Goal: Information Seeking & Learning: Learn about a topic

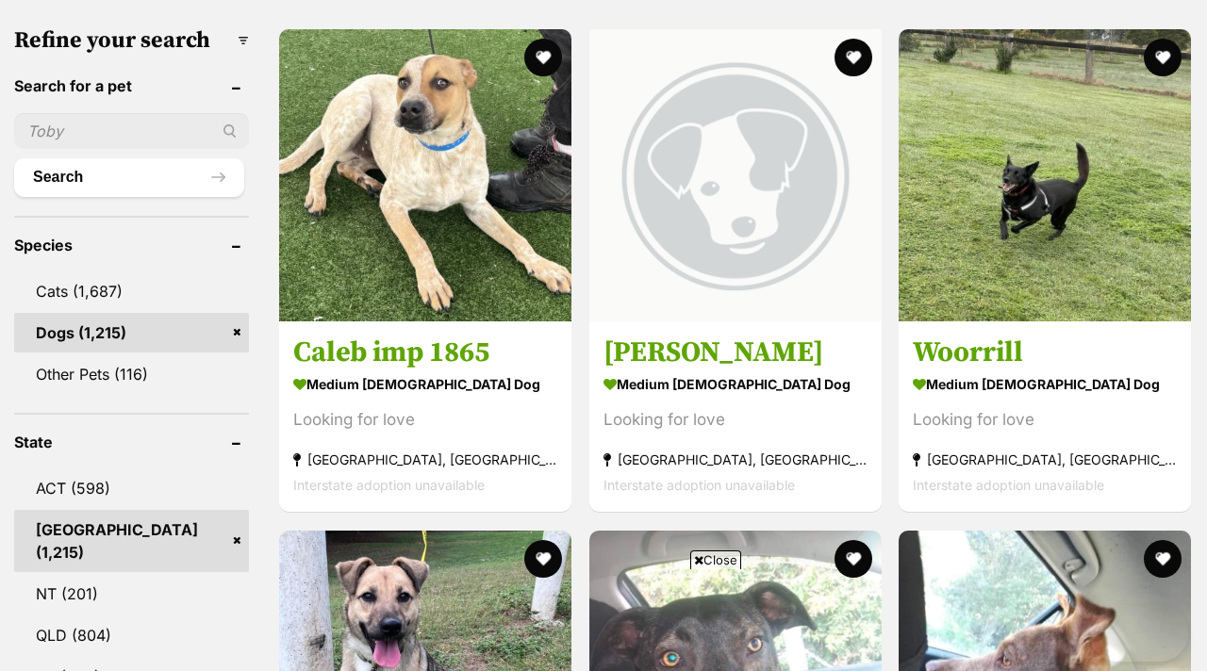
scroll to position [868, 0]
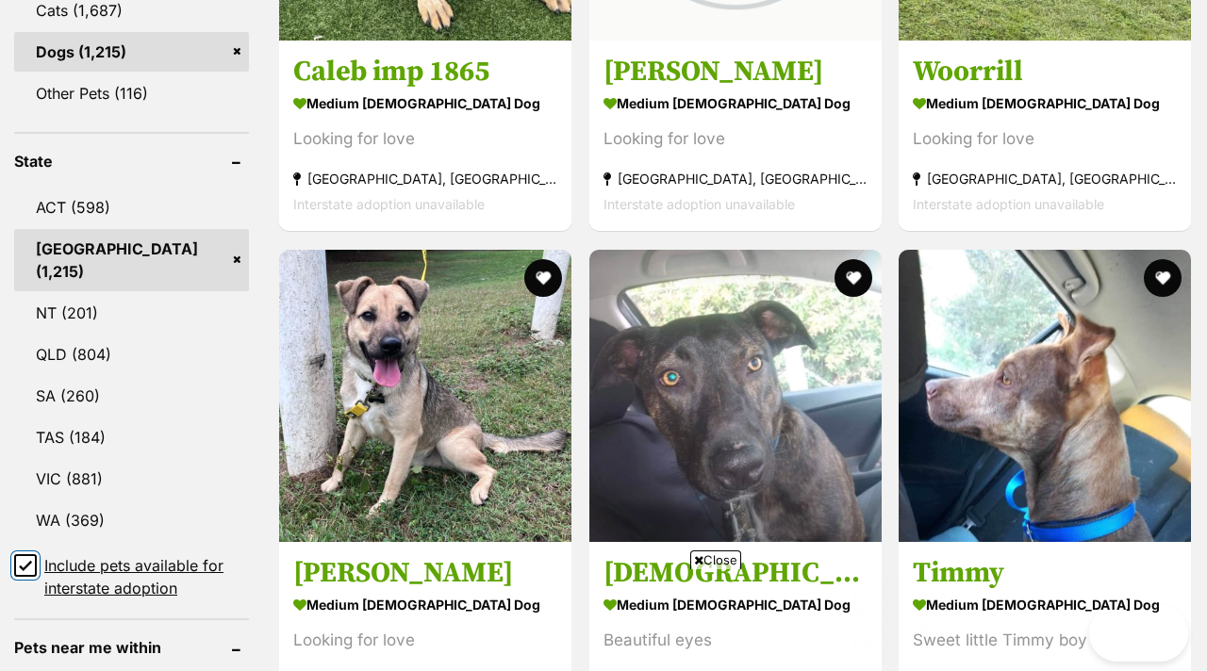
click at [33, 554] on input "Include pets available for interstate adoption" at bounding box center [25, 565] width 23 height 23
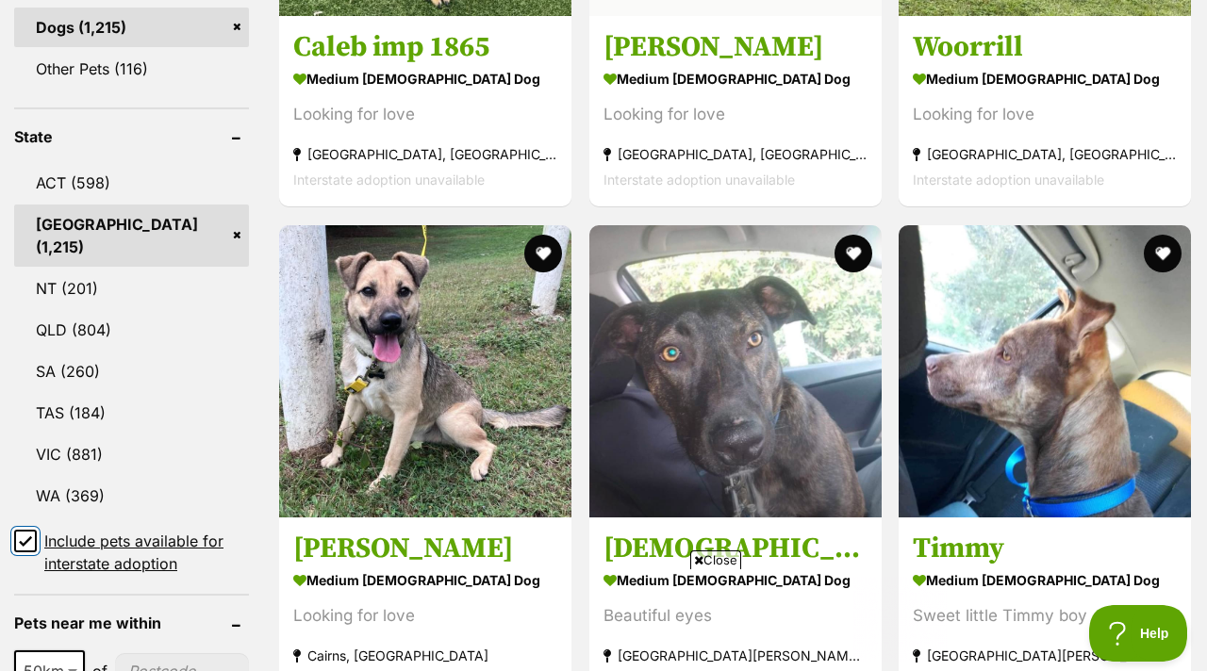
scroll to position [0, 0]
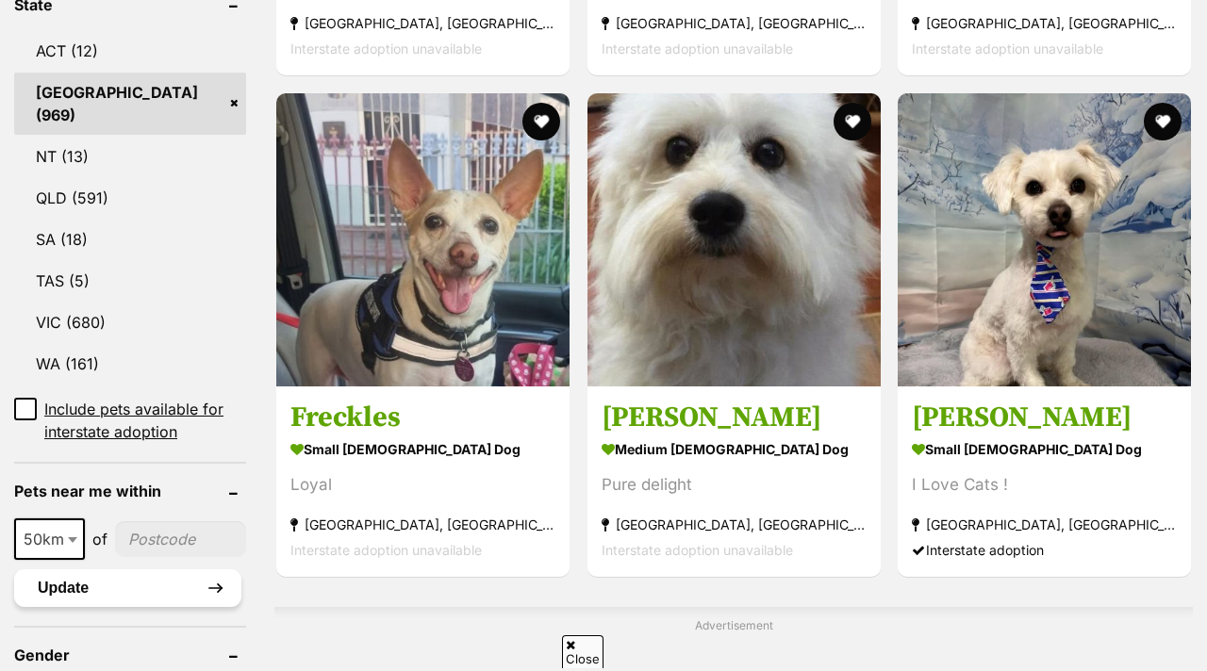
scroll to position [1304, 0]
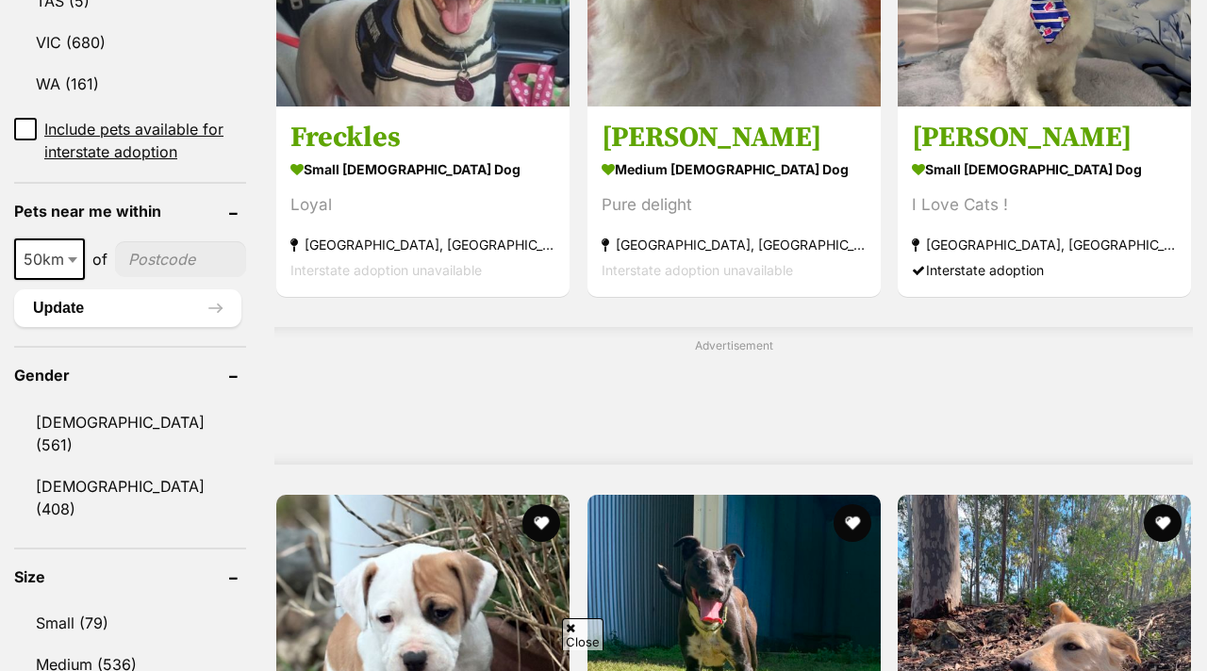
click at [151, 241] on input"] "postcode" at bounding box center [180, 259] width 131 height 36
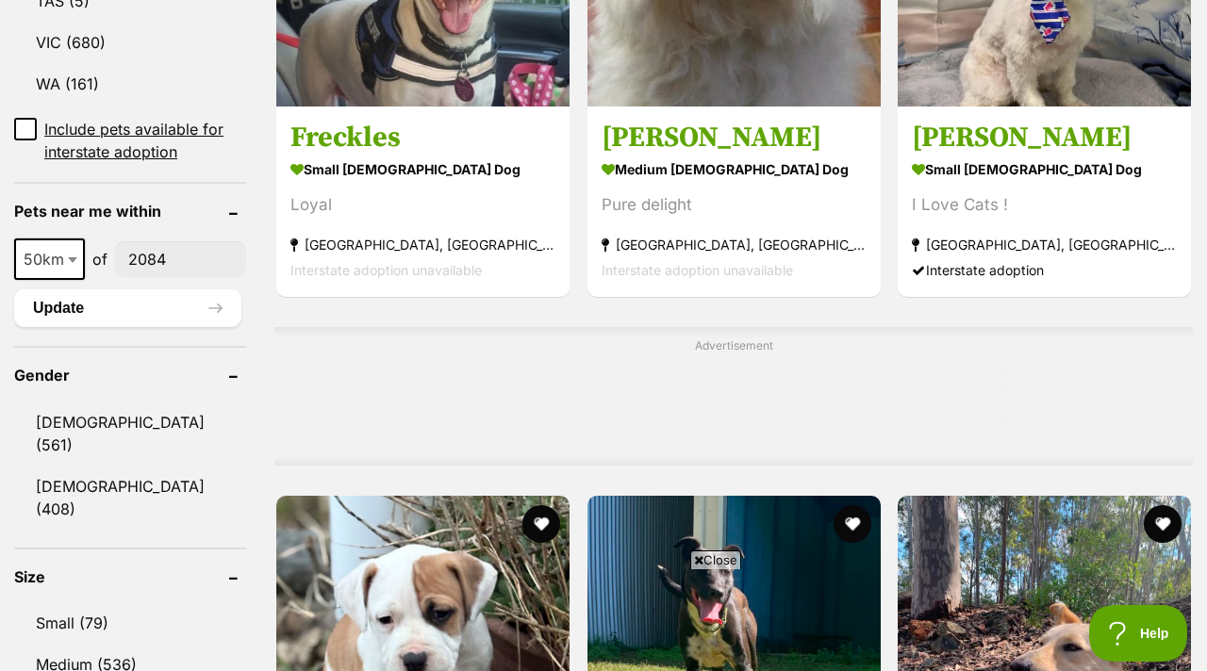
type input"] "2084"
click at [150, 305] on form "Refine your search Search for a pet Search Species Cats (1,495) Dogs (969) Othe…" at bounding box center [130, 682] width 232 height 2744
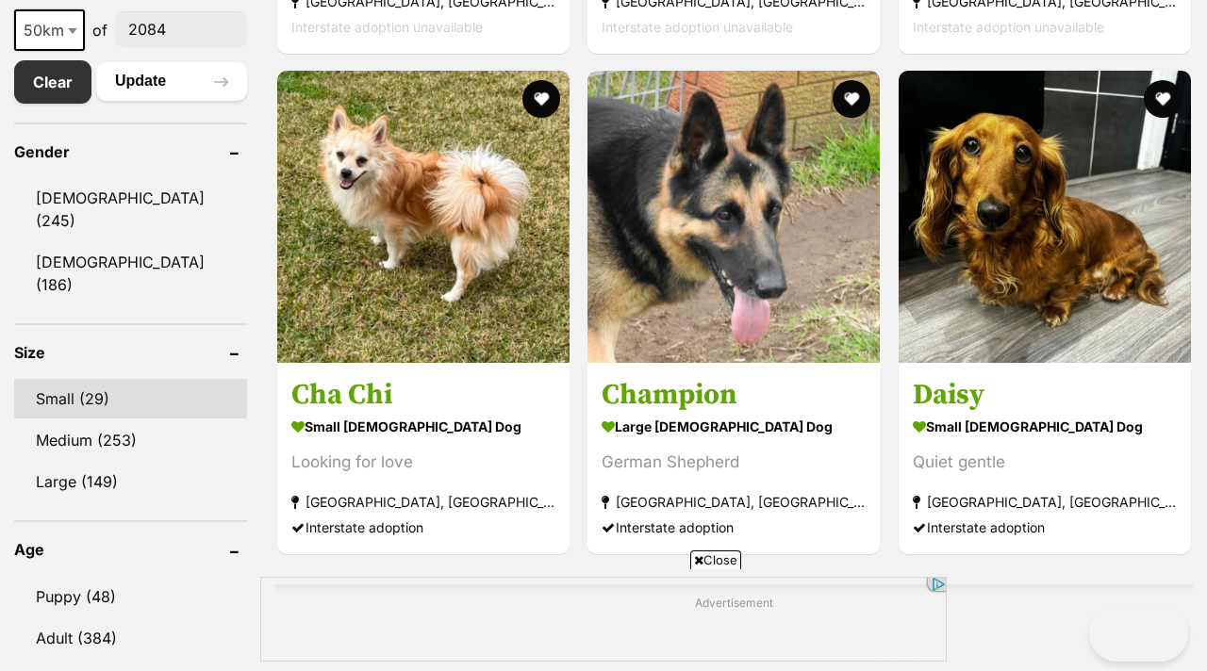
click at [90, 379] on link "Small (29)" at bounding box center [130, 399] width 233 height 40
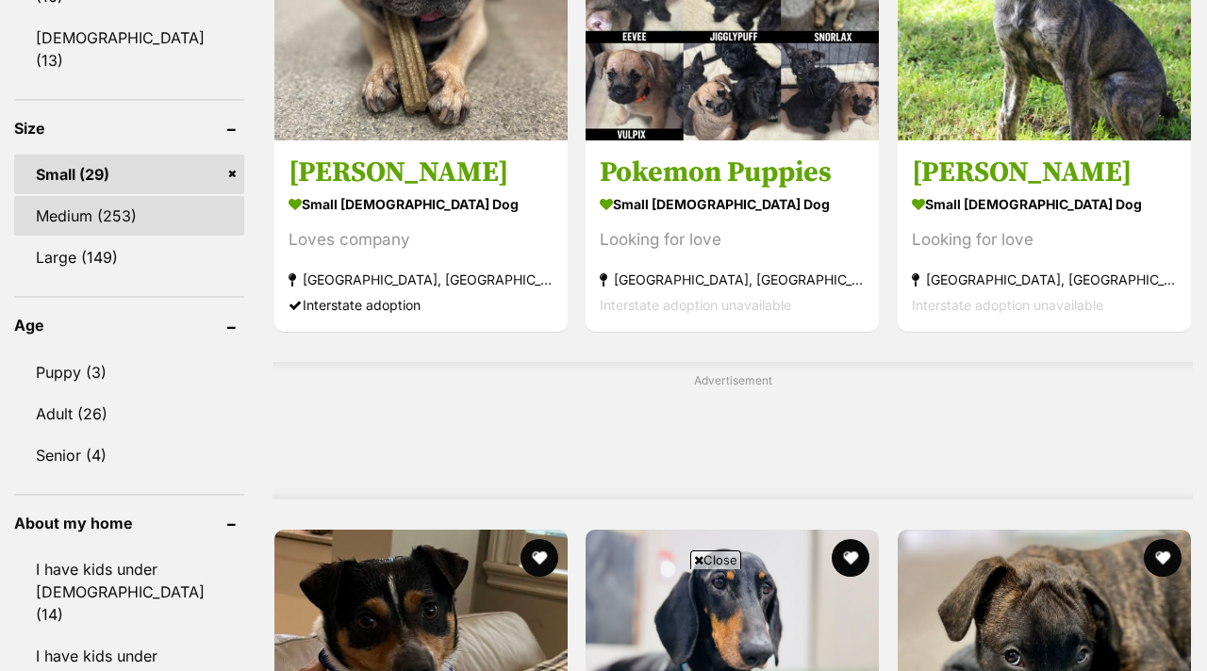
scroll to position [1271, 0]
click at [103, 195] on link "Medium (253)" at bounding box center [129, 215] width 230 height 40
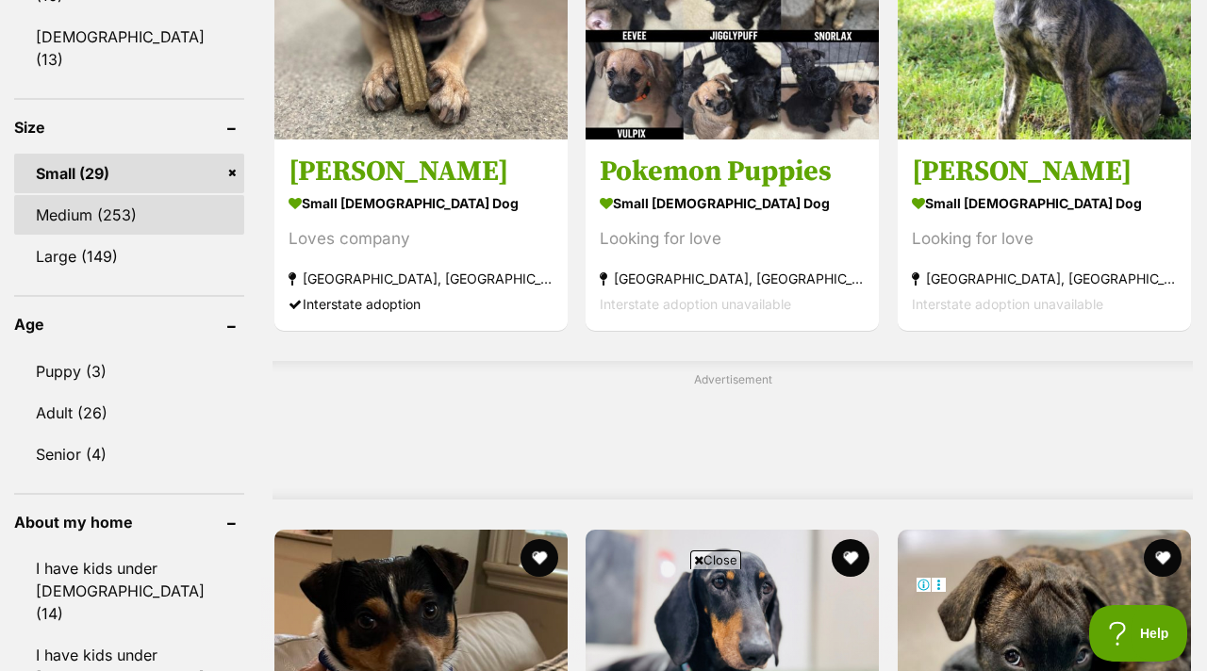
scroll to position [0, 0]
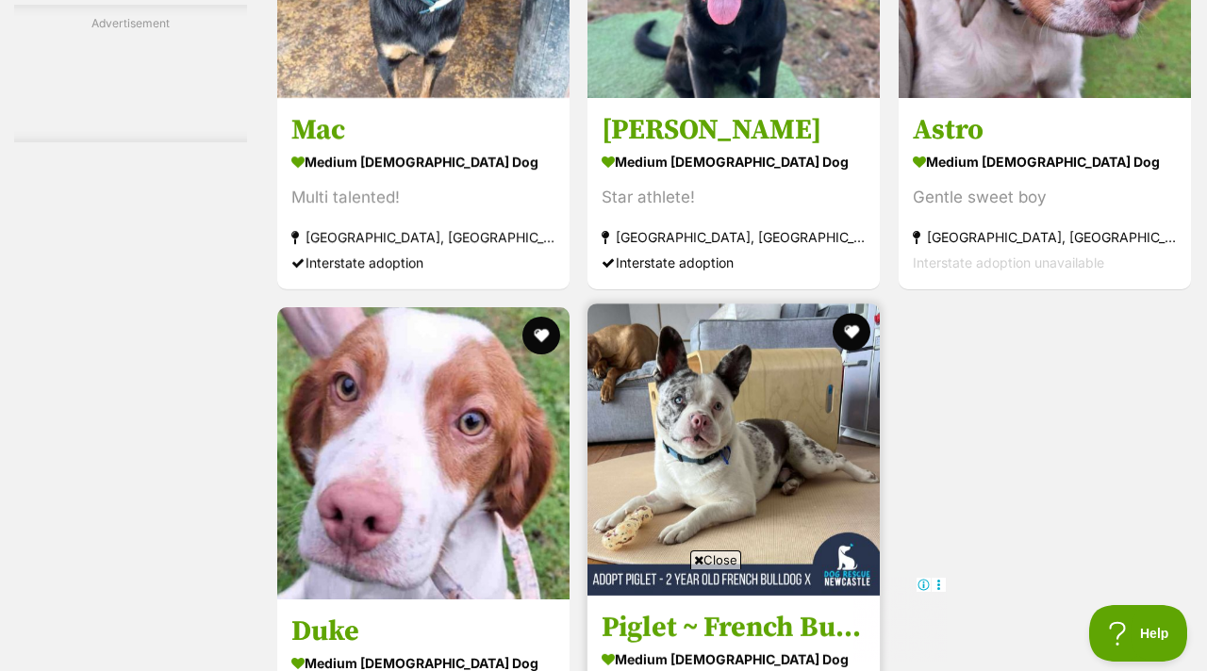
scroll to position [3969, 0]
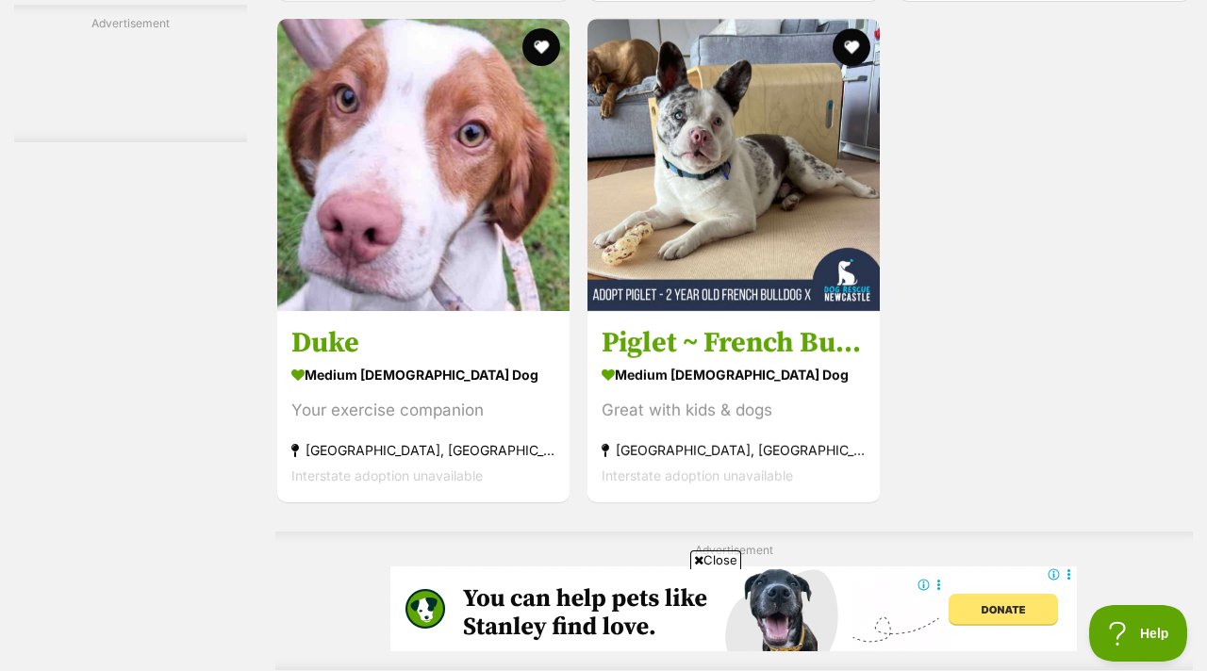
click at [732, 560] on span "Close" at bounding box center [715, 560] width 51 height 19
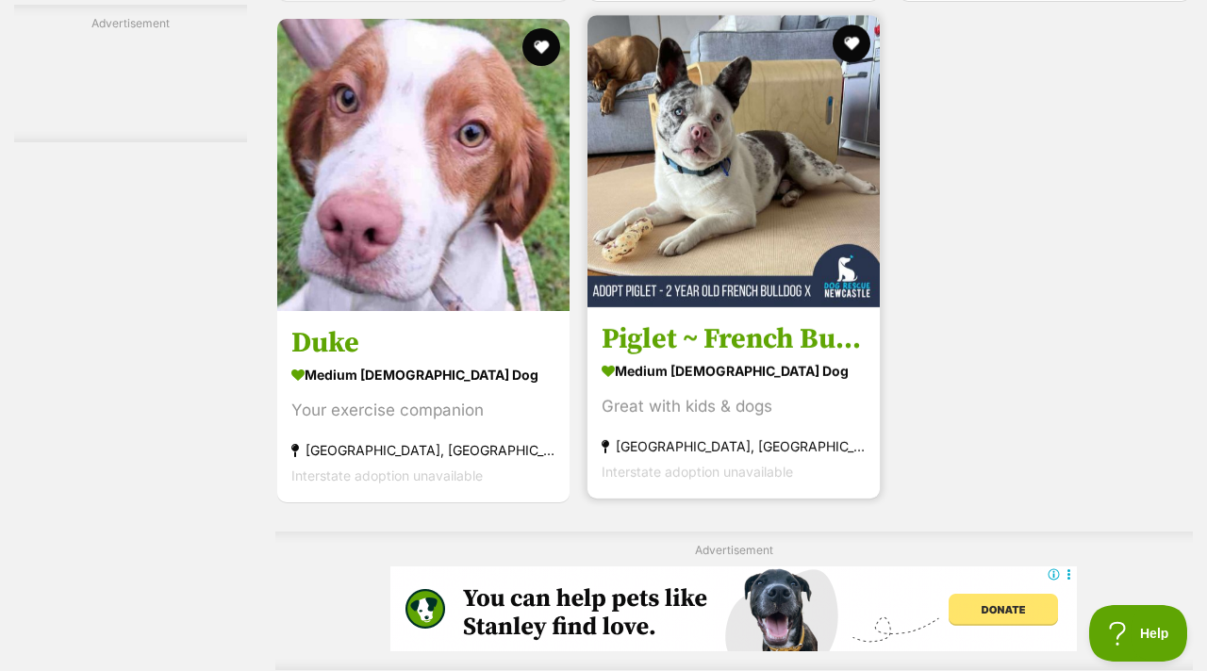
scroll to position [4330, 0]
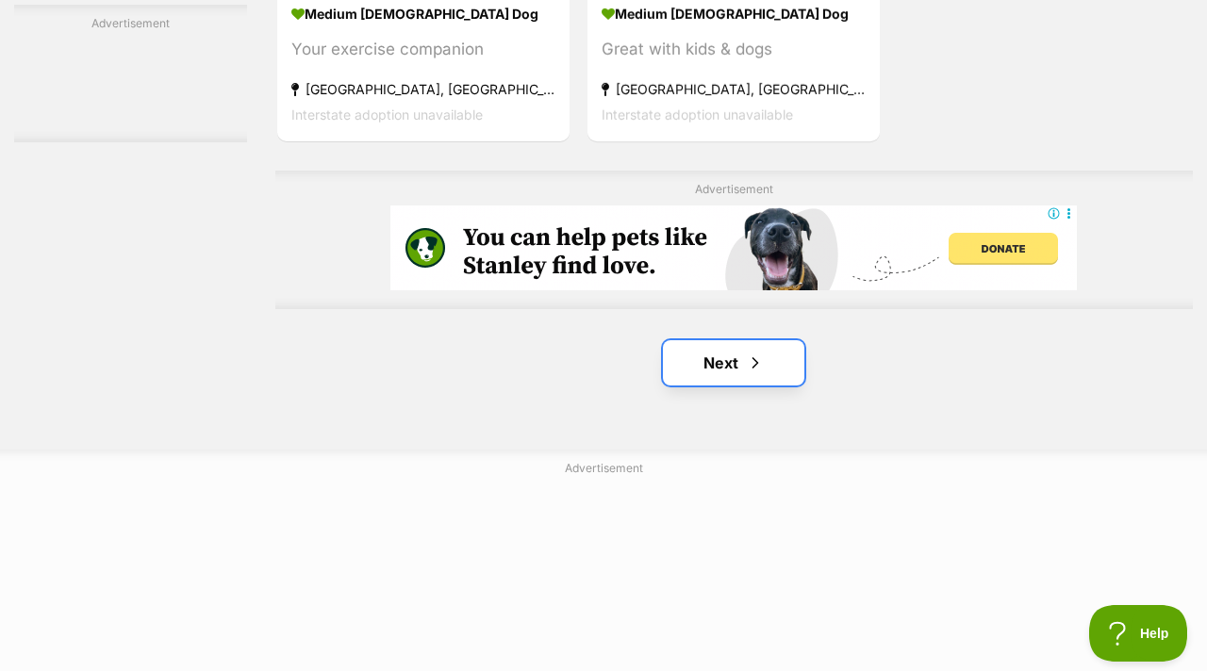
click at [735, 374] on link "Next" at bounding box center [733, 362] width 141 height 45
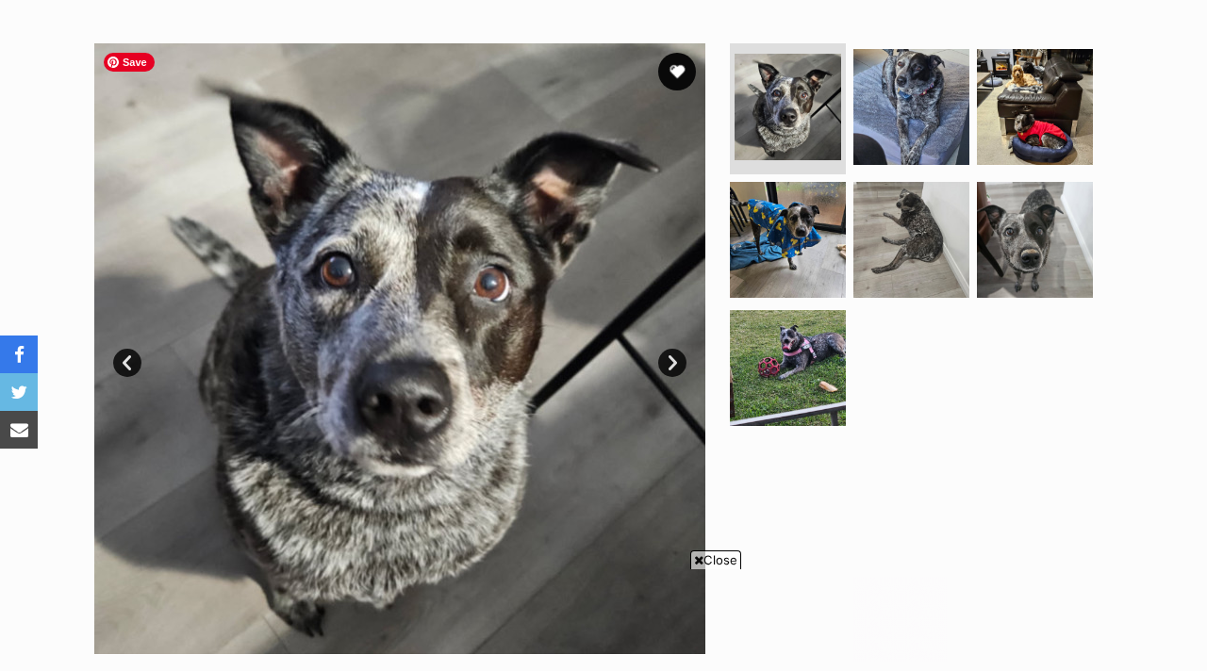
click at [670, 367] on link "Next" at bounding box center [672, 363] width 28 height 28
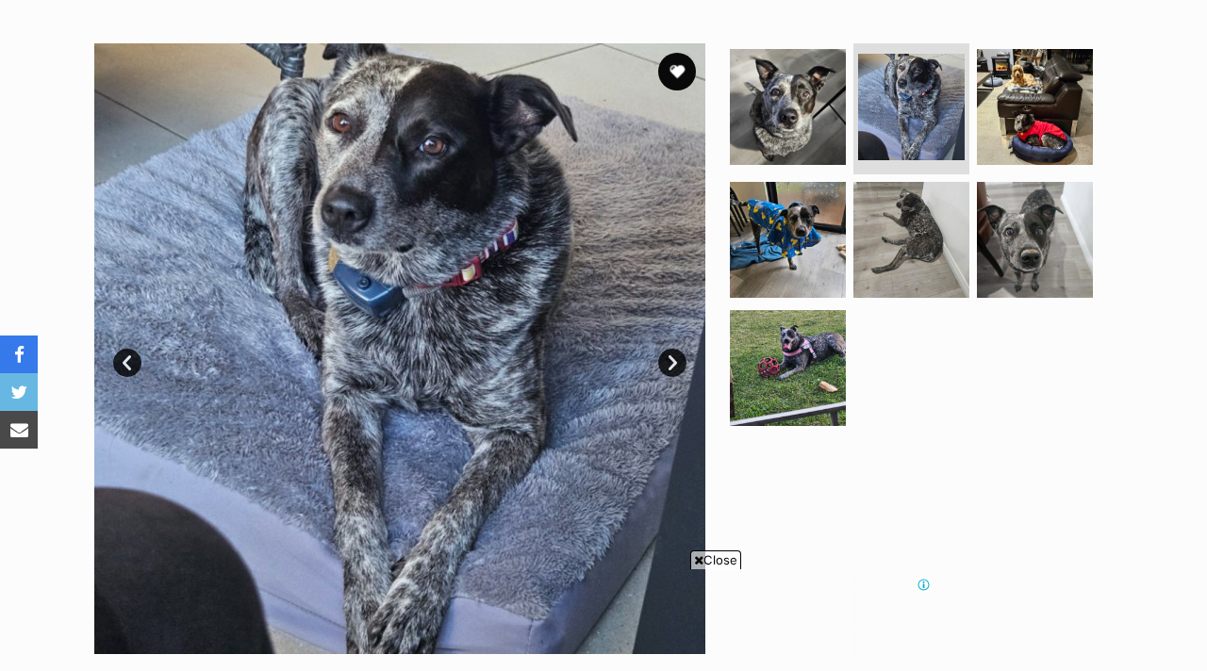
click at [670, 367] on link "Next" at bounding box center [672, 363] width 28 height 28
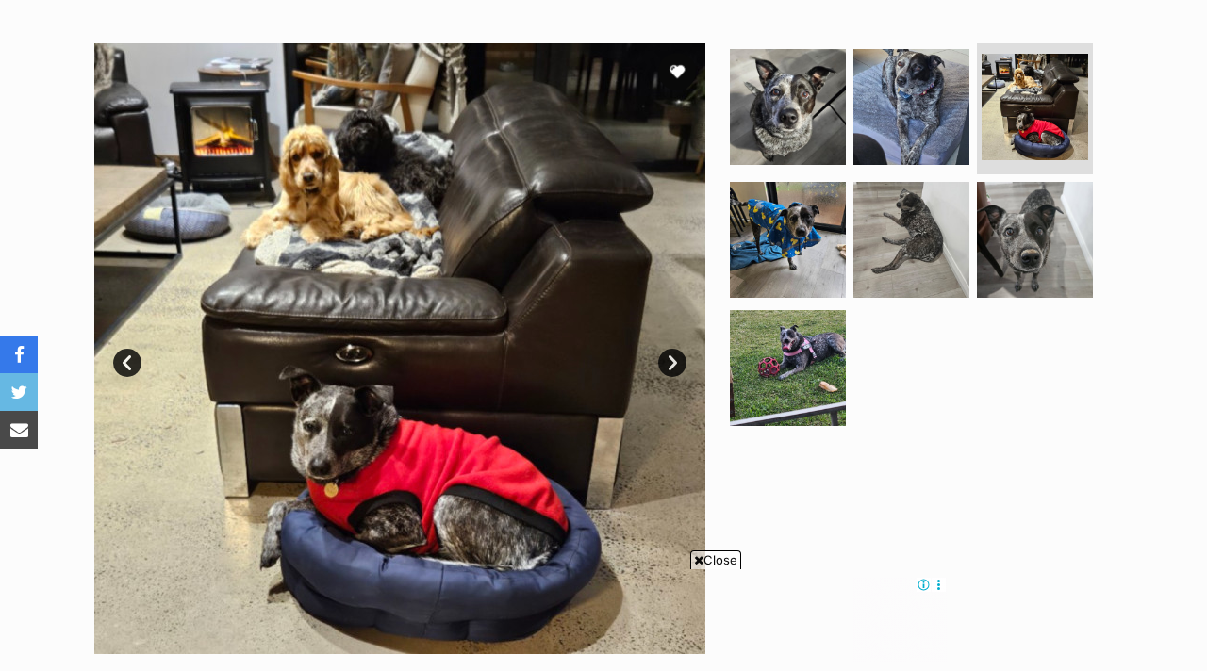
click at [670, 367] on link "Next" at bounding box center [672, 363] width 28 height 28
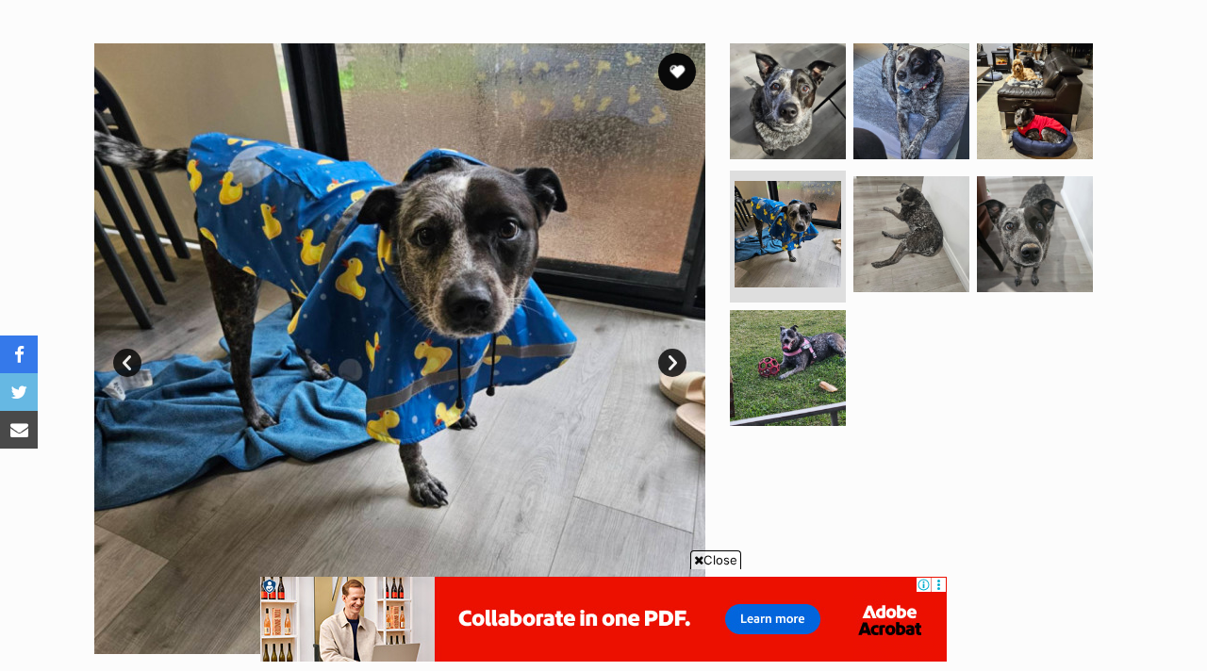
click at [670, 367] on link "Next" at bounding box center [672, 363] width 28 height 28
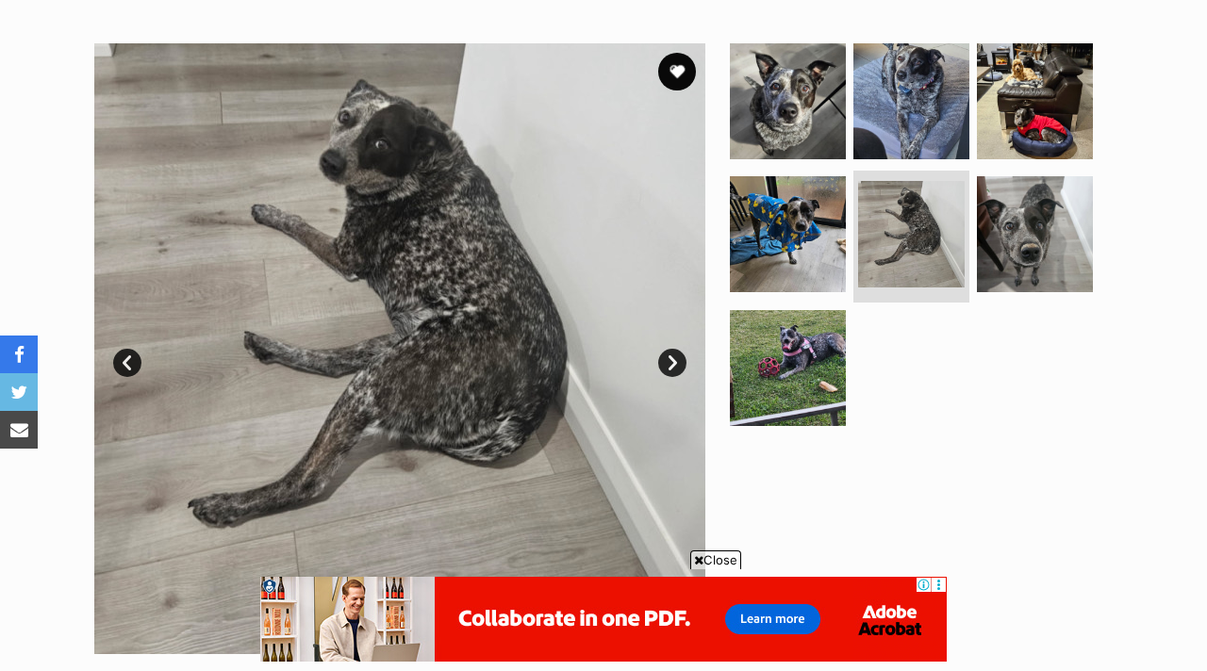
click at [670, 368] on link "Next" at bounding box center [672, 363] width 28 height 28
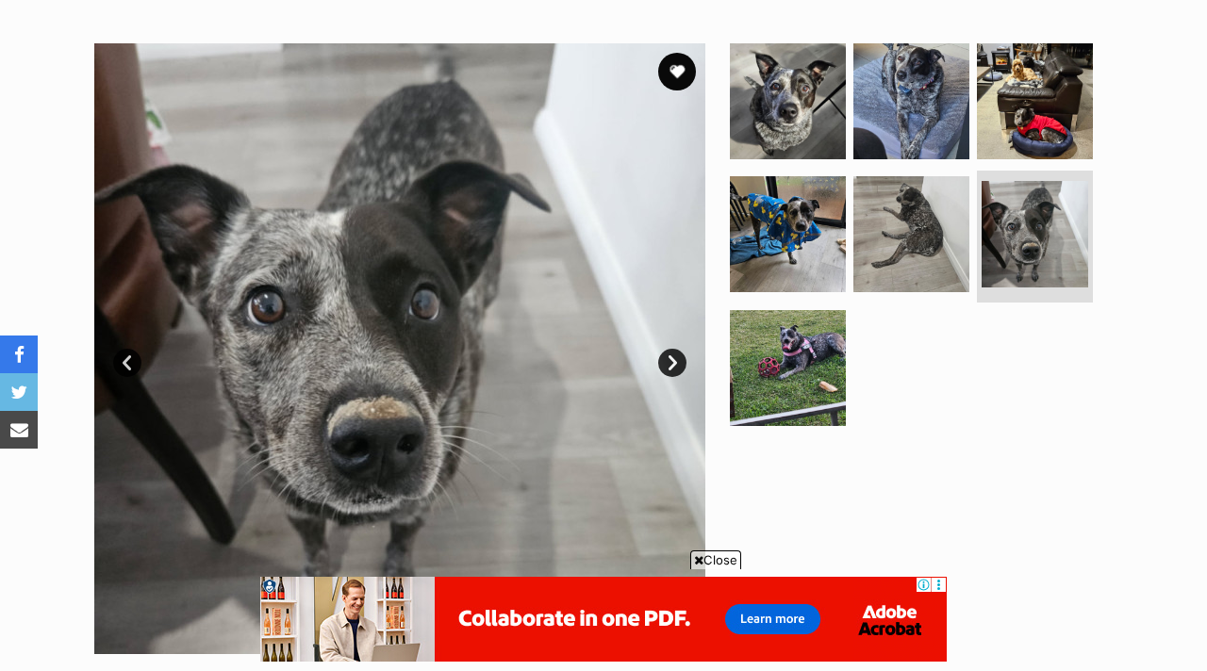
click at [669, 365] on link "Next" at bounding box center [672, 363] width 28 height 28
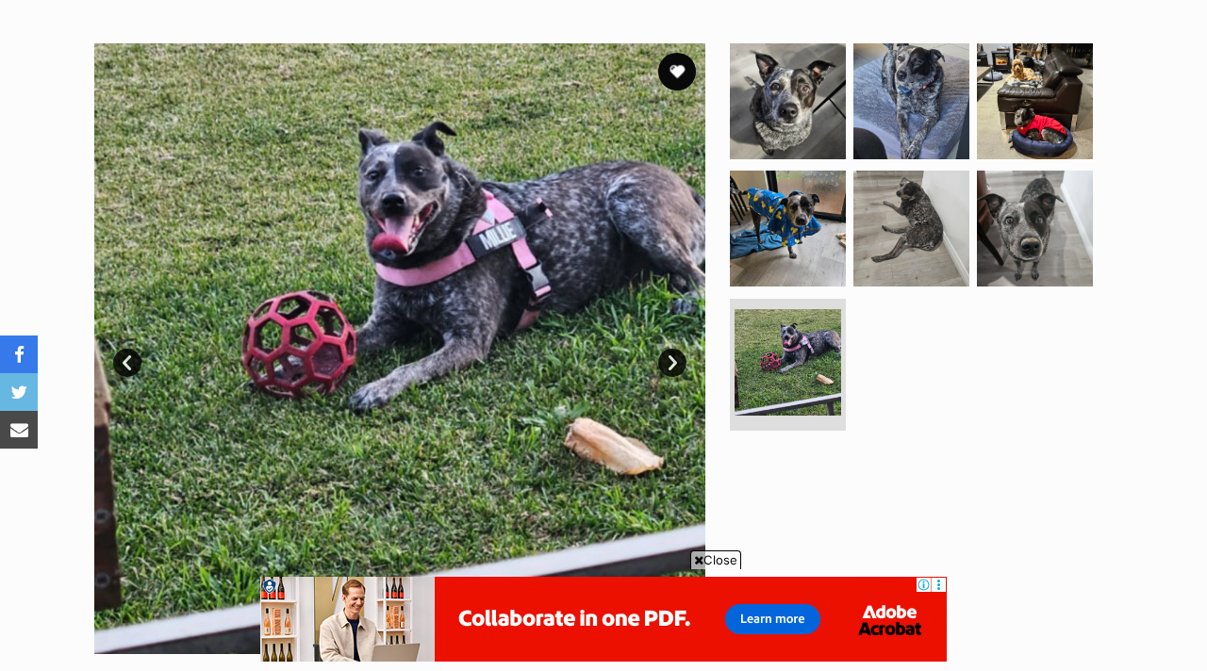
click at [667, 365] on link "Next" at bounding box center [672, 363] width 28 height 28
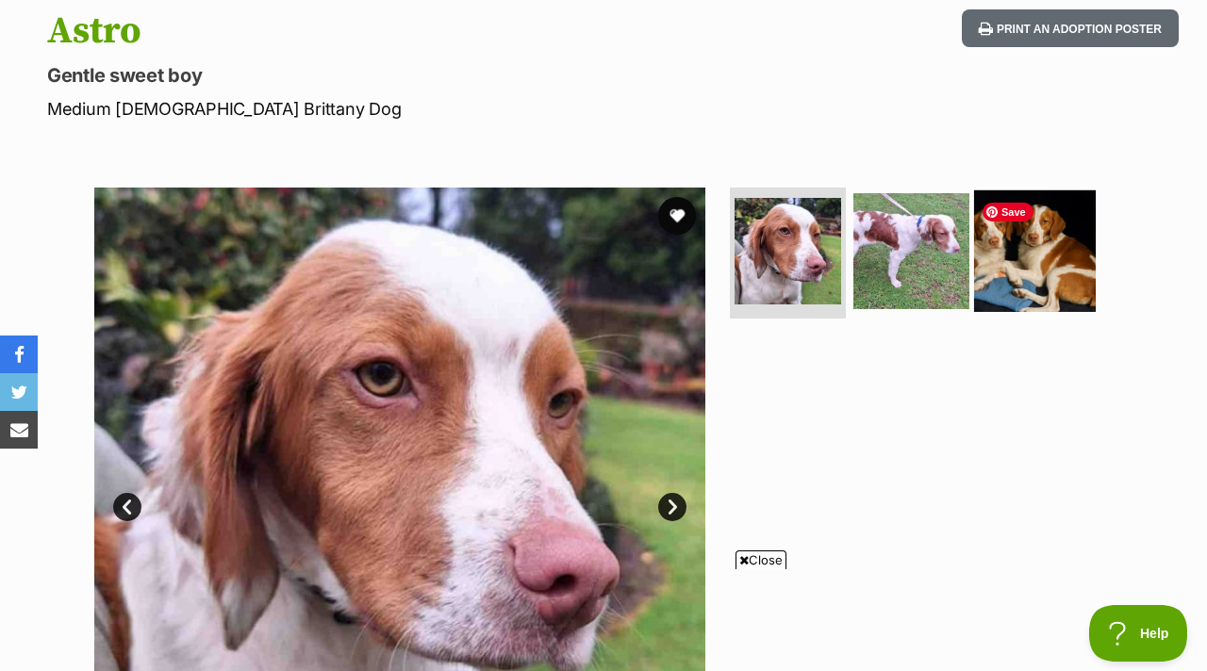
click at [985, 232] on img at bounding box center [1035, 251] width 122 height 122
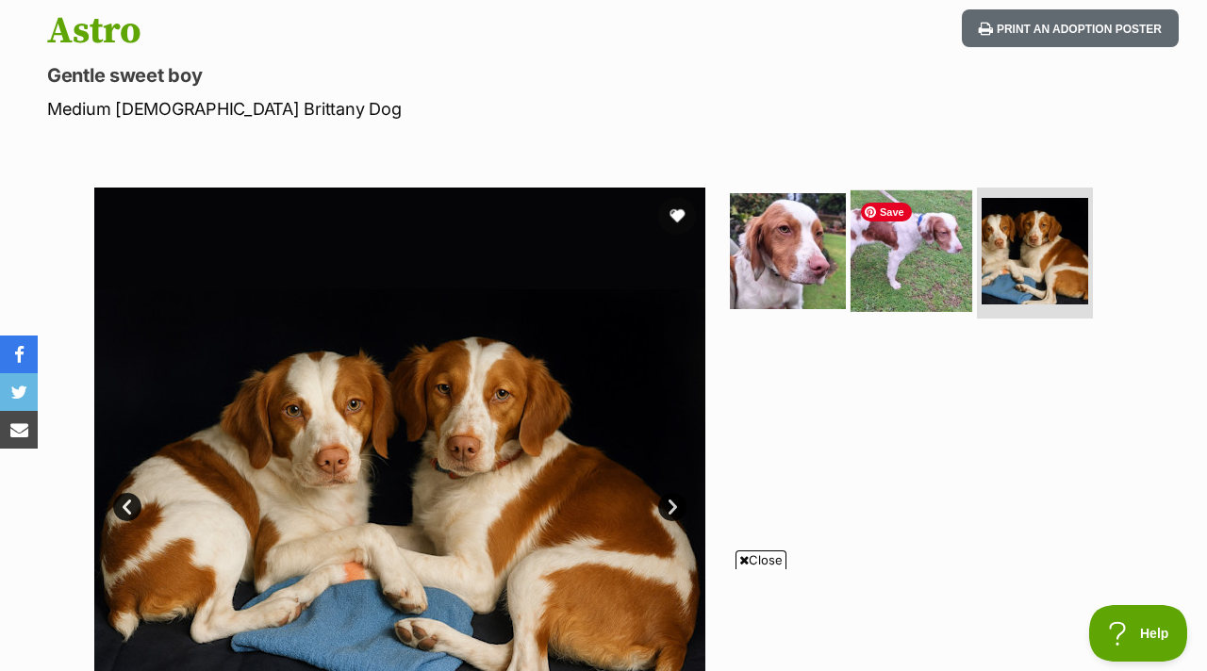
click at [910, 270] on img at bounding box center [912, 251] width 122 height 122
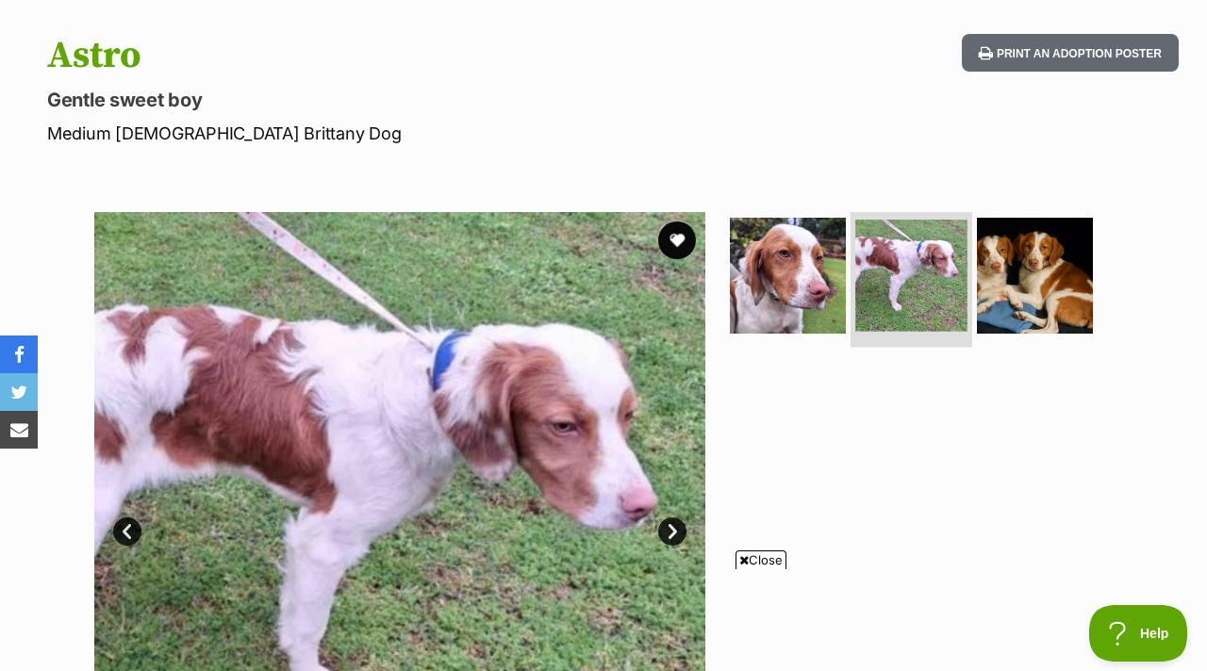
scroll to position [175, 0]
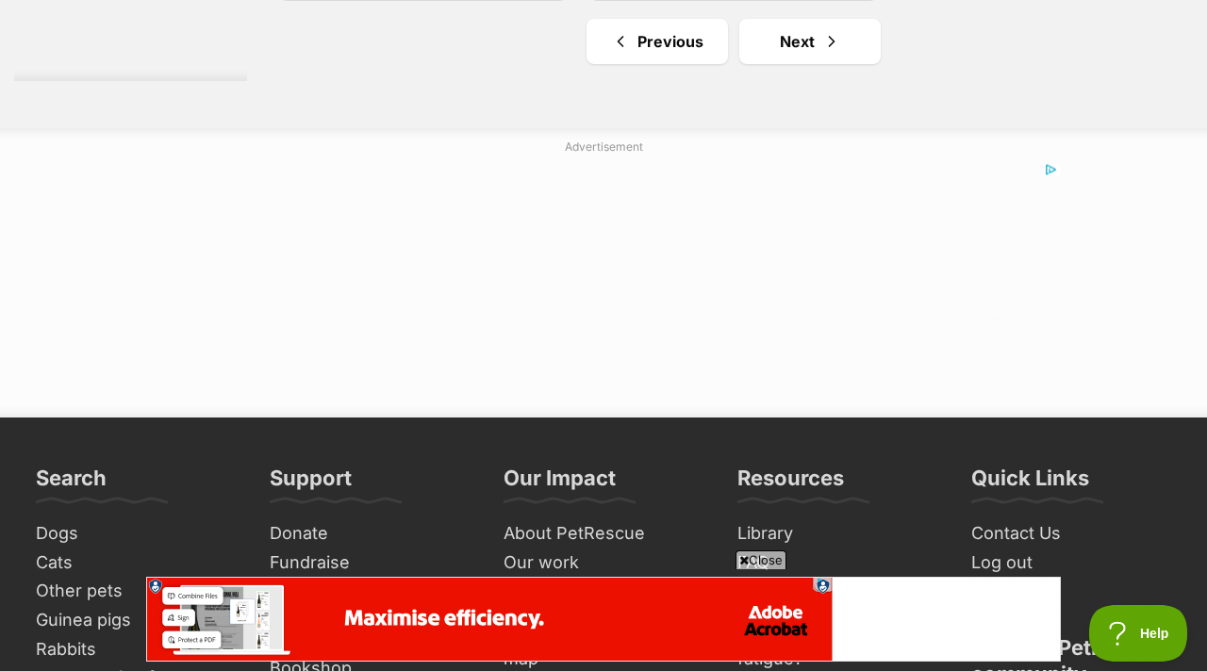
scroll to position [4657, 0]
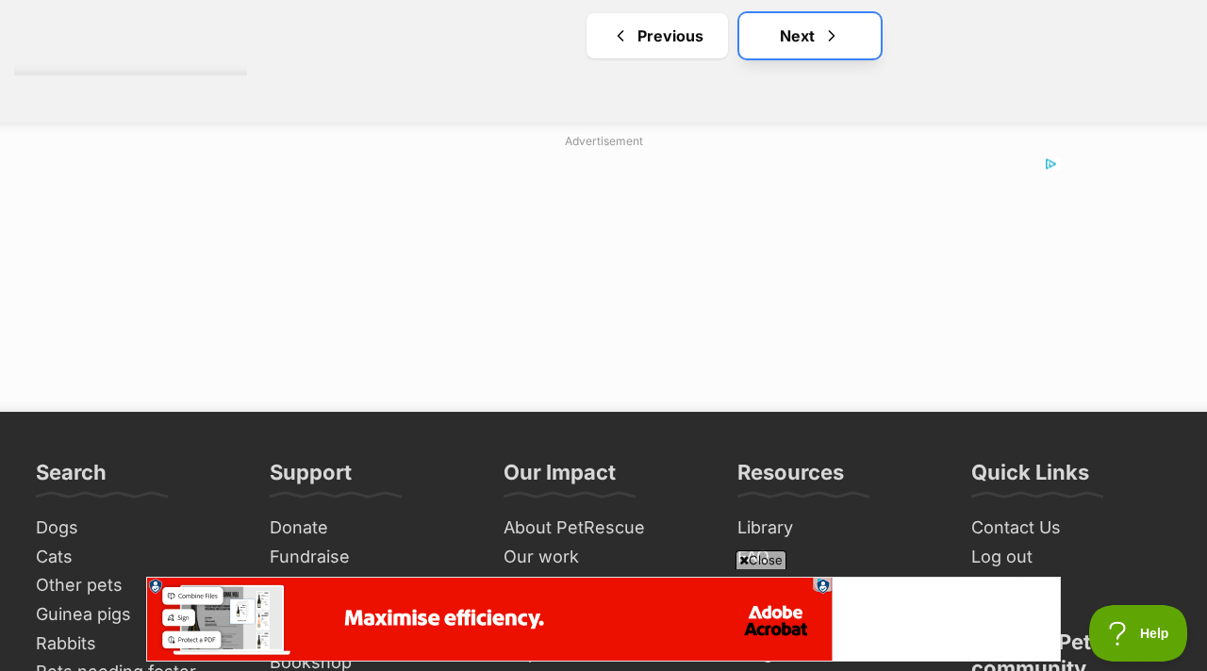
click at [765, 58] on link "Next" at bounding box center [809, 35] width 141 height 45
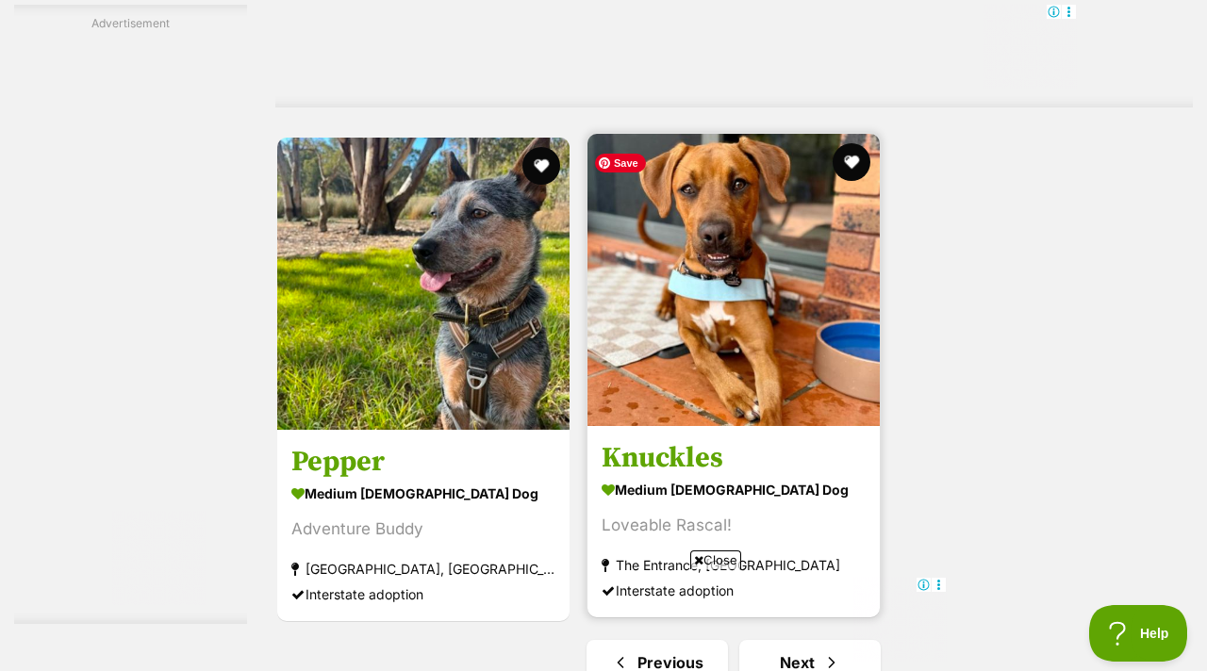
scroll to position [4250, 0]
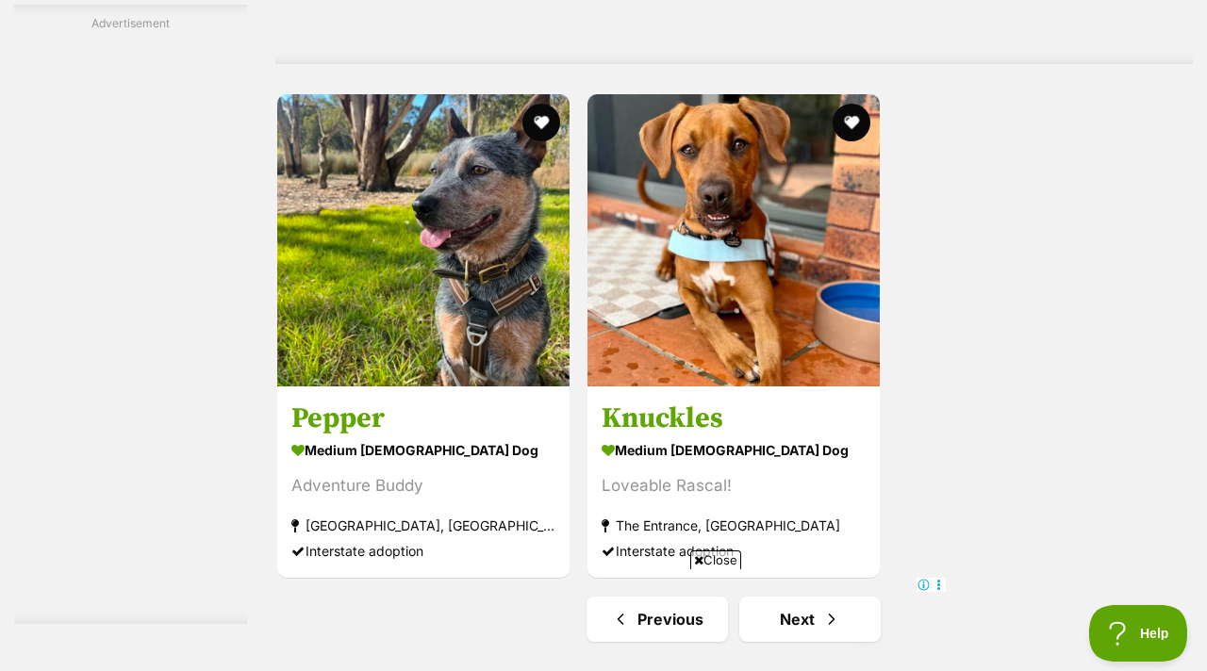
click at [711, 554] on span "Close" at bounding box center [715, 560] width 51 height 19
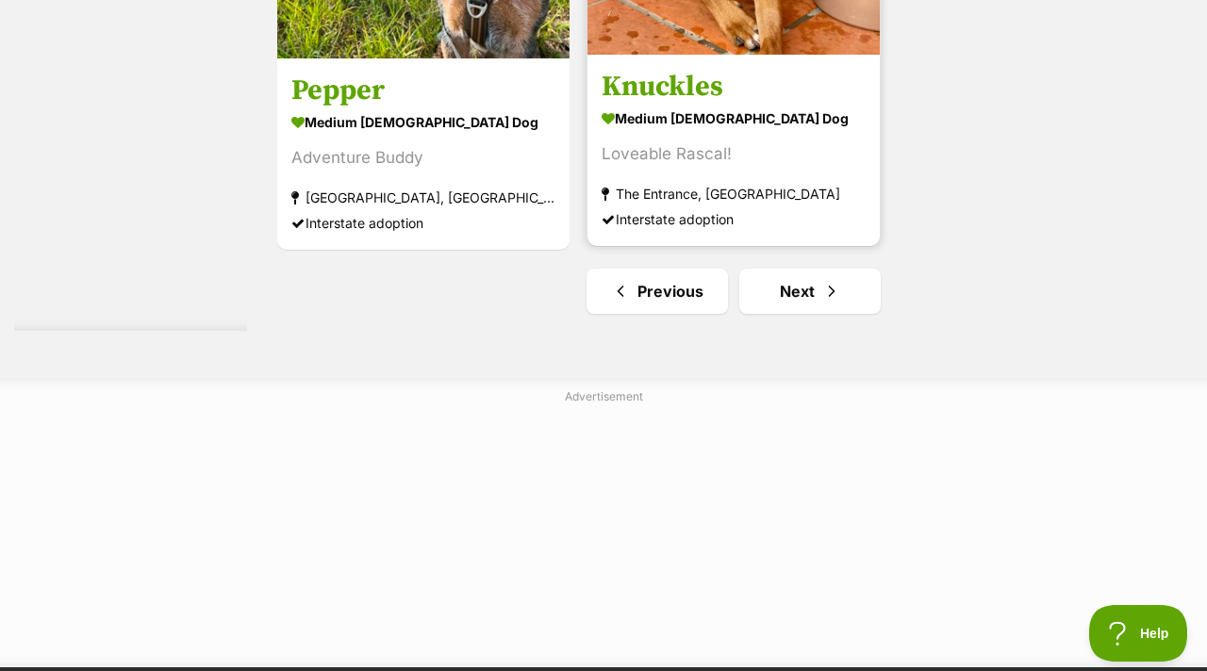
scroll to position [4677, 0]
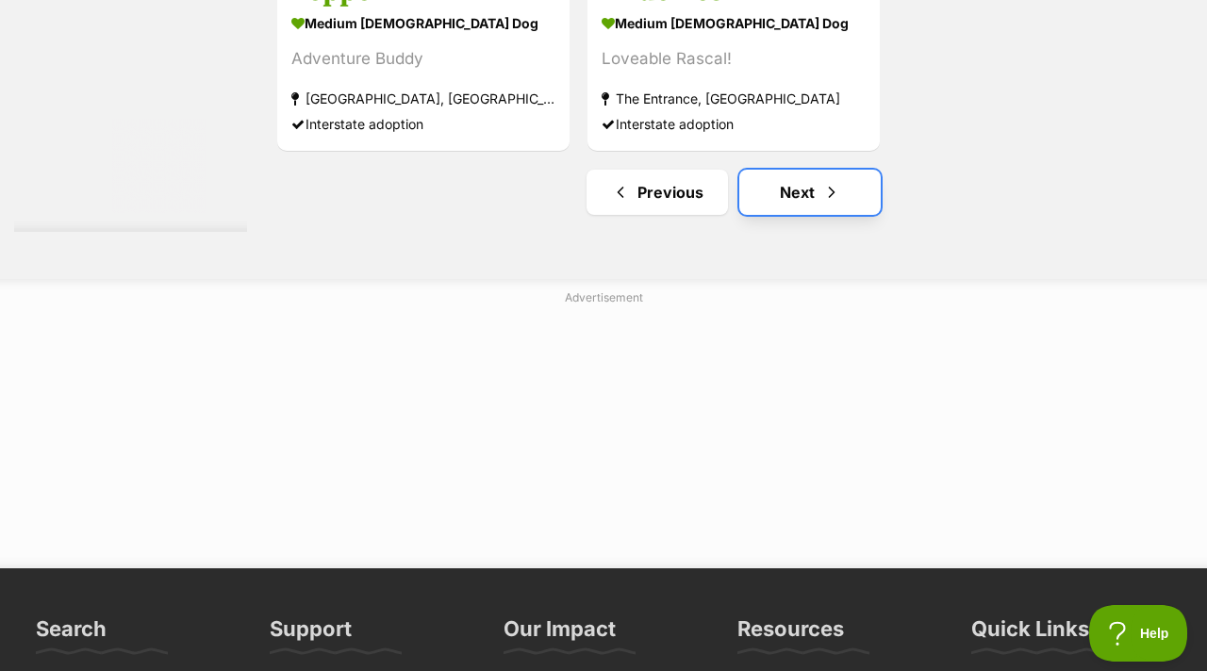
click at [761, 201] on link "Next" at bounding box center [809, 192] width 141 height 45
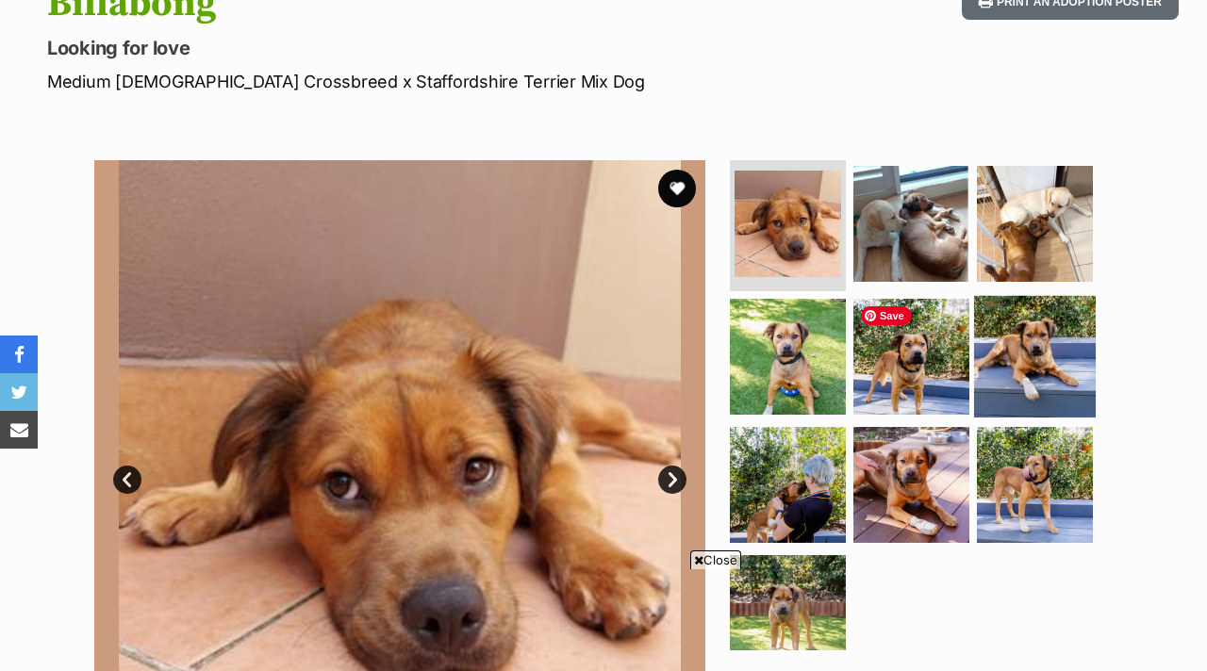
scroll to position [271, 0]
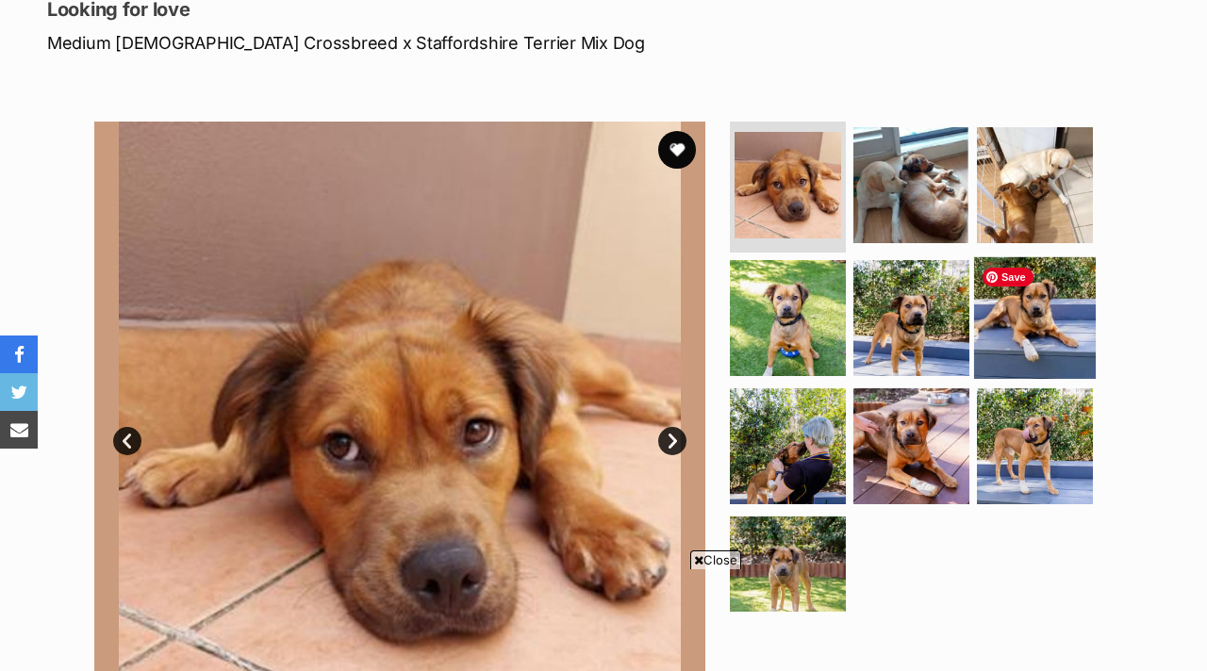
click at [991, 306] on img at bounding box center [1035, 318] width 122 height 122
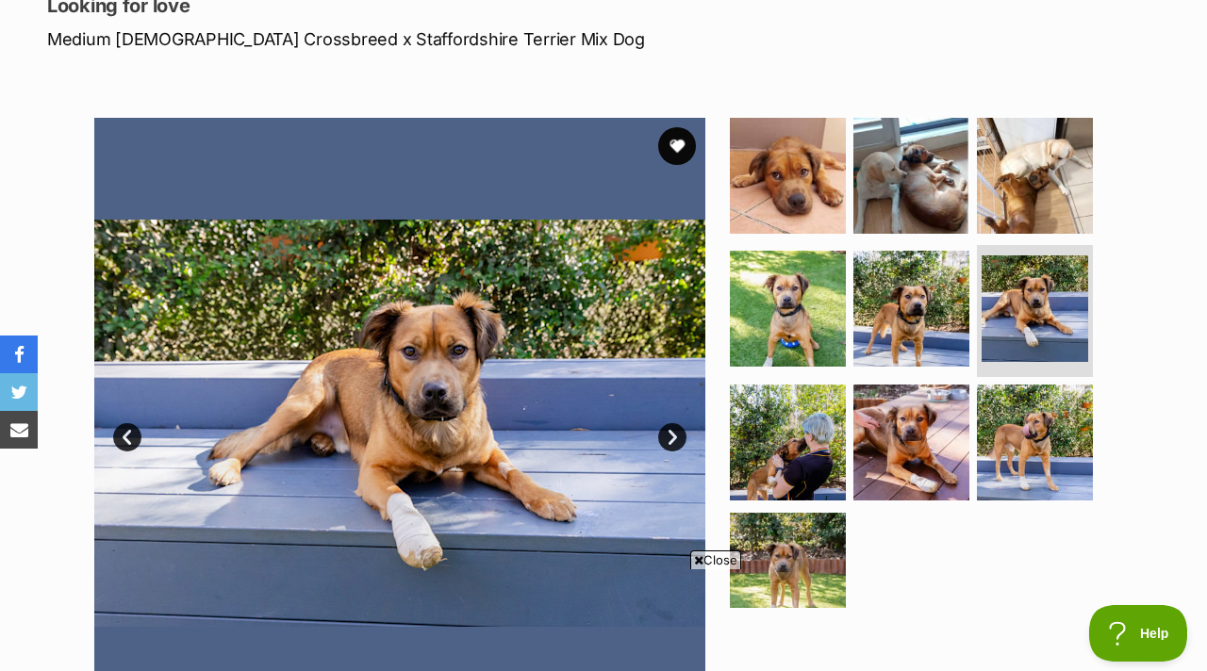
scroll to position [1032, 0]
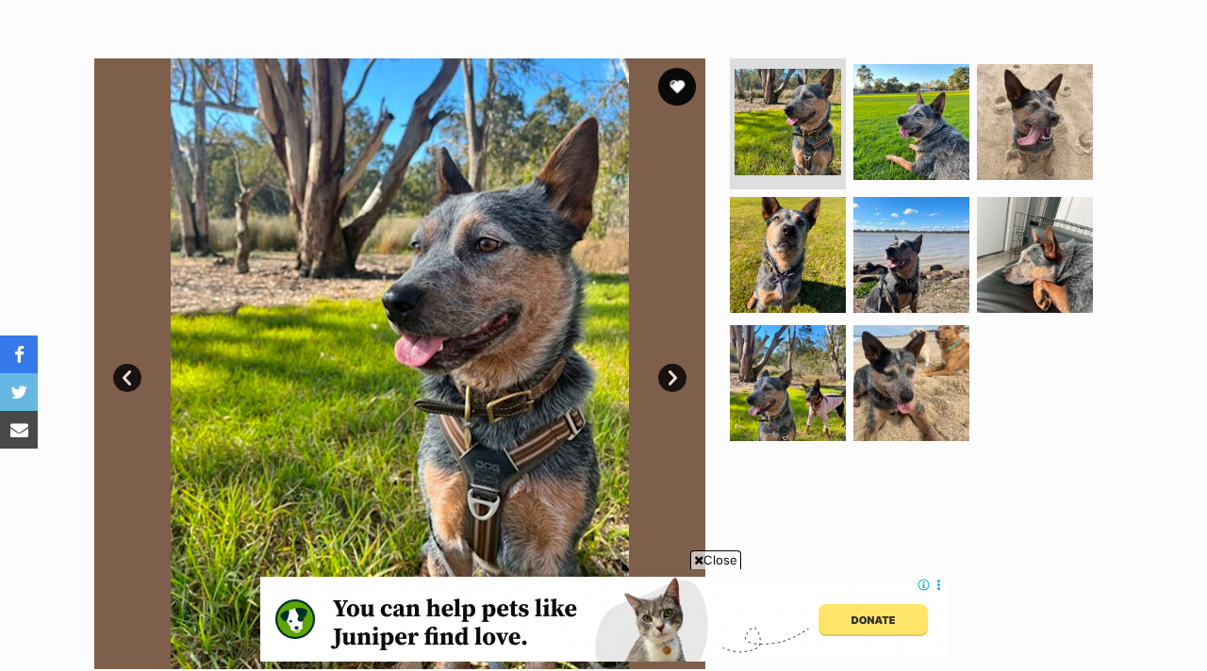
click at [669, 376] on link "Next" at bounding box center [672, 378] width 28 height 28
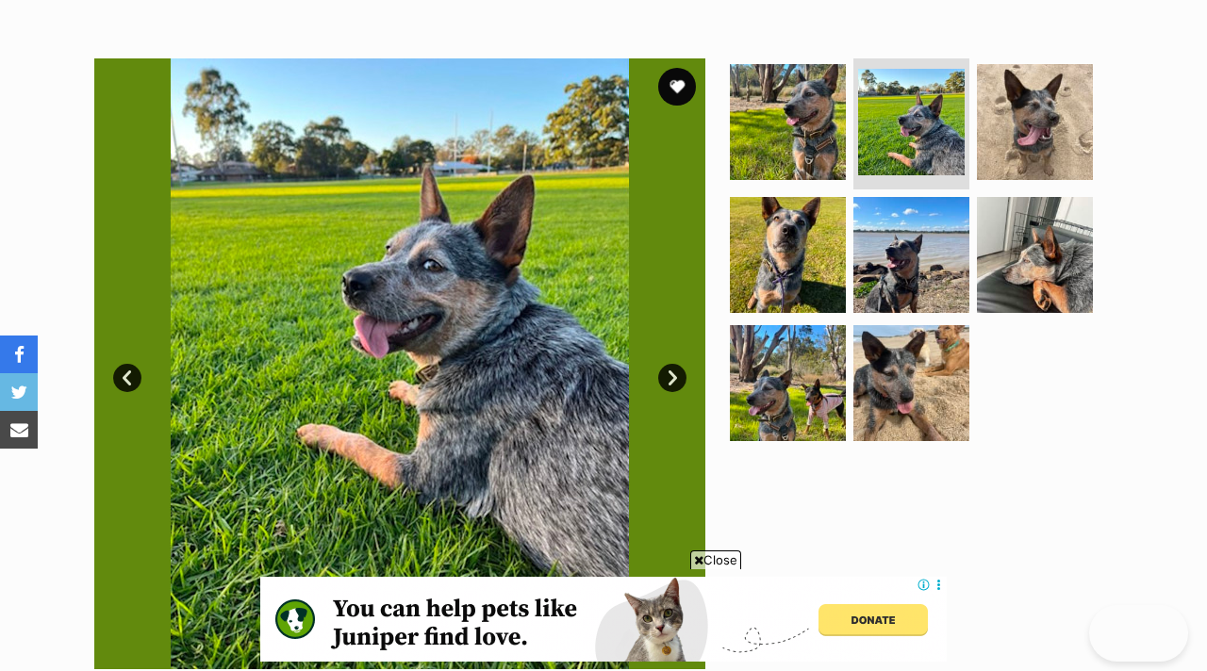
click at [669, 376] on link "Next" at bounding box center [672, 378] width 28 height 28
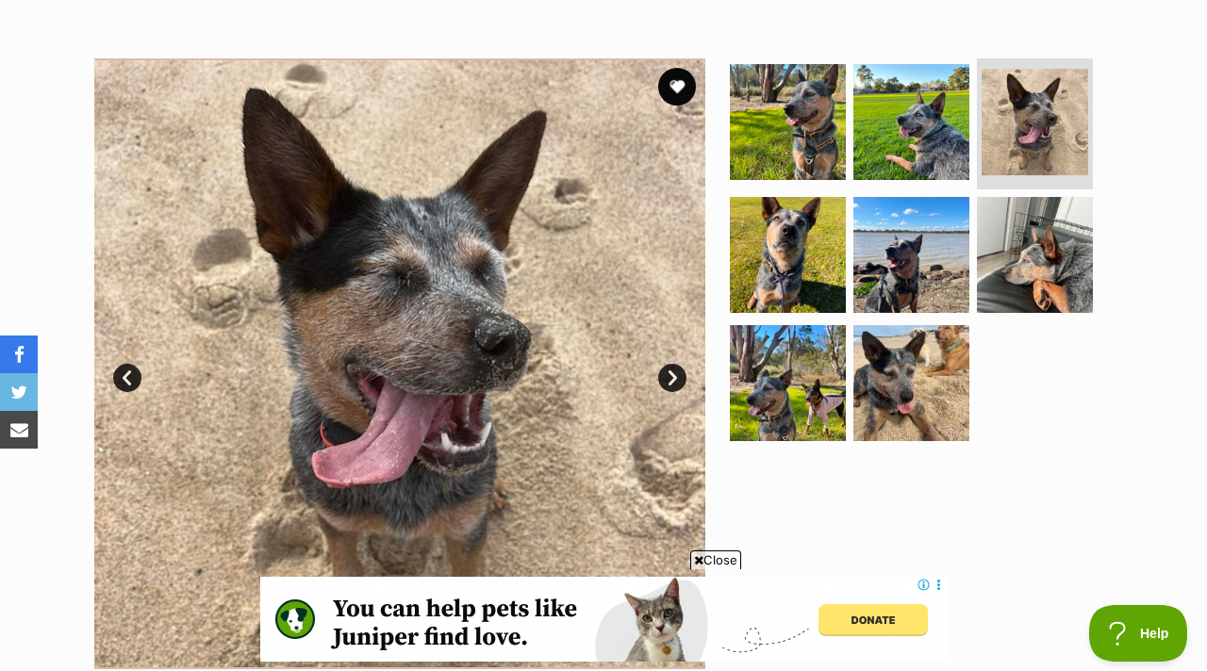
click at [669, 376] on link "Next" at bounding box center [672, 378] width 28 height 28
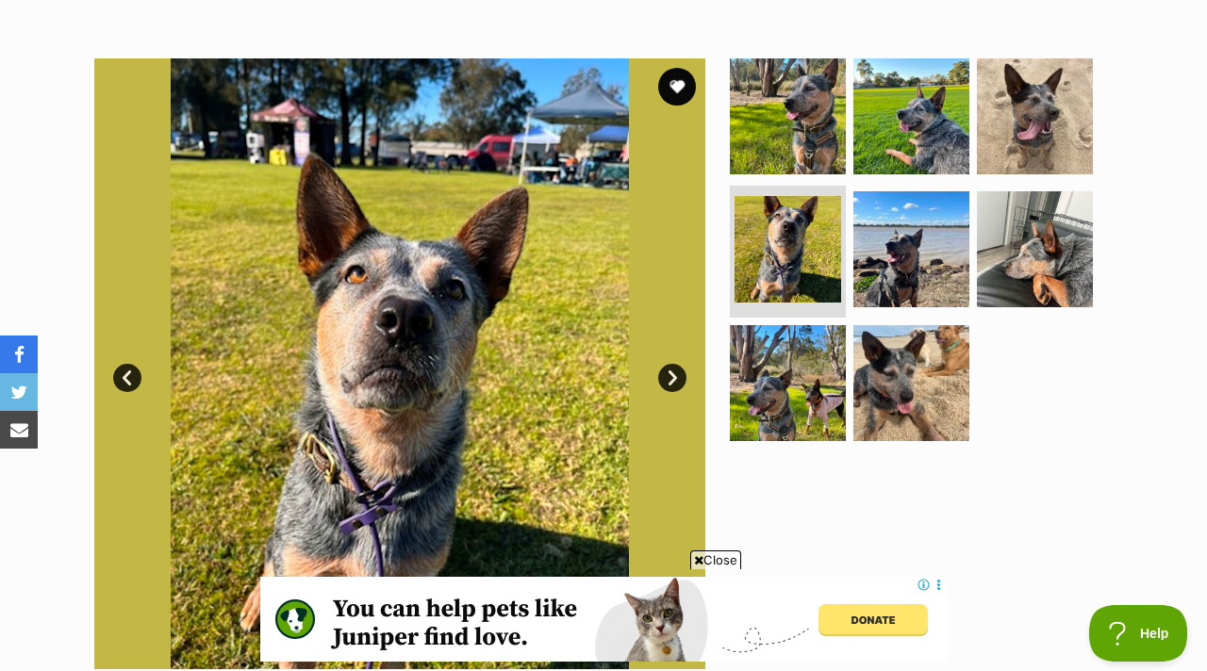
click at [668, 376] on link "Next" at bounding box center [672, 378] width 28 height 28
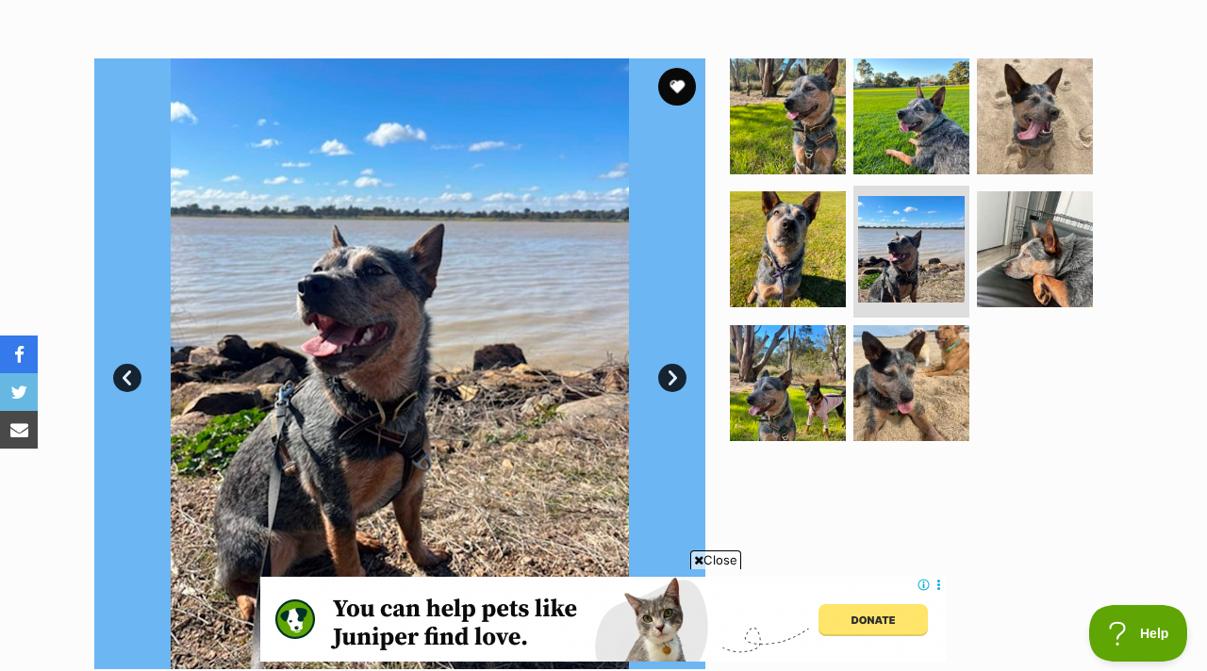
click at [669, 377] on link "Next" at bounding box center [672, 378] width 28 height 28
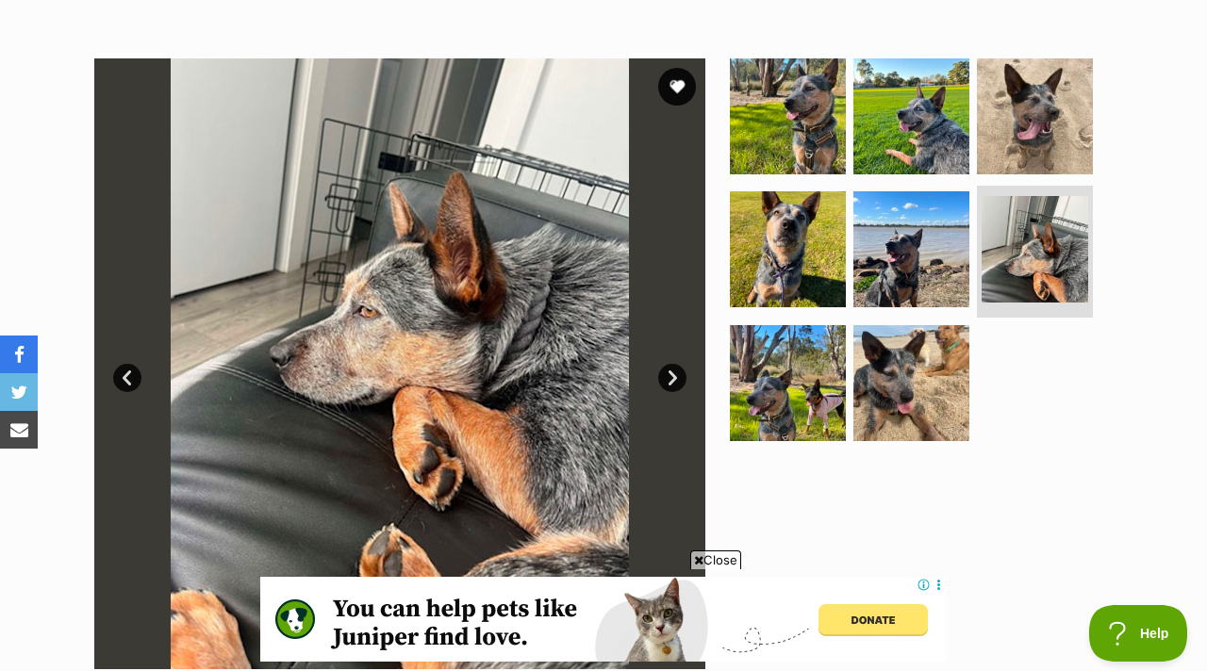
click at [669, 377] on link "Next" at bounding box center [672, 378] width 28 height 28
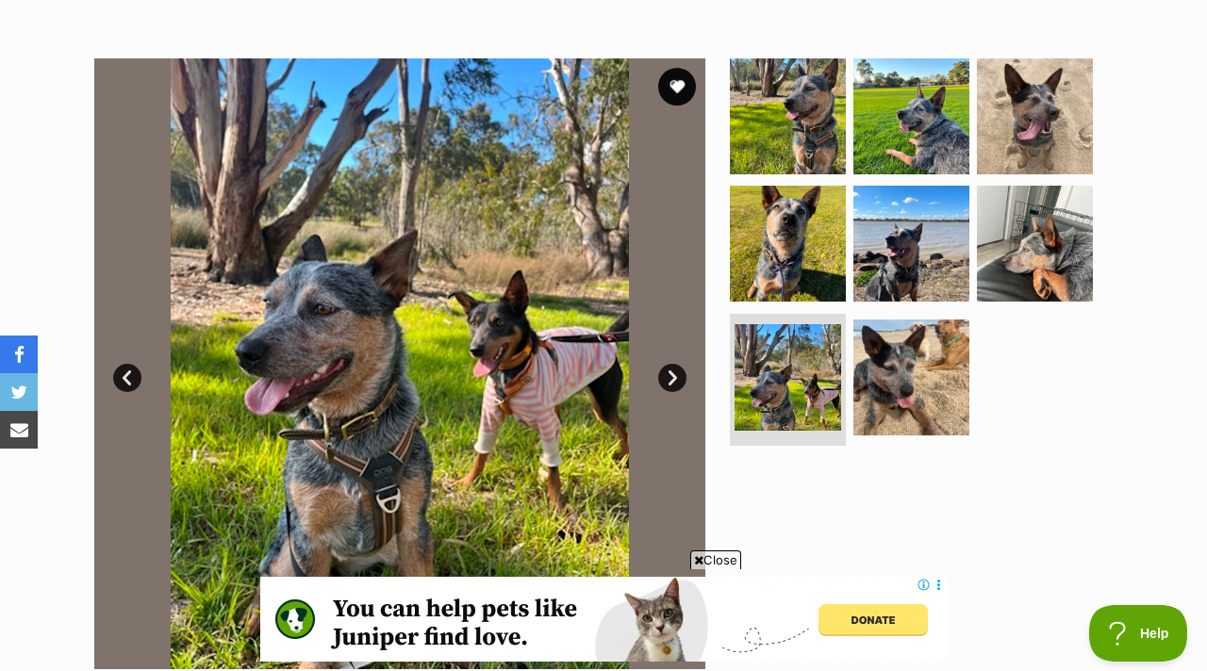
click at [669, 377] on link "Next" at bounding box center [672, 378] width 28 height 28
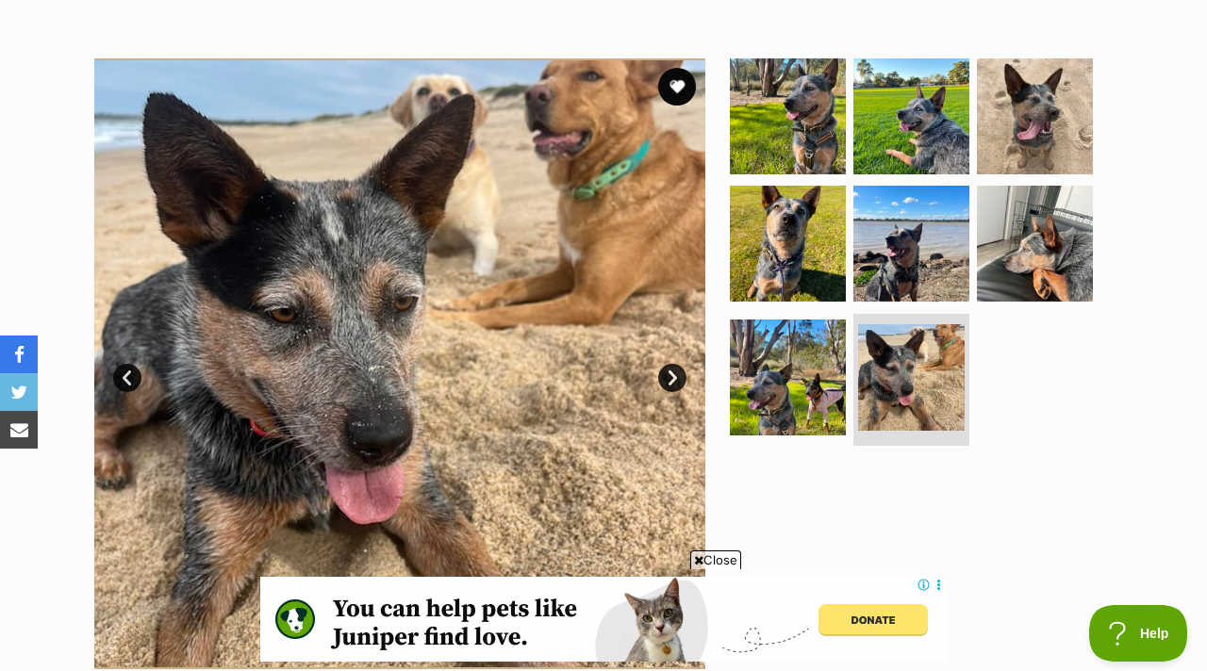
click at [669, 377] on link "Next" at bounding box center [672, 378] width 28 height 28
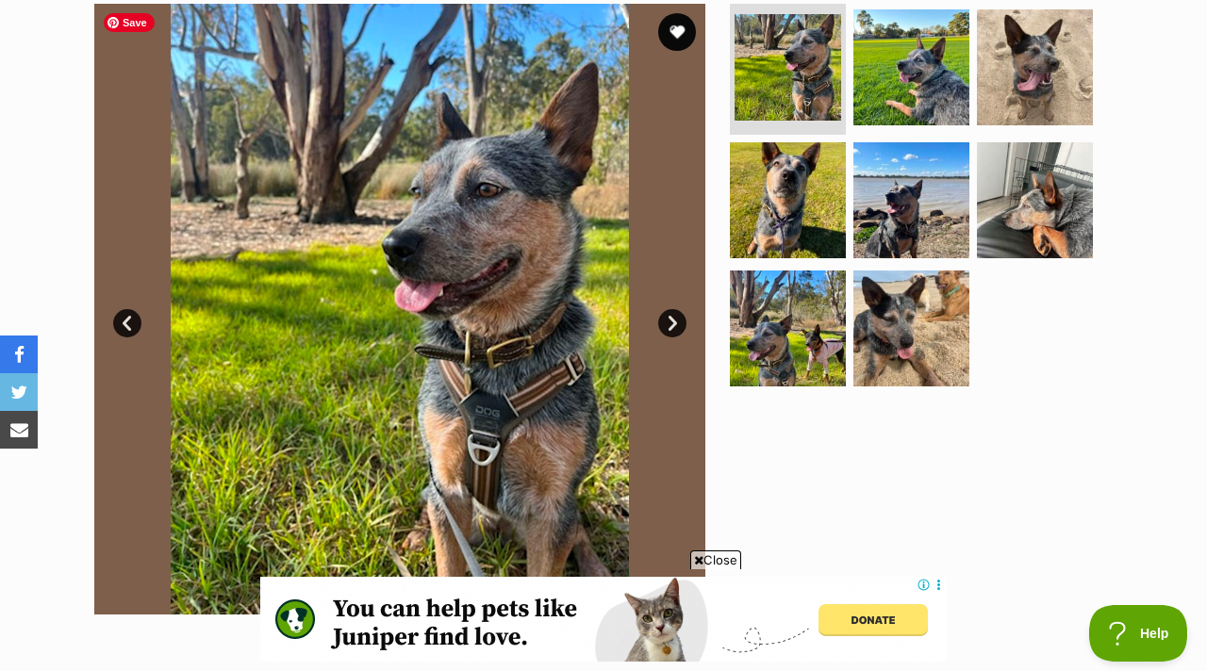
scroll to position [363, 0]
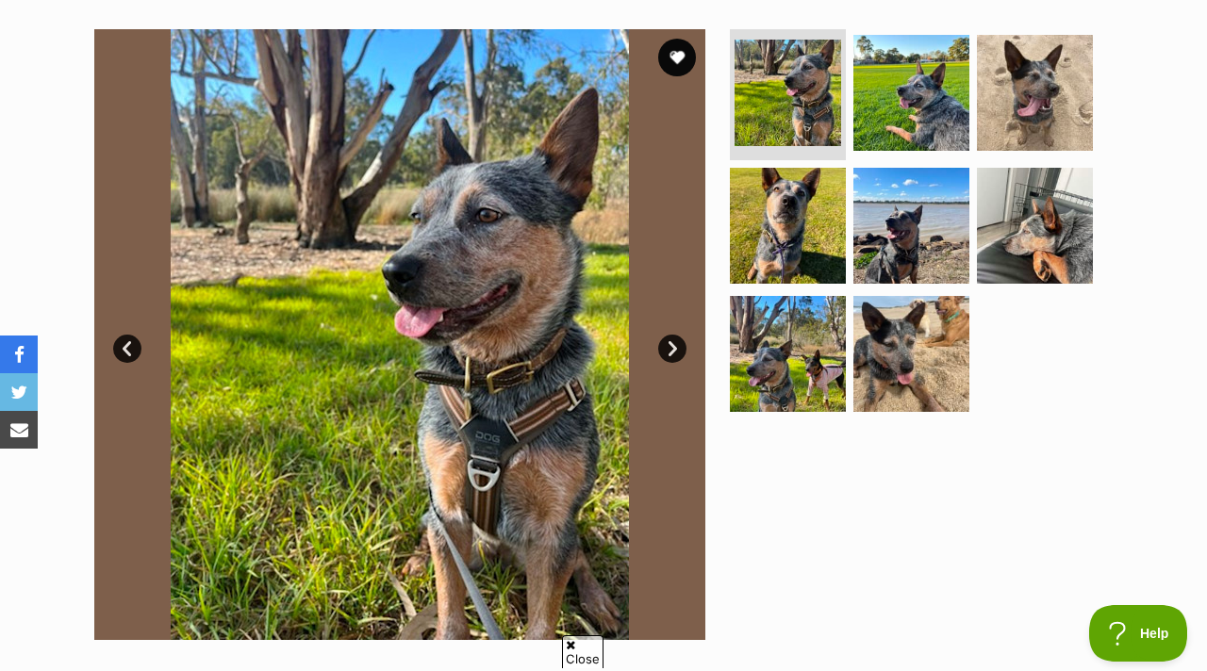
click at [671, 354] on link "Next" at bounding box center [672, 349] width 28 height 28
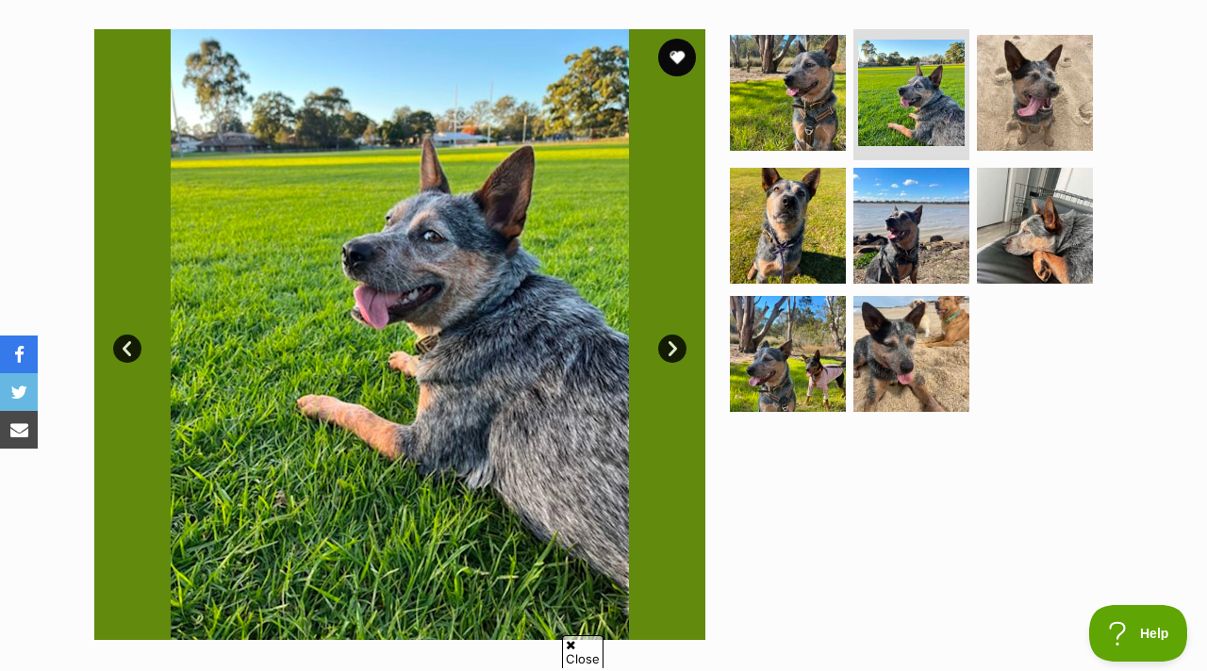
click at [671, 355] on link "Next" at bounding box center [672, 349] width 28 height 28
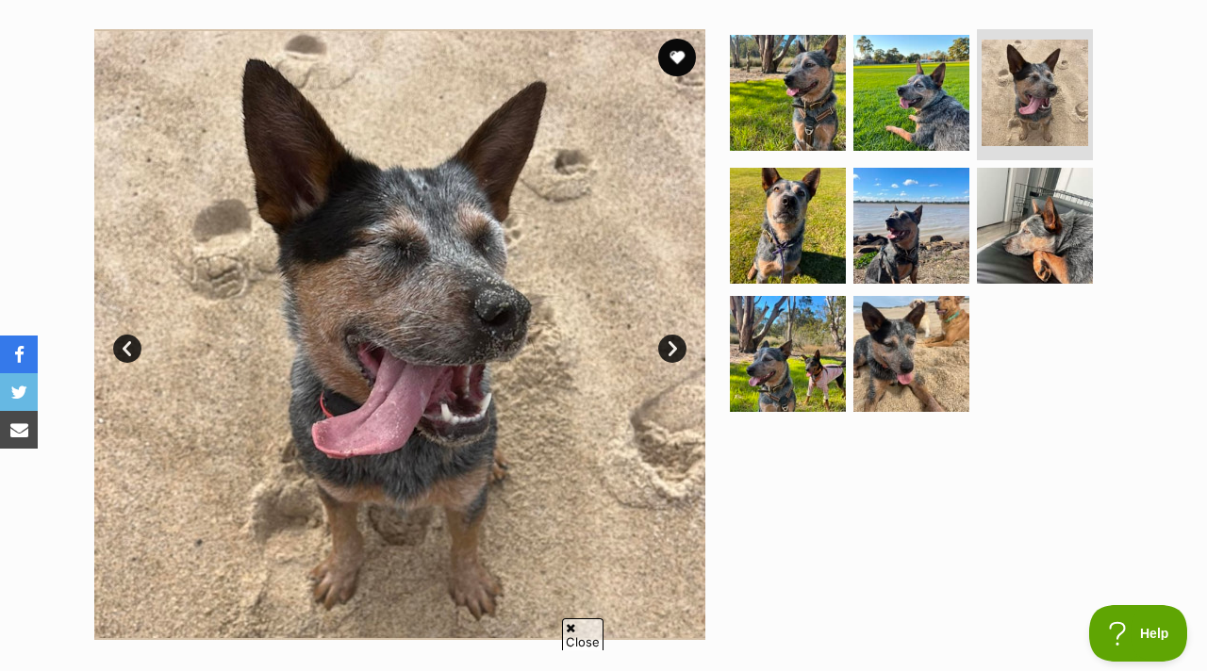
scroll to position [0, 0]
click at [678, 356] on link "Next" at bounding box center [672, 349] width 28 height 28
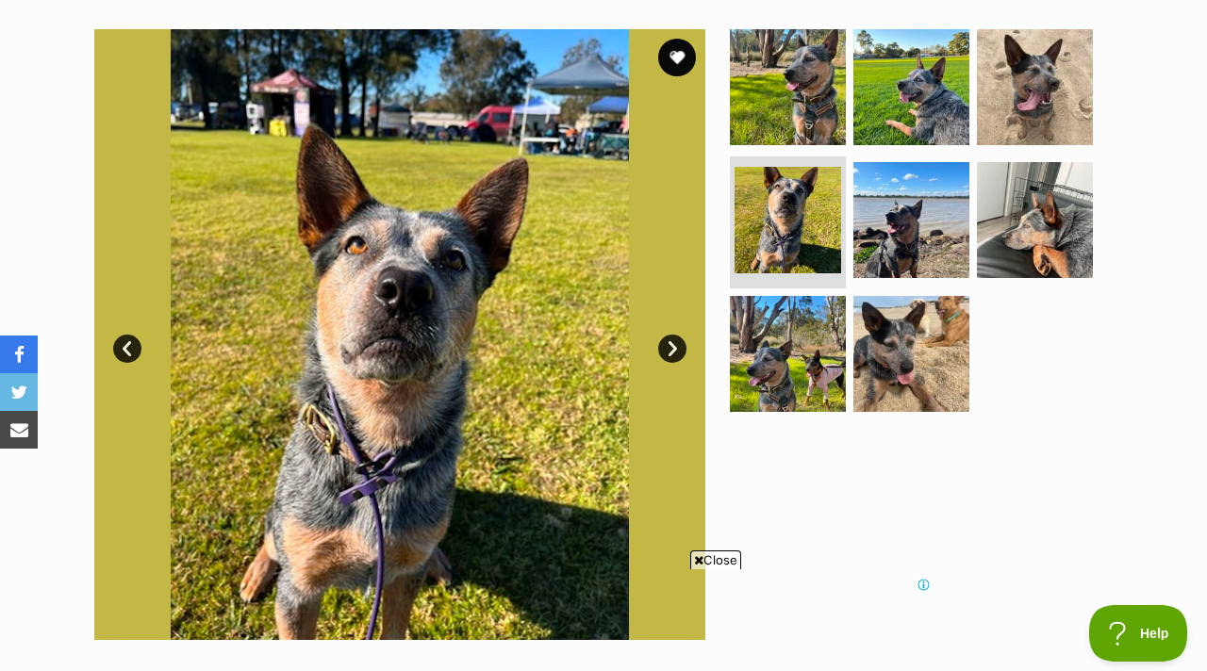
click at [678, 356] on link "Next" at bounding box center [672, 349] width 28 height 28
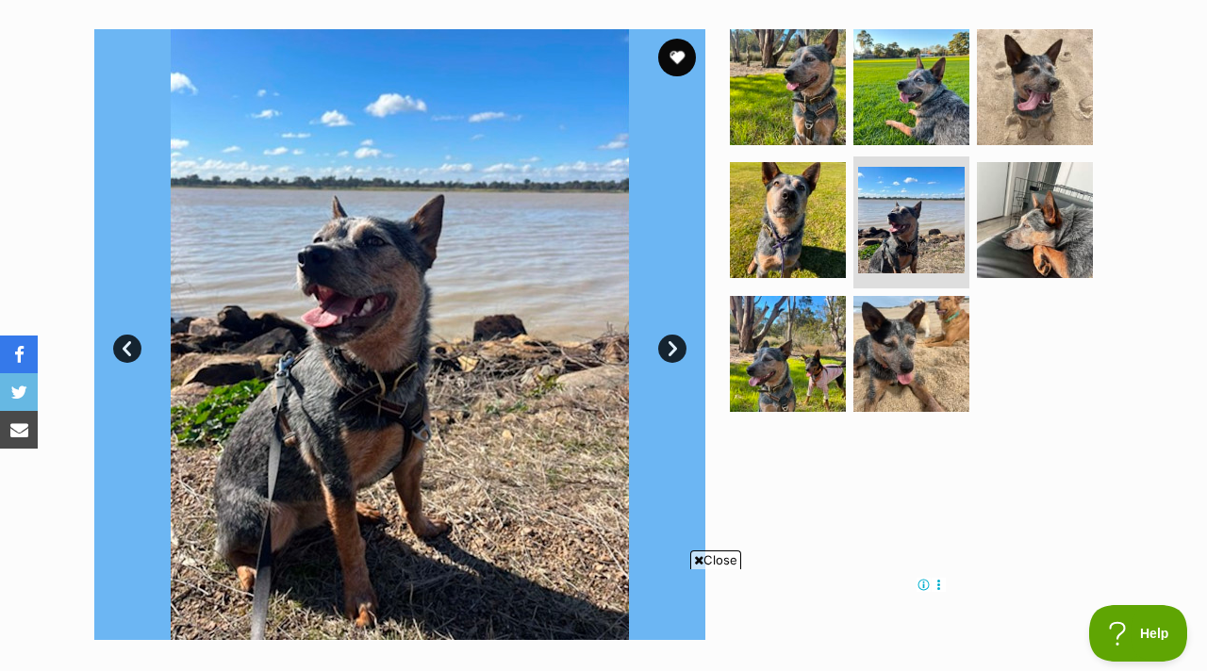
click at [678, 356] on link "Next" at bounding box center [672, 349] width 28 height 28
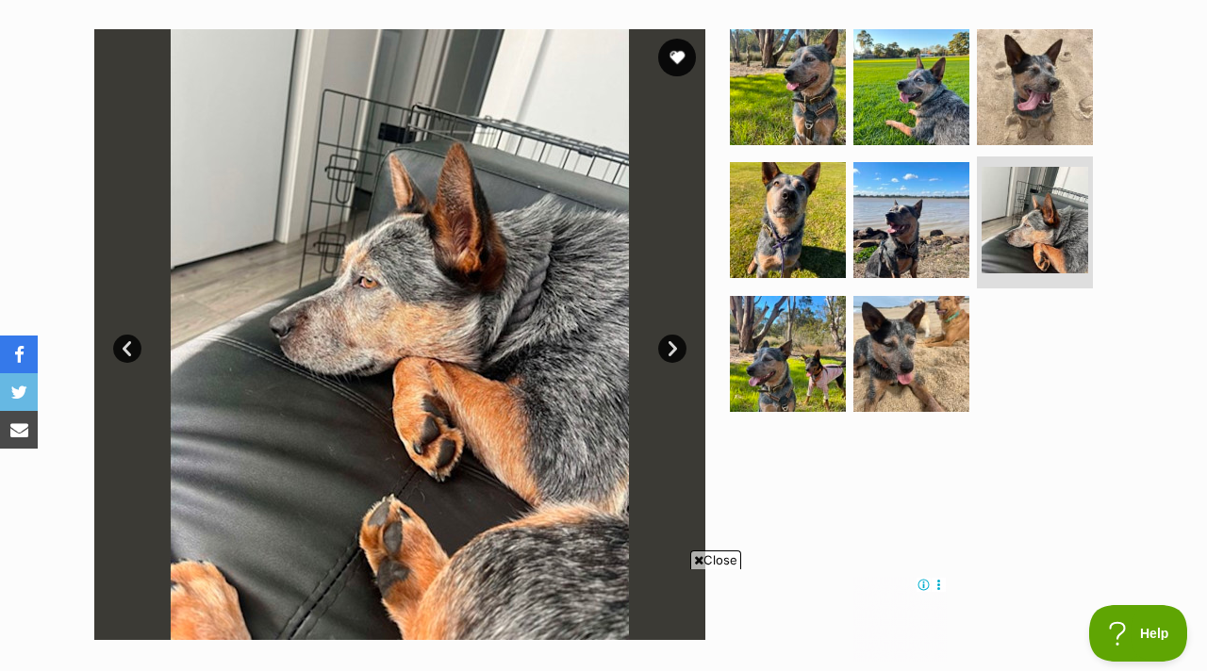
click at [678, 356] on link "Next" at bounding box center [672, 349] width 28 height 28
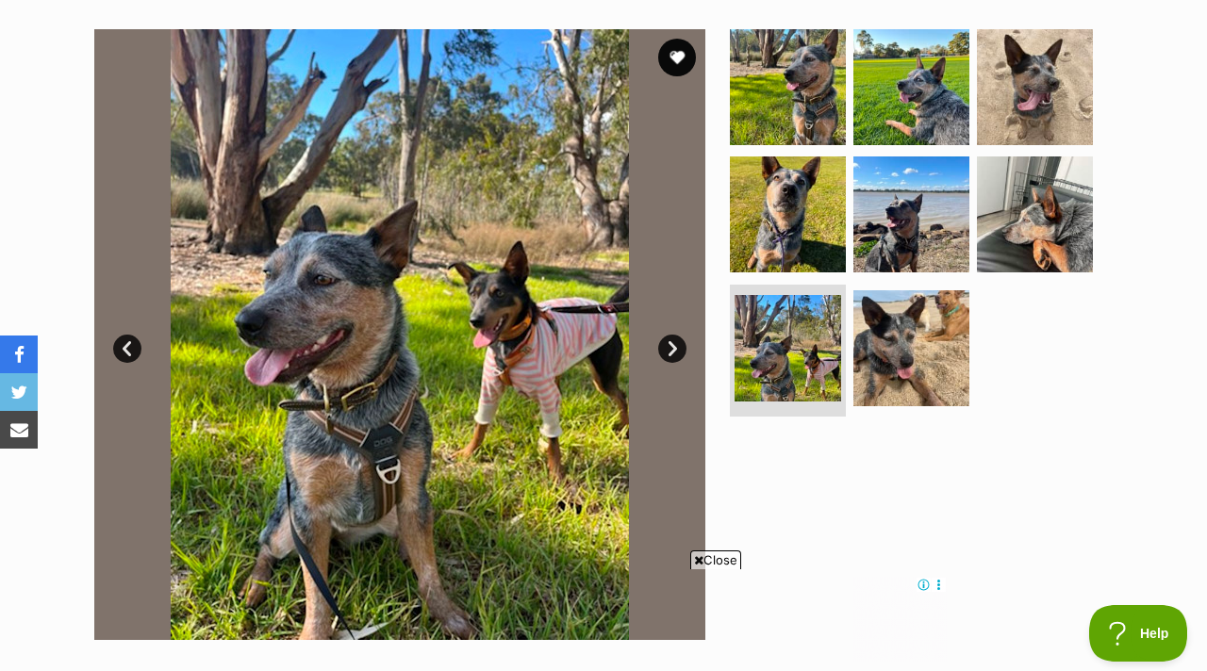
click at [678, 356] on link "Next" at bounding box center [672, 349] width 28 height 28
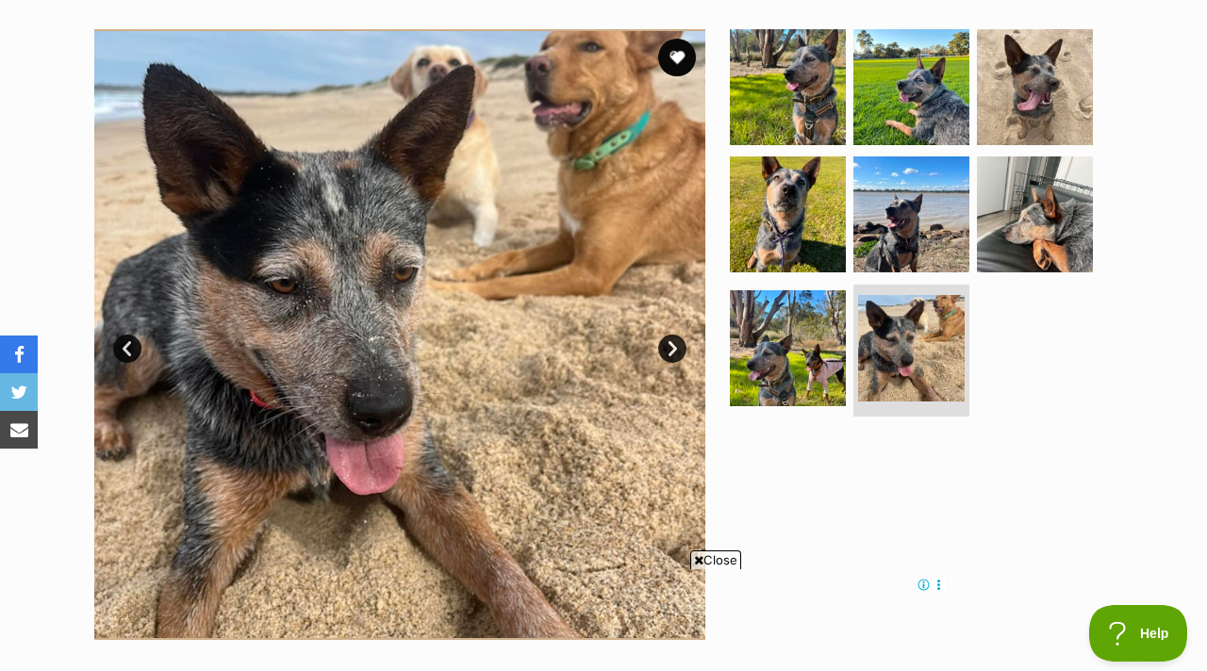
click at [678, 356] on link "Next" at bounding box center [672, 349] width 28 height 28
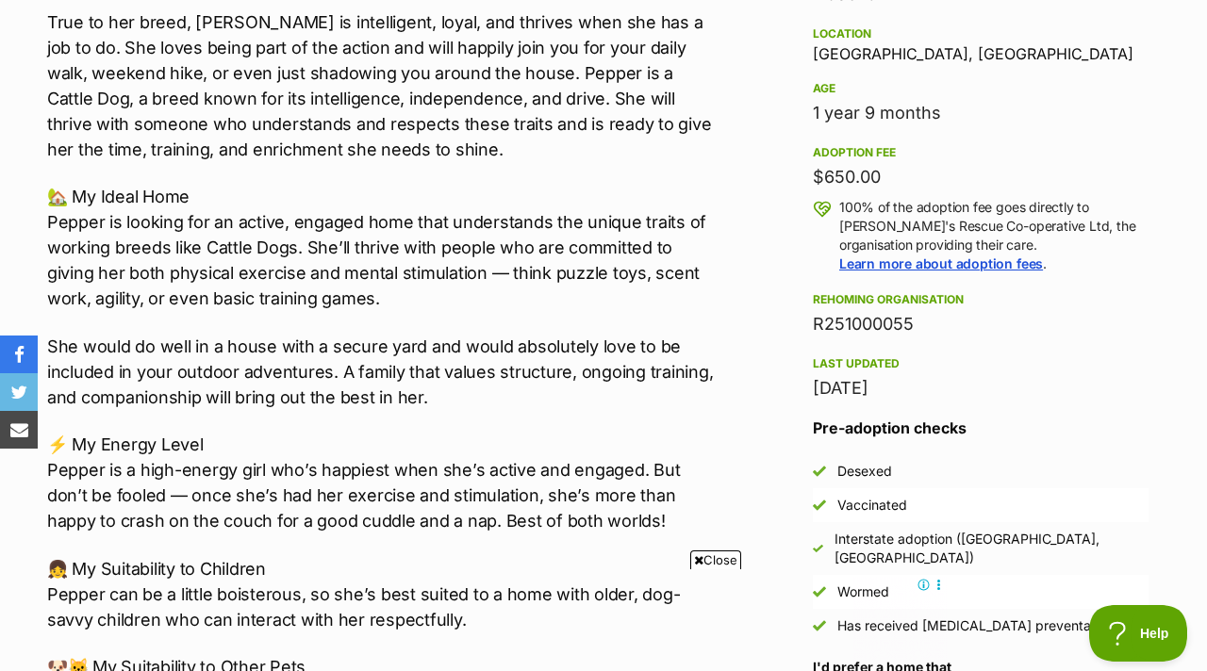
scroll to position [1277, 0]
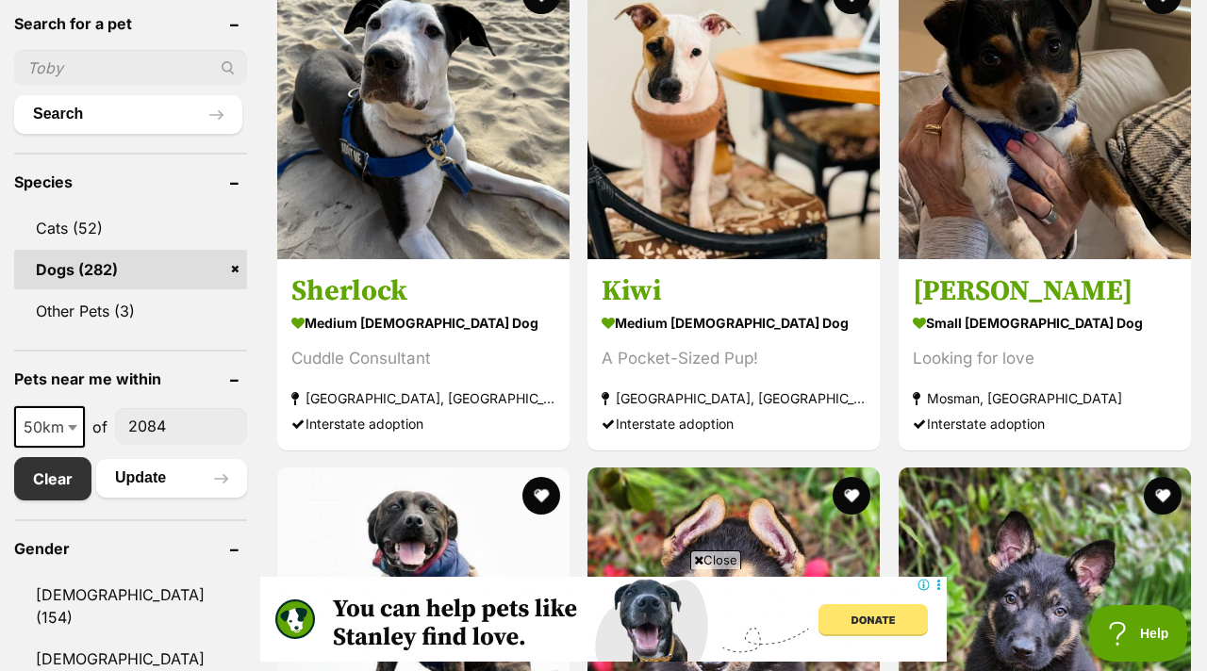
click at [730, 560] on span "Close" at bounding box center [715, 560] width 51 height 19
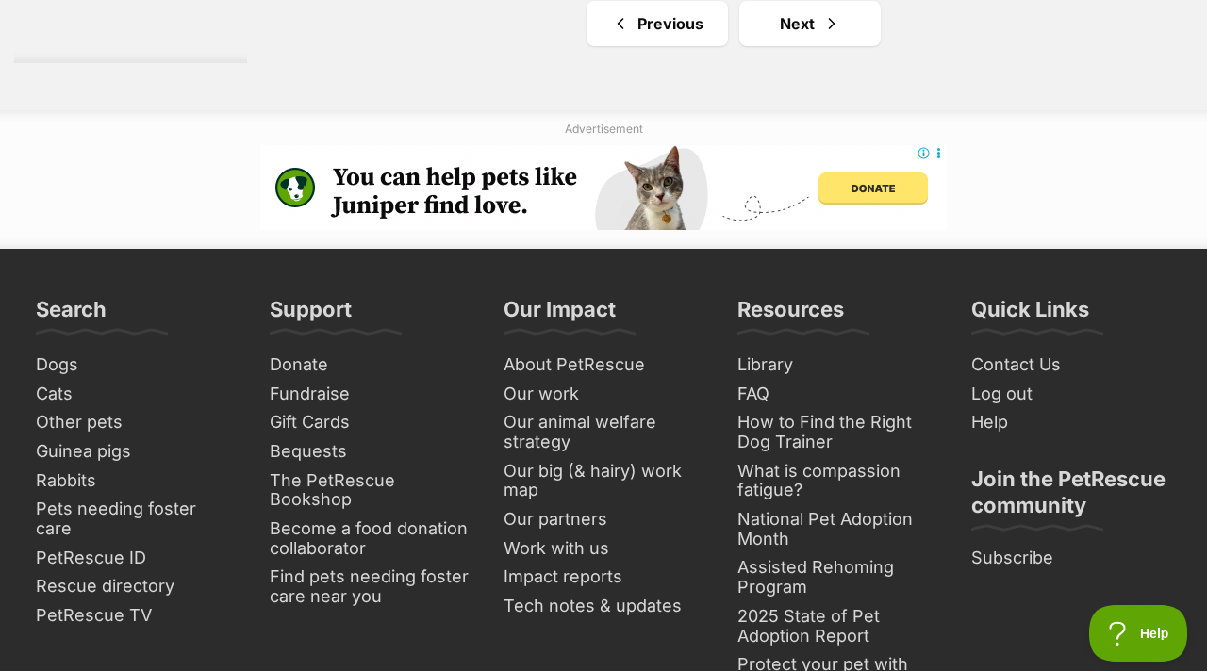
scroll to position [4360, 0]
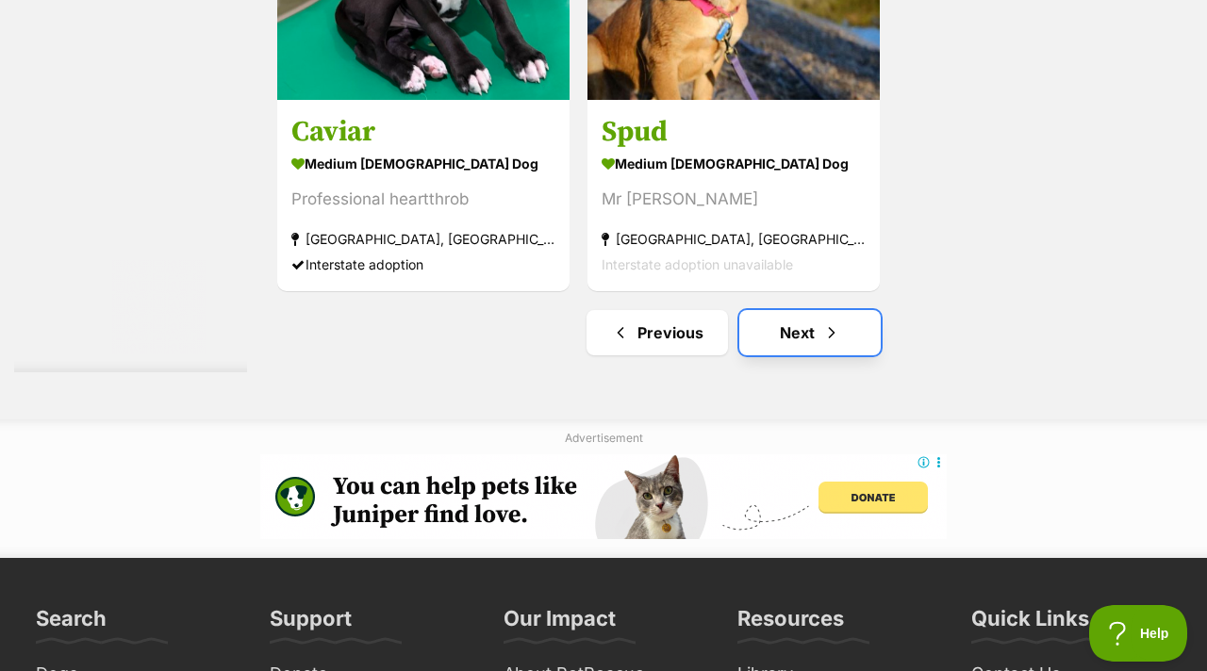
click at [785, 355] on link "Next" at bounding box center [809, 332] width 141 height 45
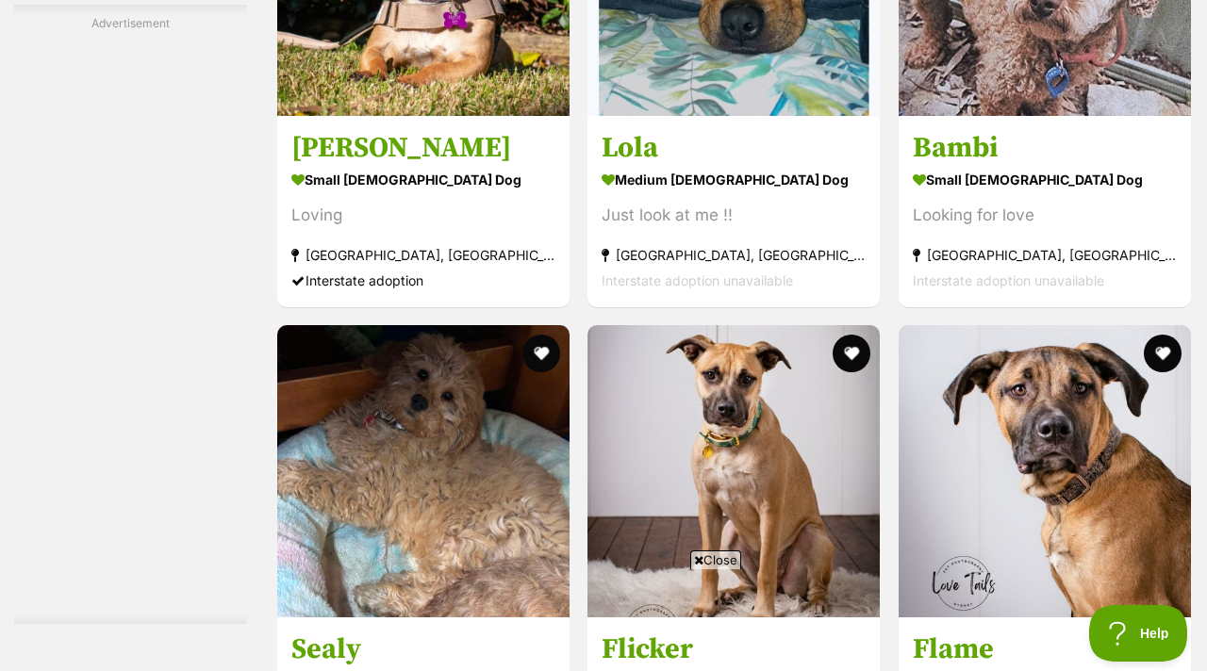
click at [726, 567] on span "Close" at bounding box center [715, 560] width 51 height 19
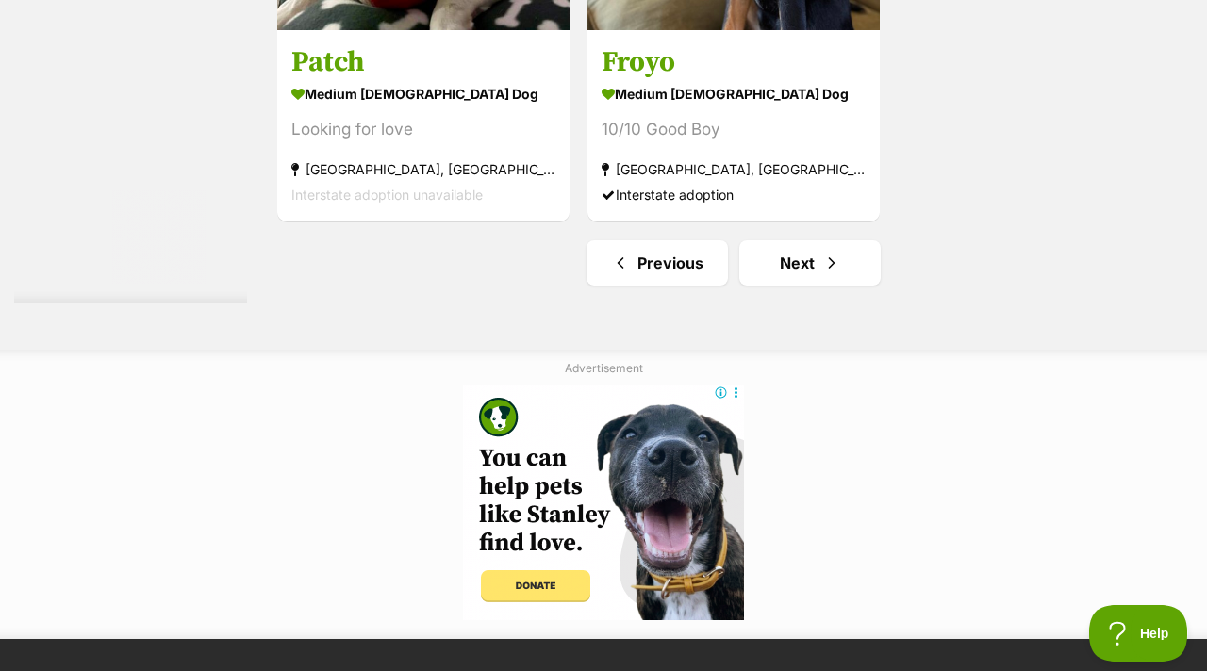
scroll to position [4435, 0]
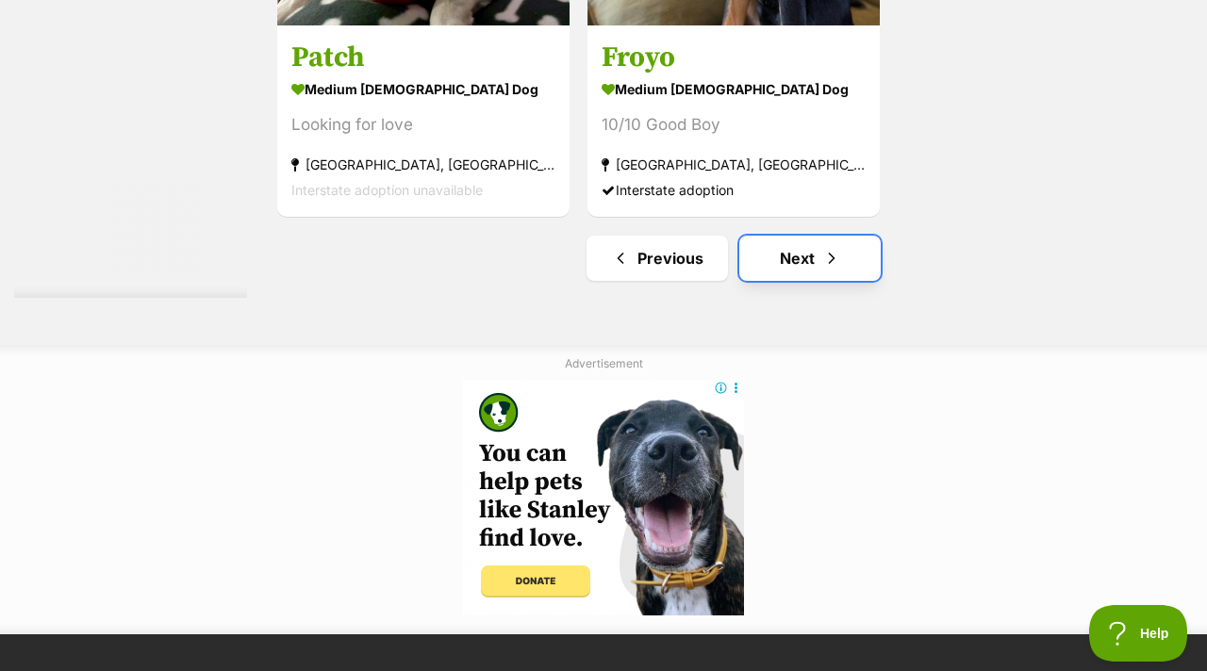
click at [778, 281] on link "Next" at bounding box center [809, 258] width 141 height 45
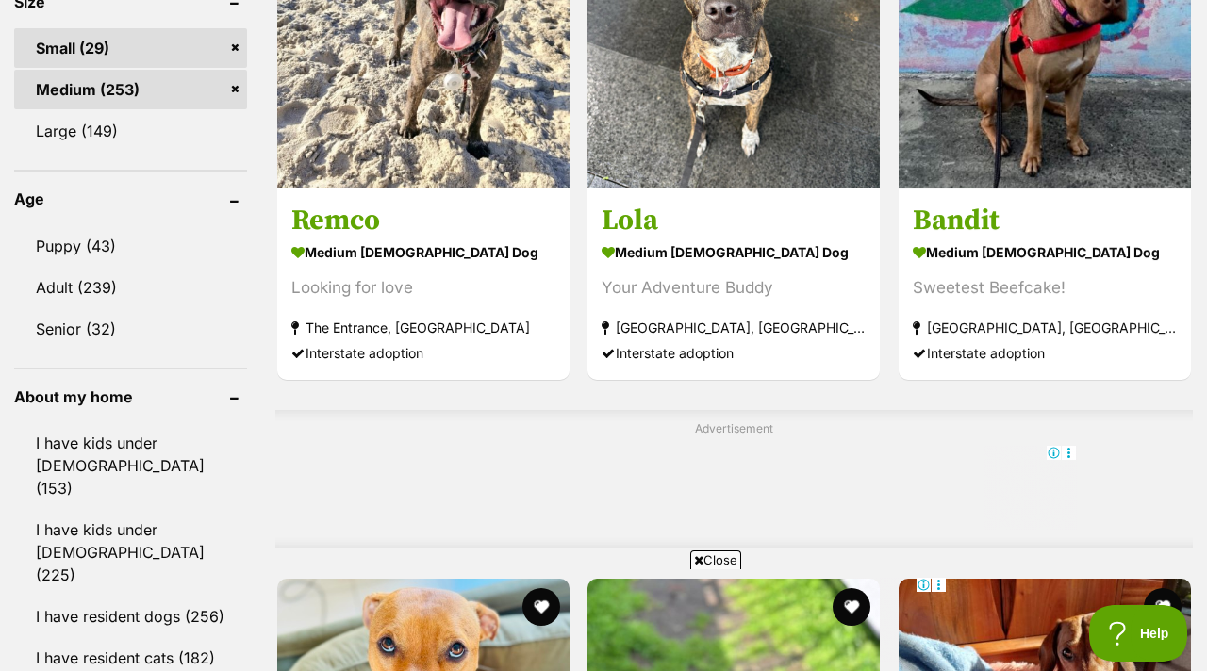
scroll to position [1025, 0]
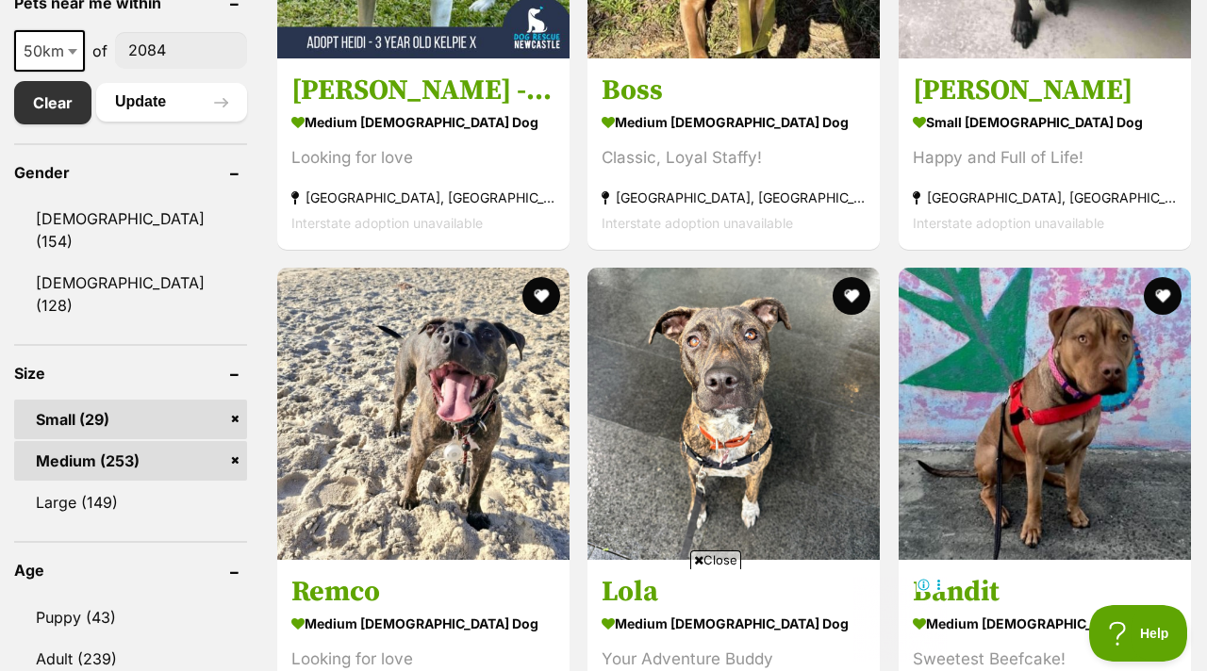
click at [720, 555] on span "Close" at bounding box center [715, 560] width 51 height 19
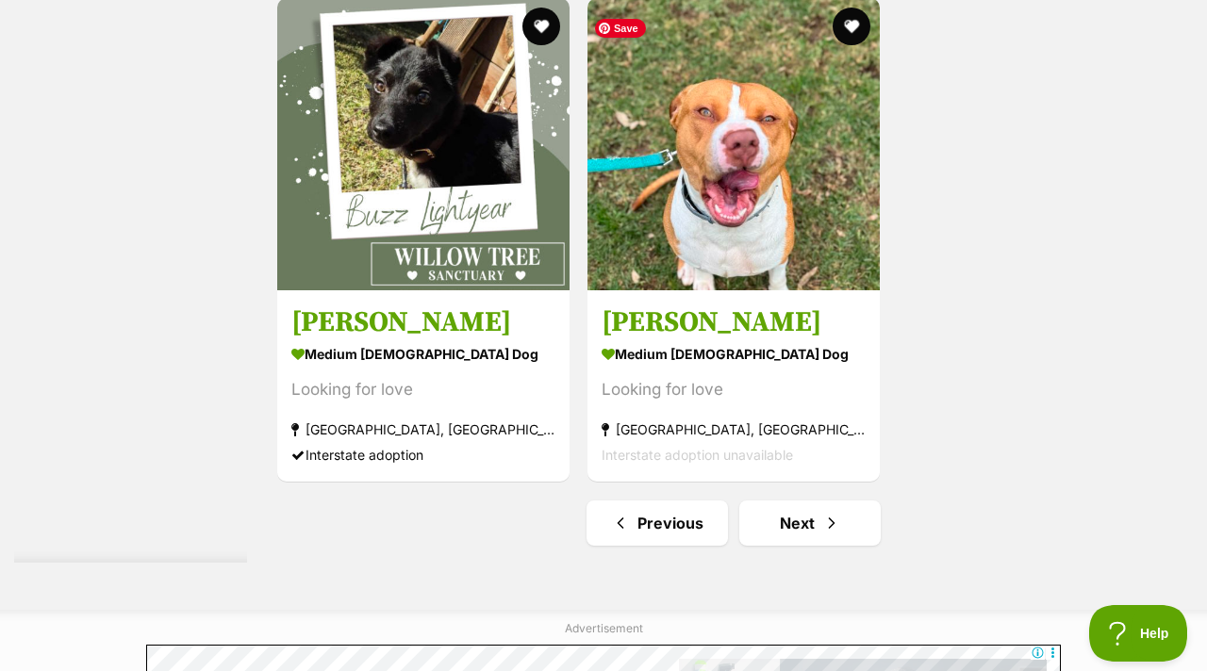
scroll to position [4347, 0]
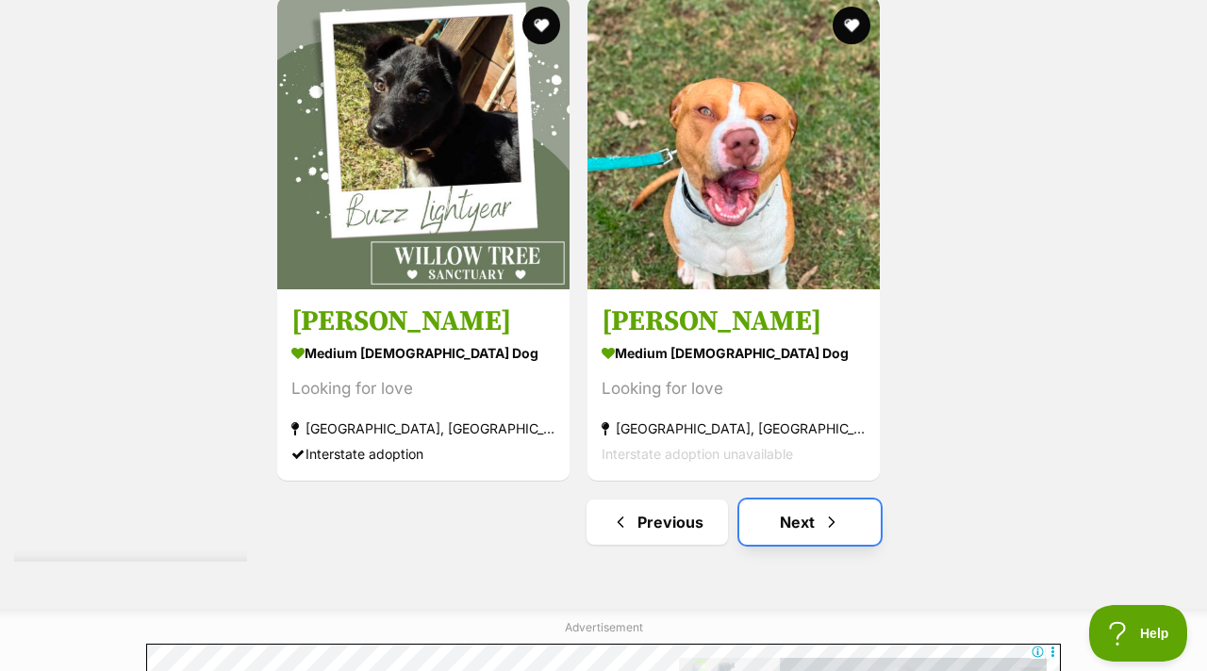
click at [787, 545] on link "Next" at bounding box center [809, 522] width 141 height 45
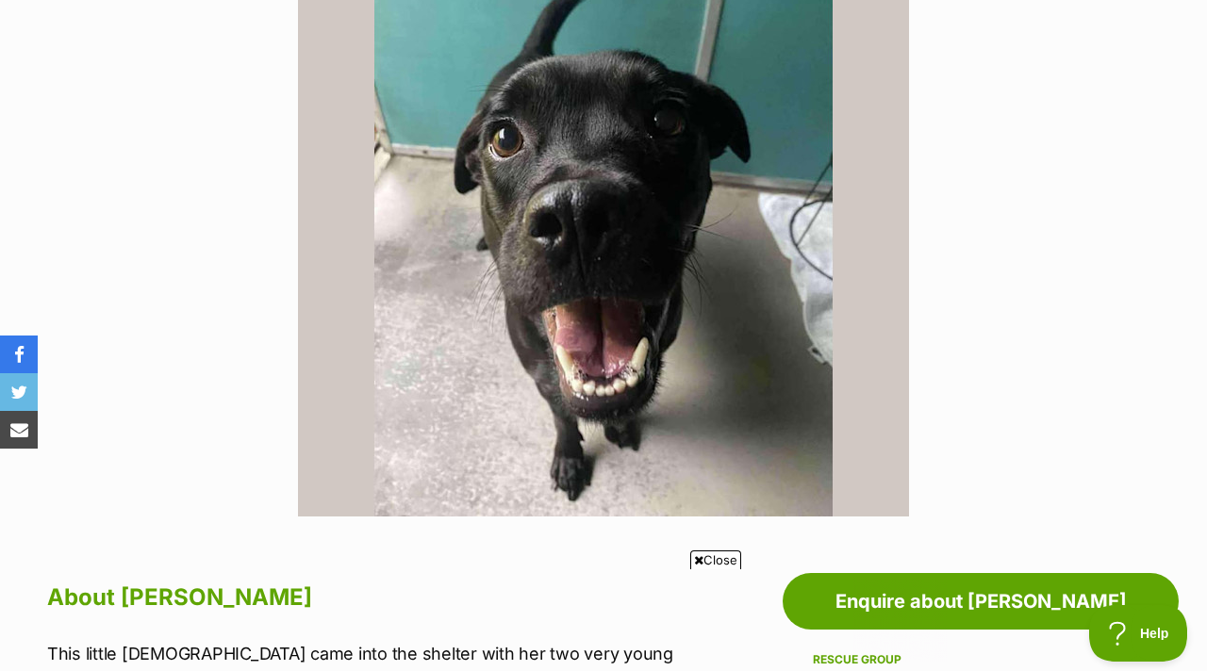
scroll to position [609, 0]
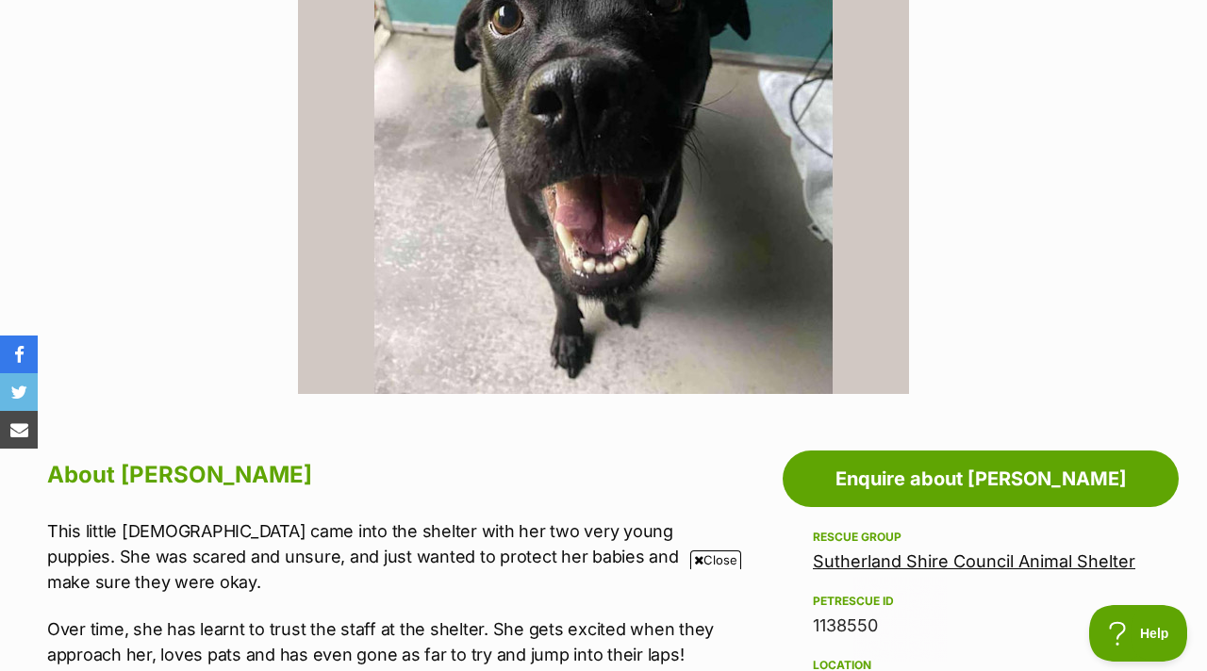
click at [467, 172] on img at bounding box center [603, 88] width 611 height 611
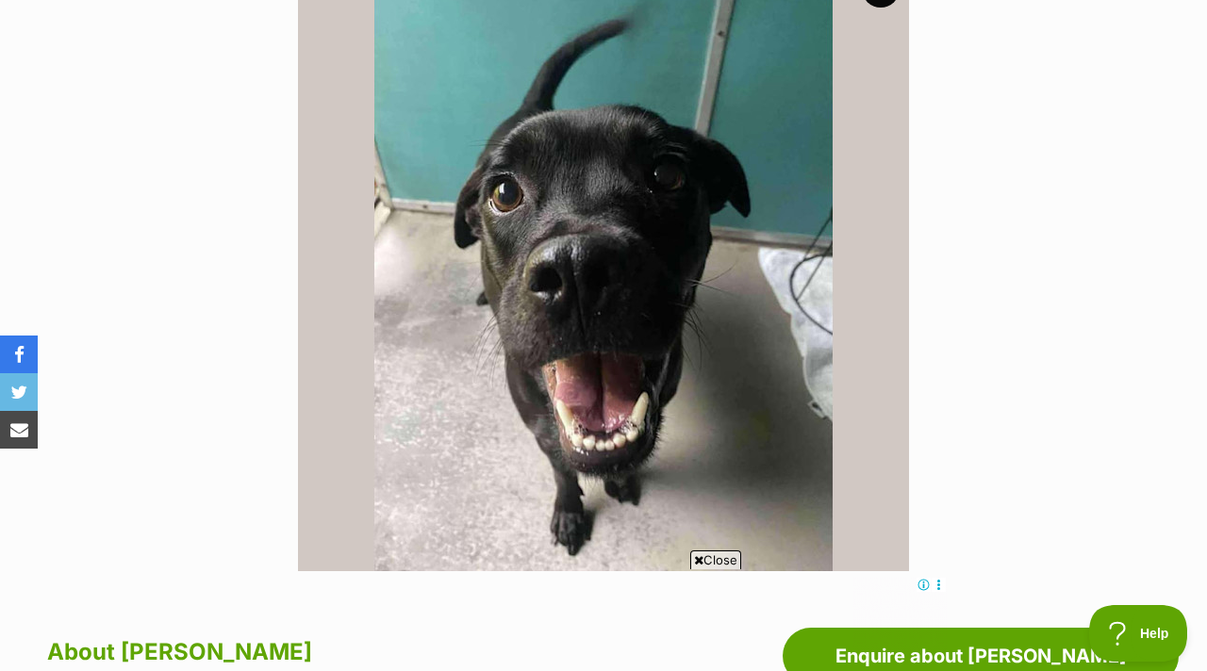
scroll to position [0, 0]
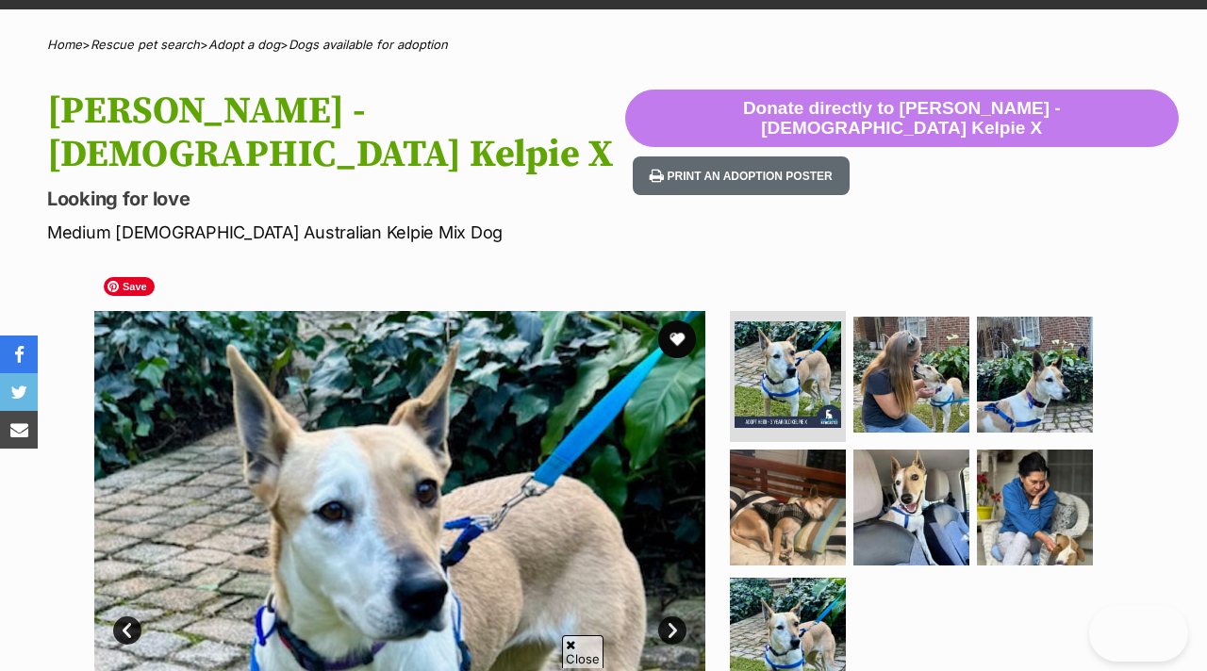
scroll to position [230, 0]
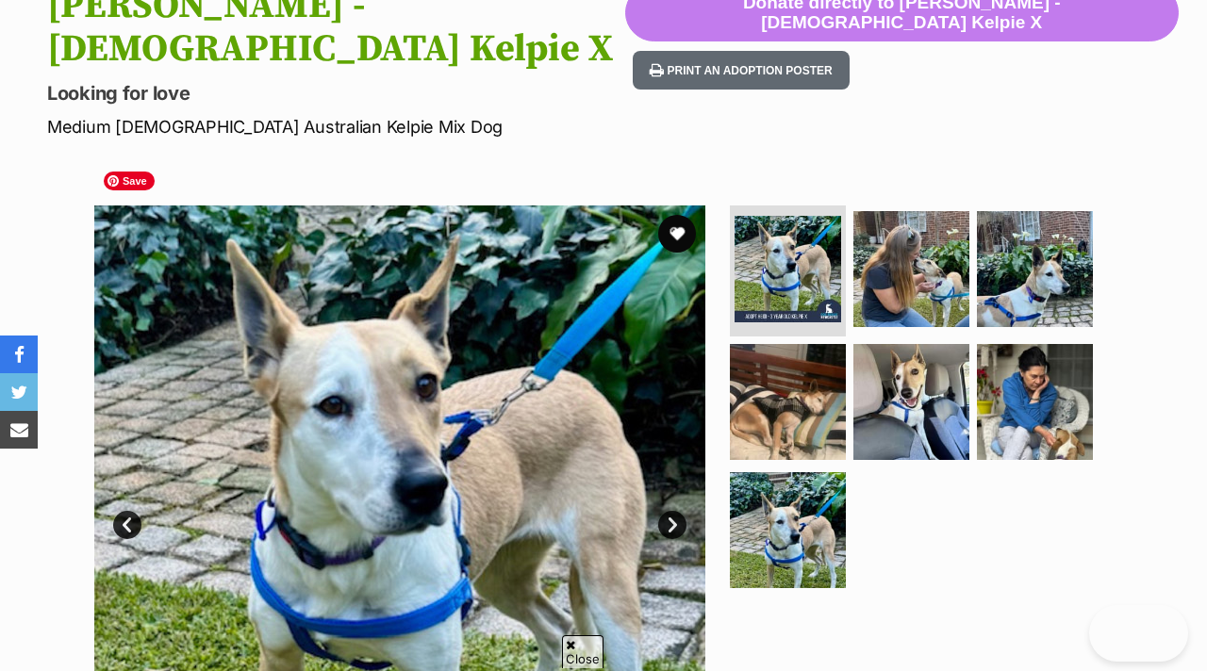
click at [671, 511] on link "Next" at bounding box center [672, 525] width 28 height 28
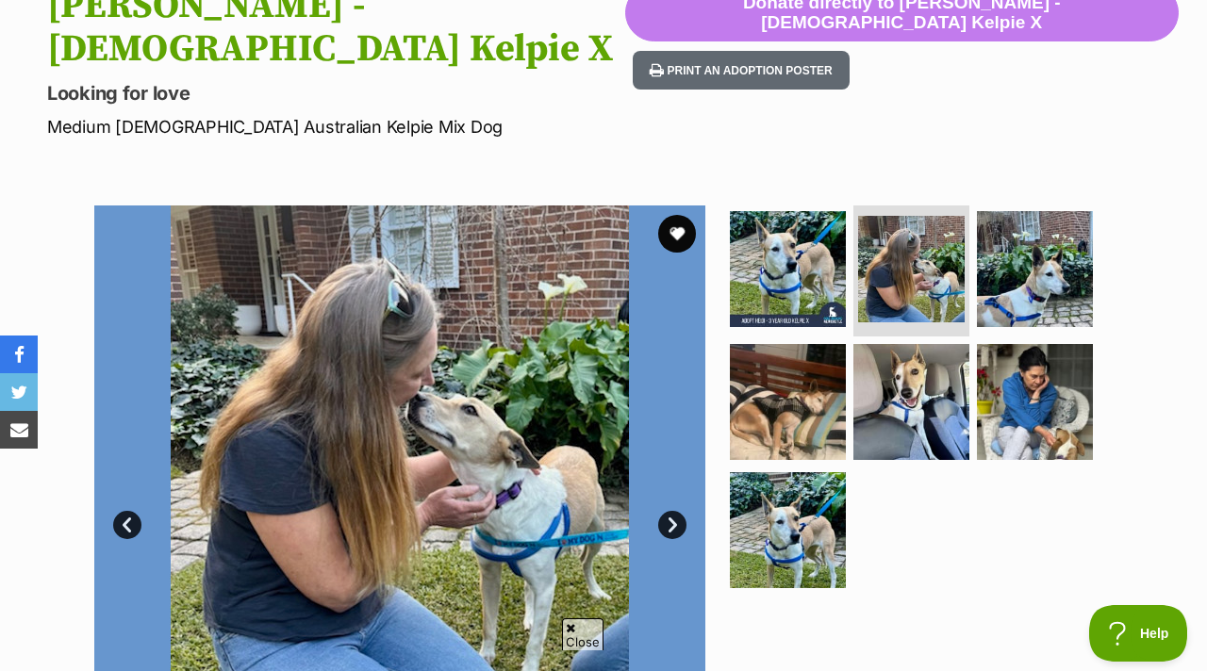
scroll to position [0, 0]
click at [663, 511] on link "Next" at bounding box center [672, 525] width 28 height 28
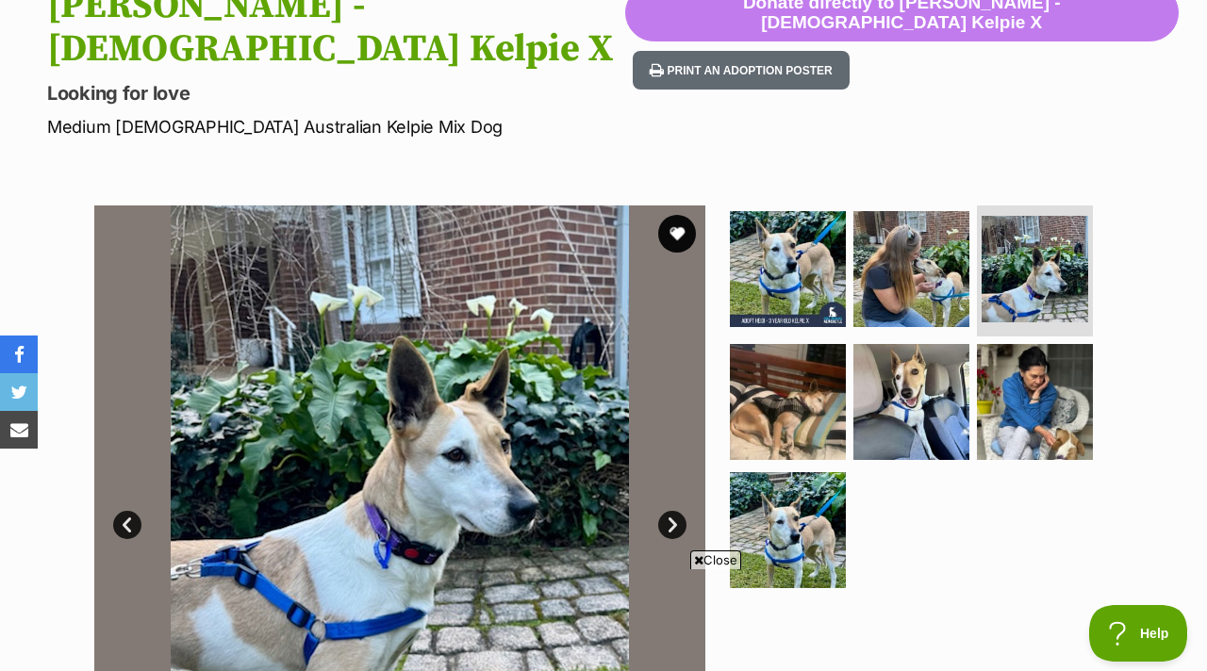
click at [663, 511] on link "Next" at bounding box center [672, 525] width 28 height 28
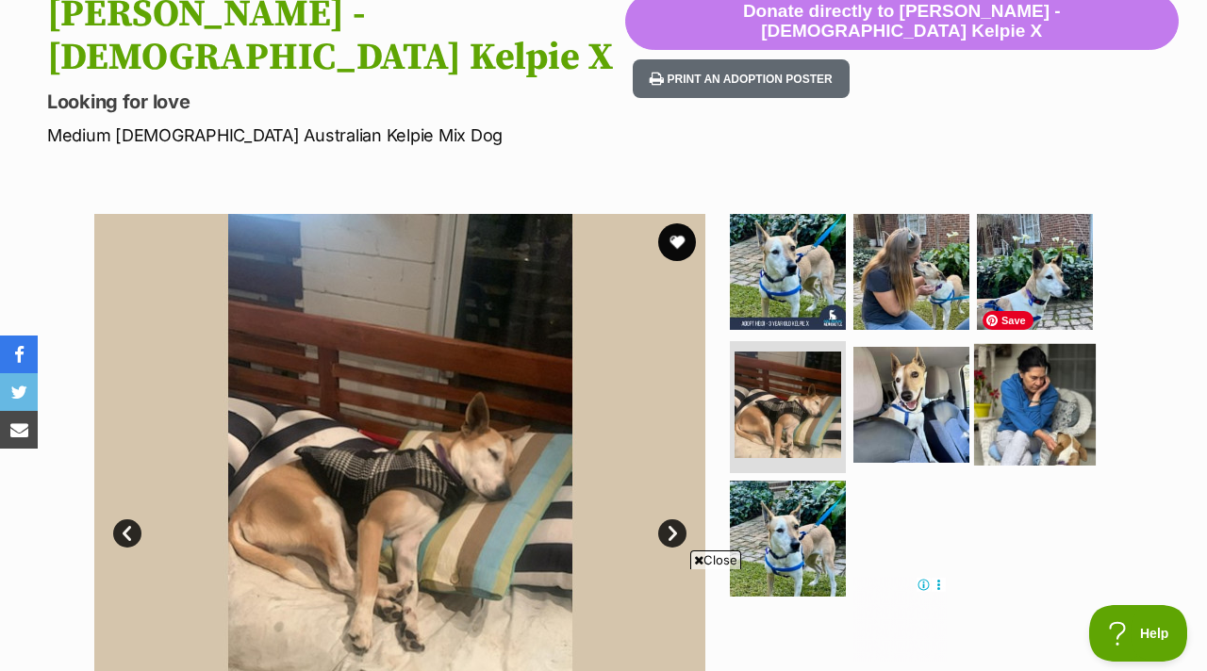
click at [1021, 396] on img at bounding box center [1035, 405] width 122 height 122
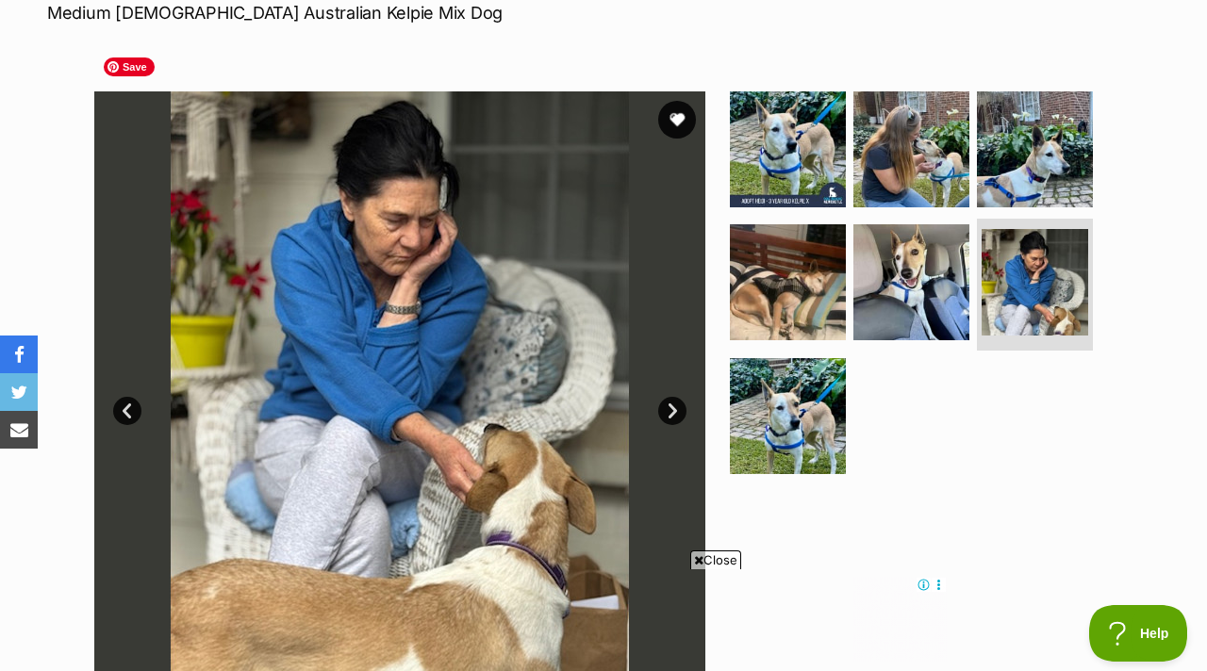
scroll to position [428, 0]
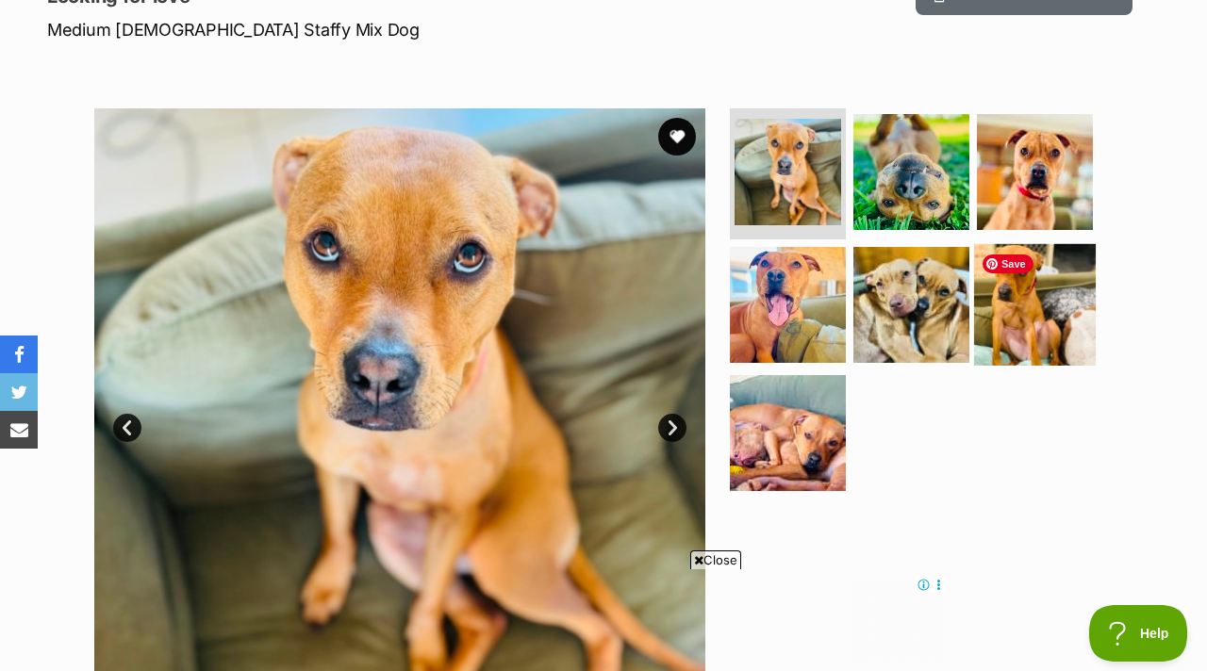
click at [1033, 301] on img at bounding box center [1035, 305] width 122 height 122
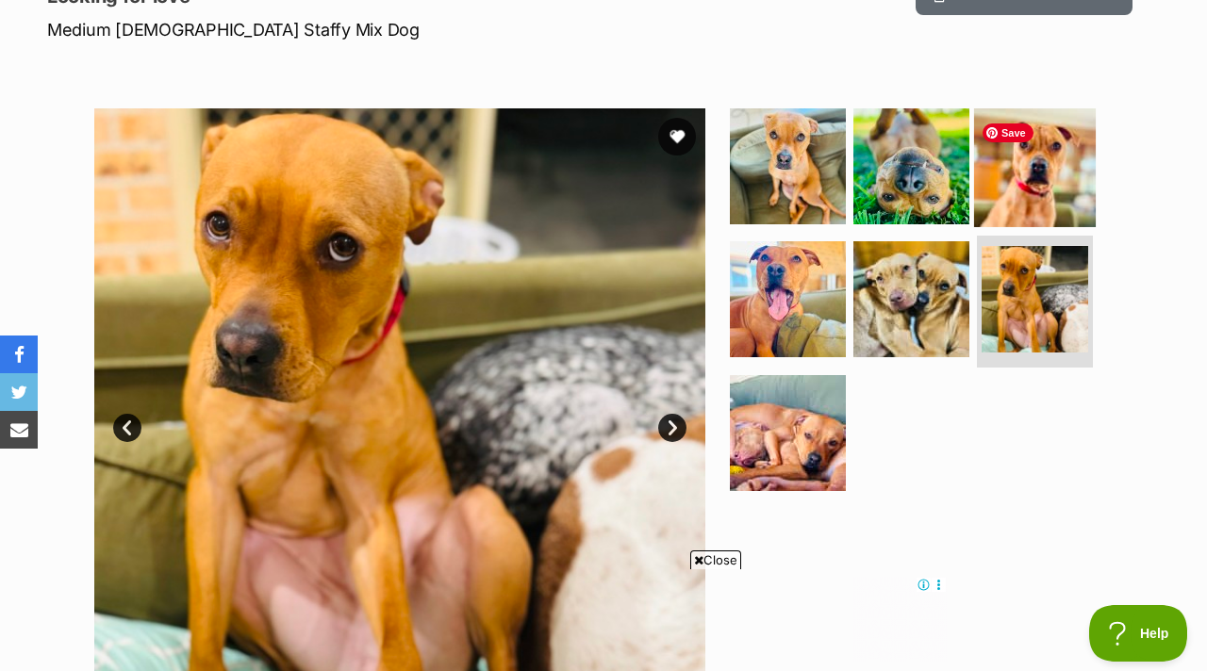
click at [1042, 200] on img at bounding box center [1035, 166] width 122 height 122
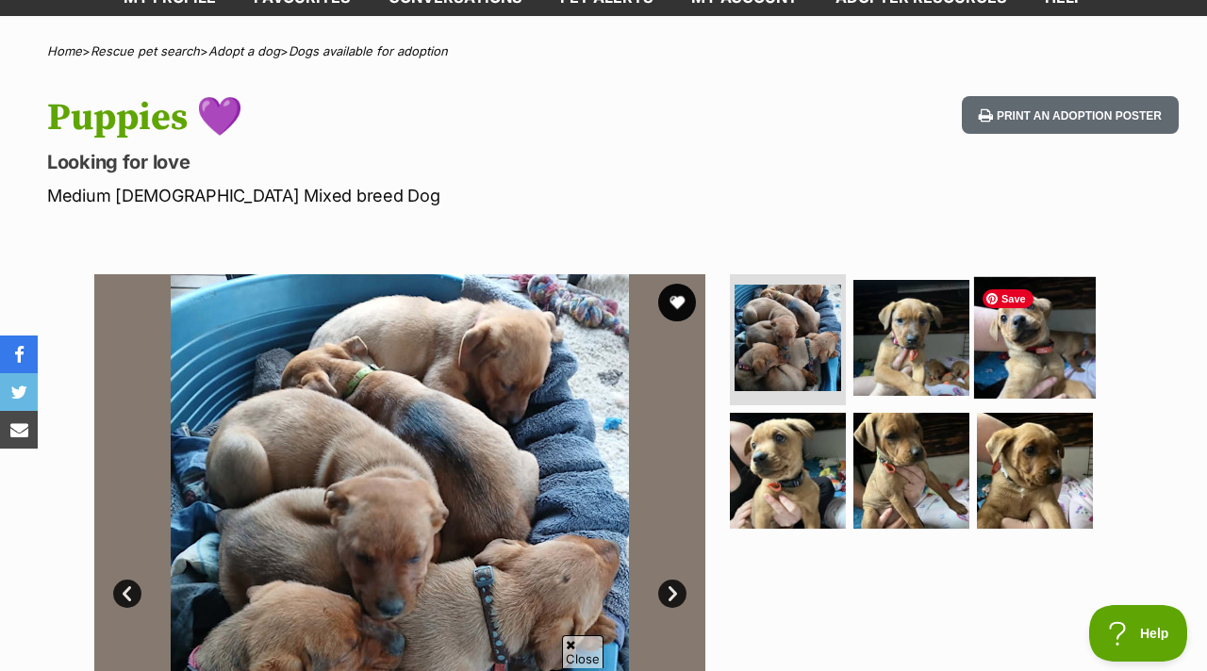
click at [1015, 358] on img at bounding box center [1035, 337] width 122 height 122
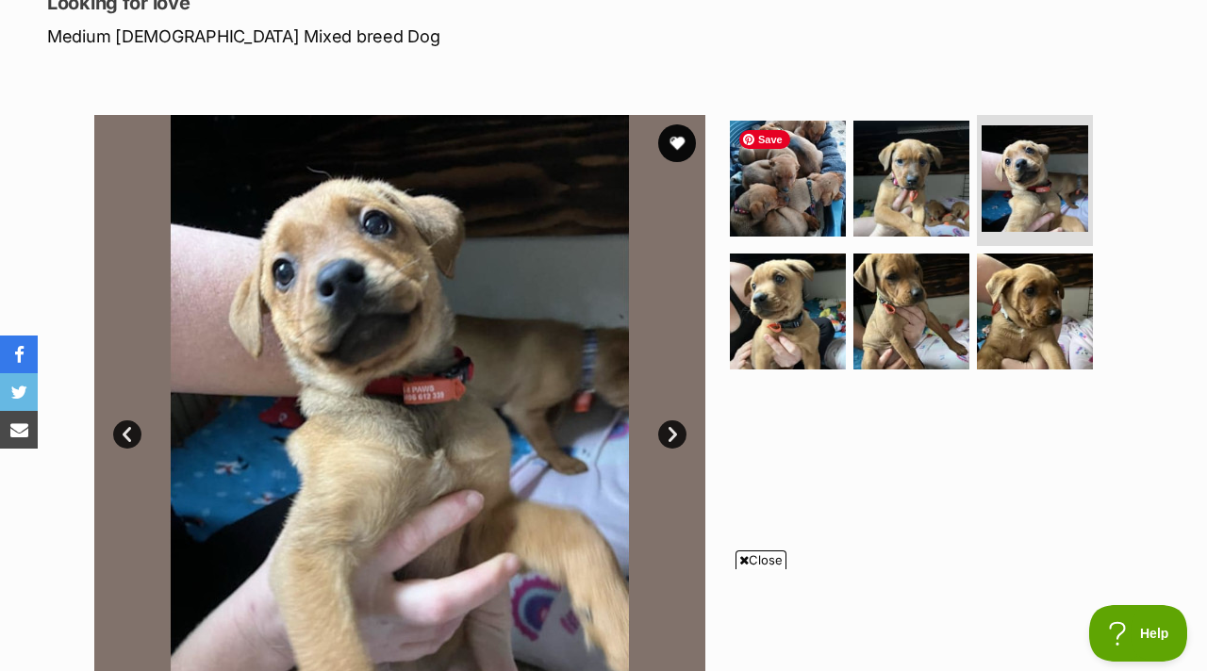
scroll to position [426, 0]
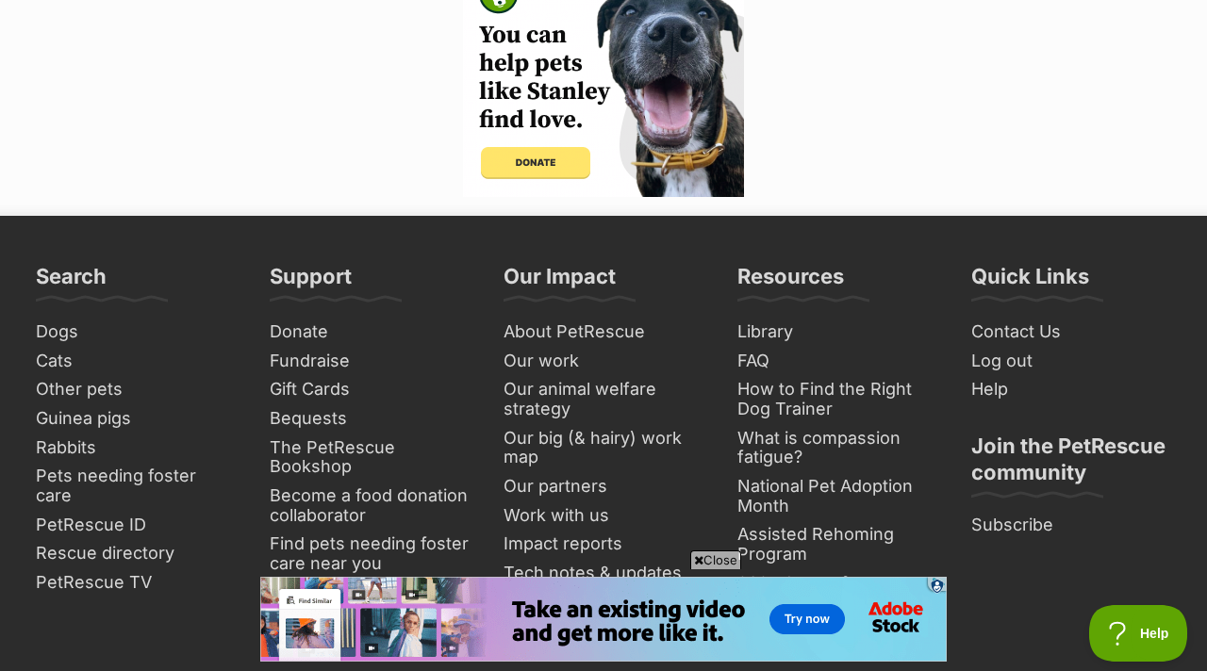
scroll to position [4289, 0]
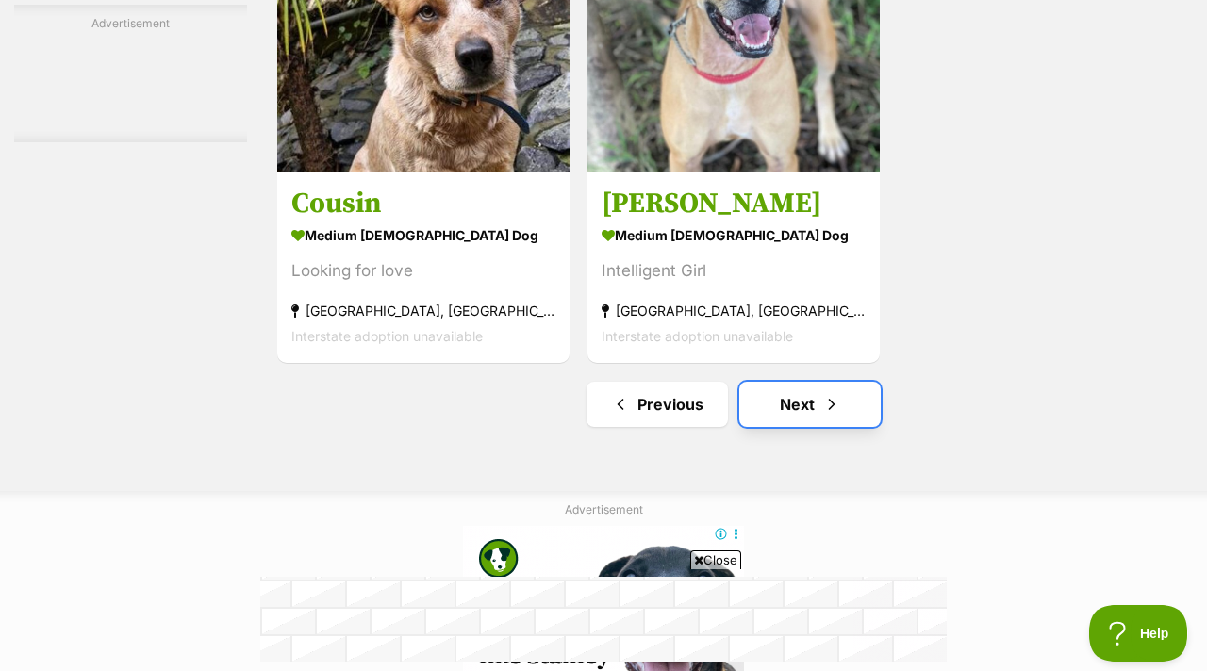
click at [780, 401] on link "Next" at bounding box center [809, 404] width 141 height 45
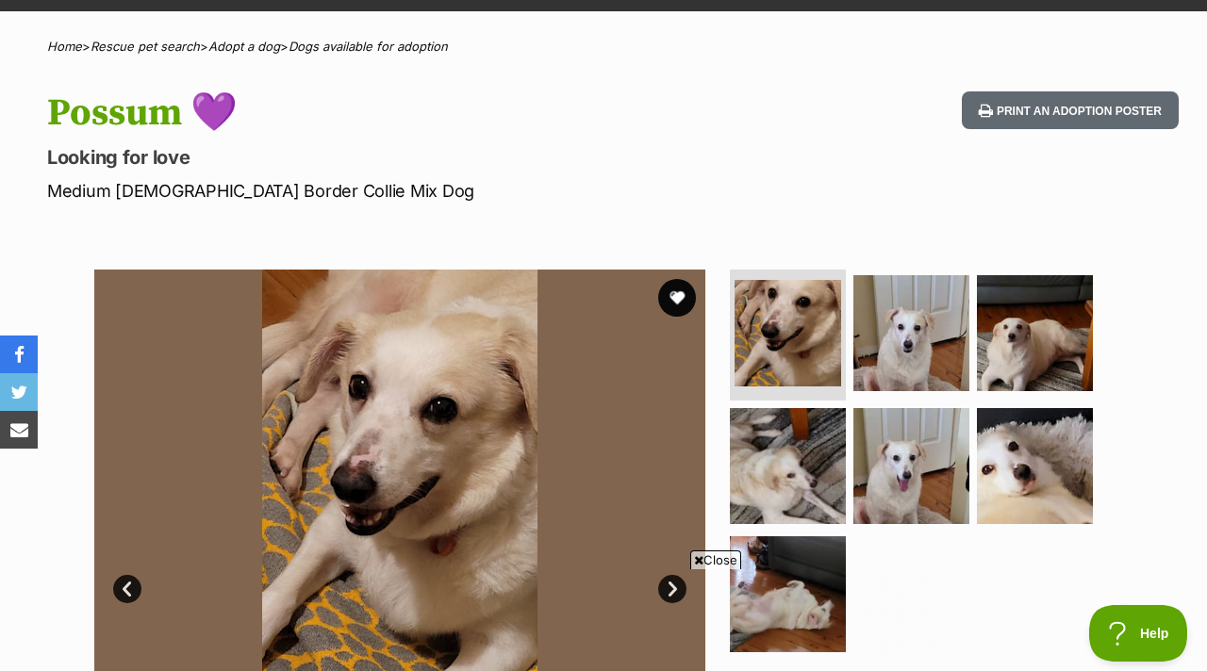
scroll to position [124, 0]
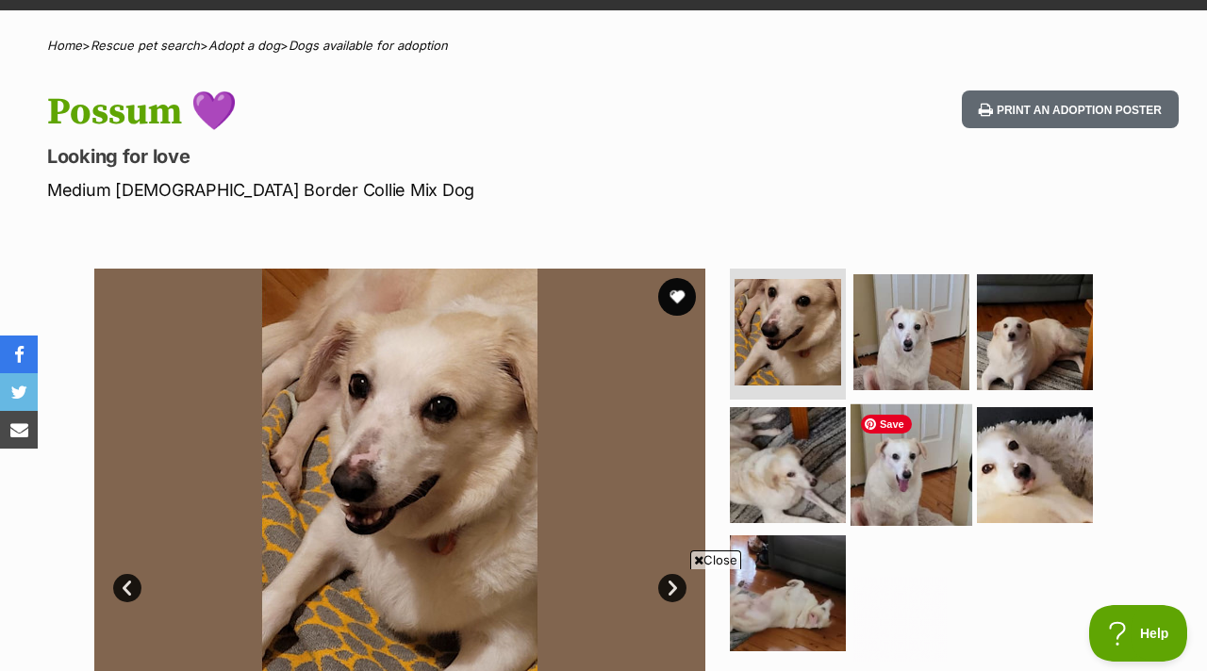
click at [919, 464] on img at bounding box center [912, 466] width 122 height 122
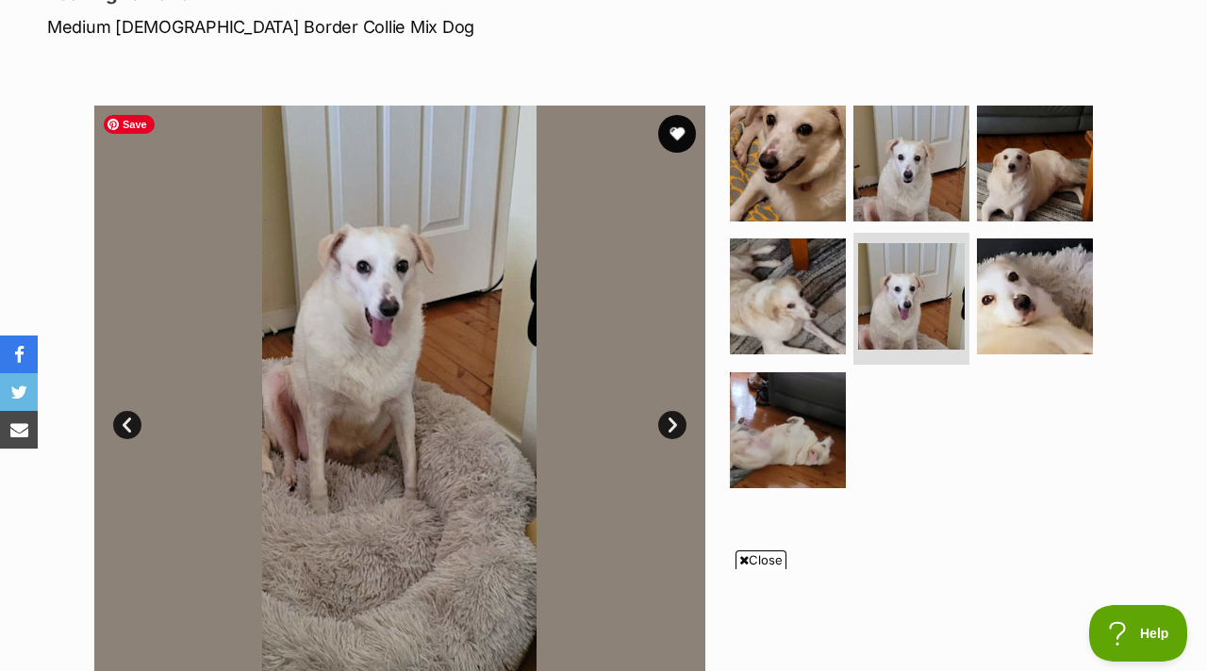
scroll to position [0, 0]
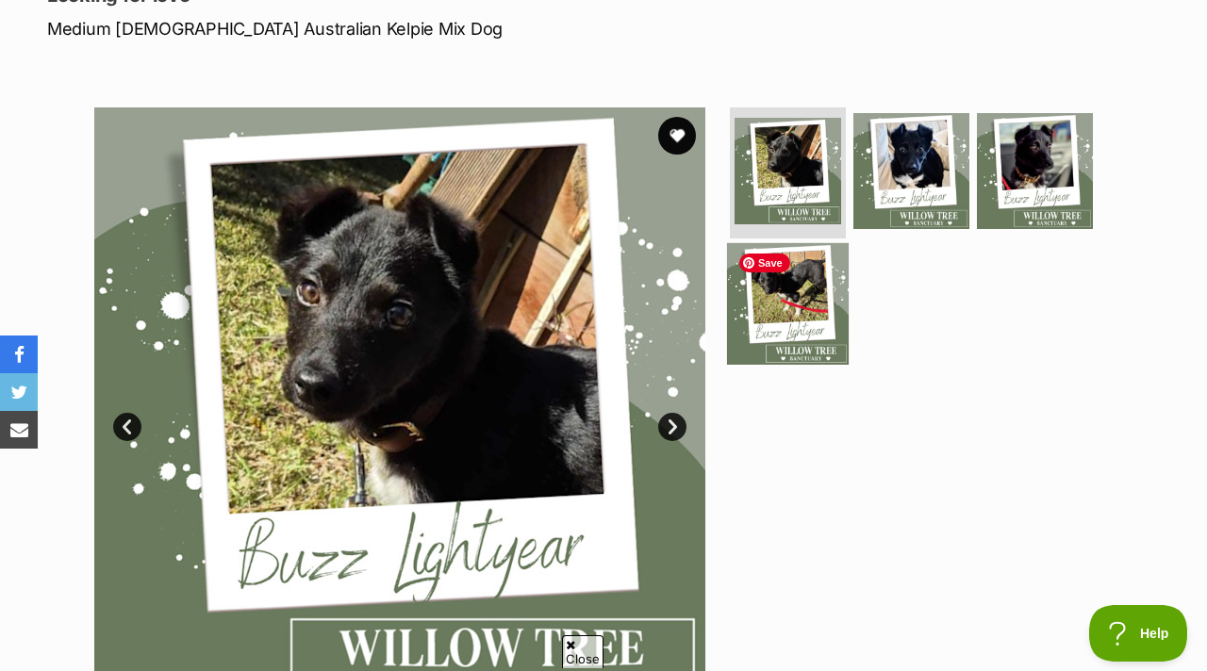
click at [792, 268] on img at bounding box center [788, 304] width 122 height 122
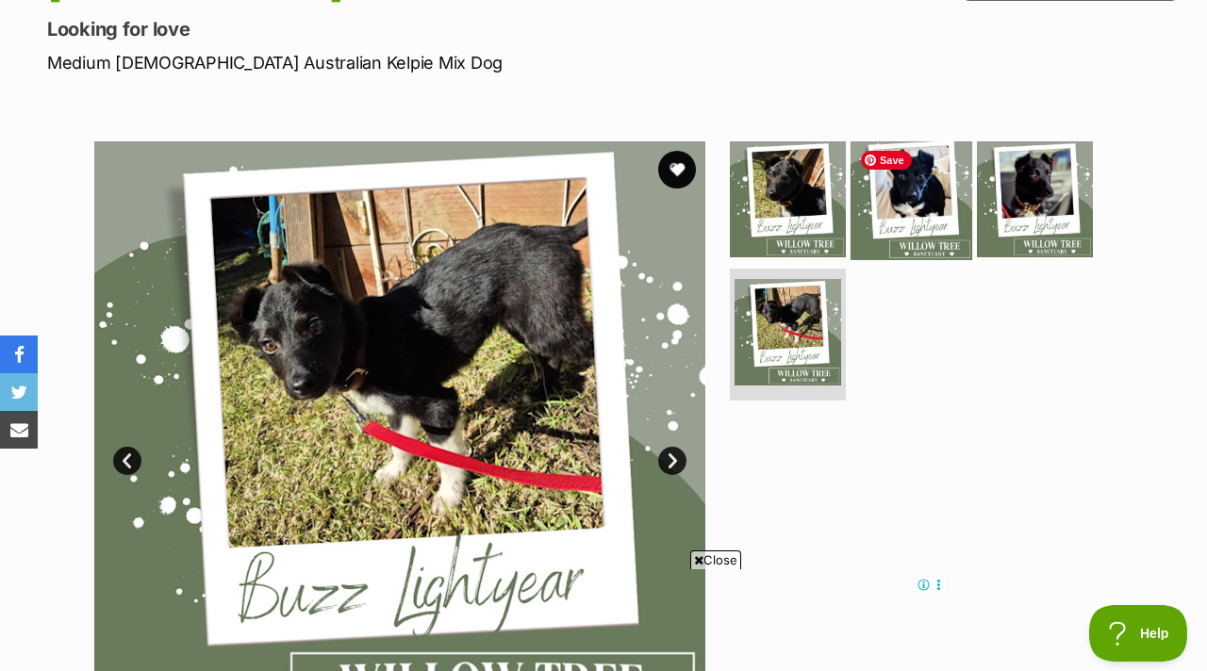
click at [915, 154] on img at bounding box center [912, 199] width 122 height 122
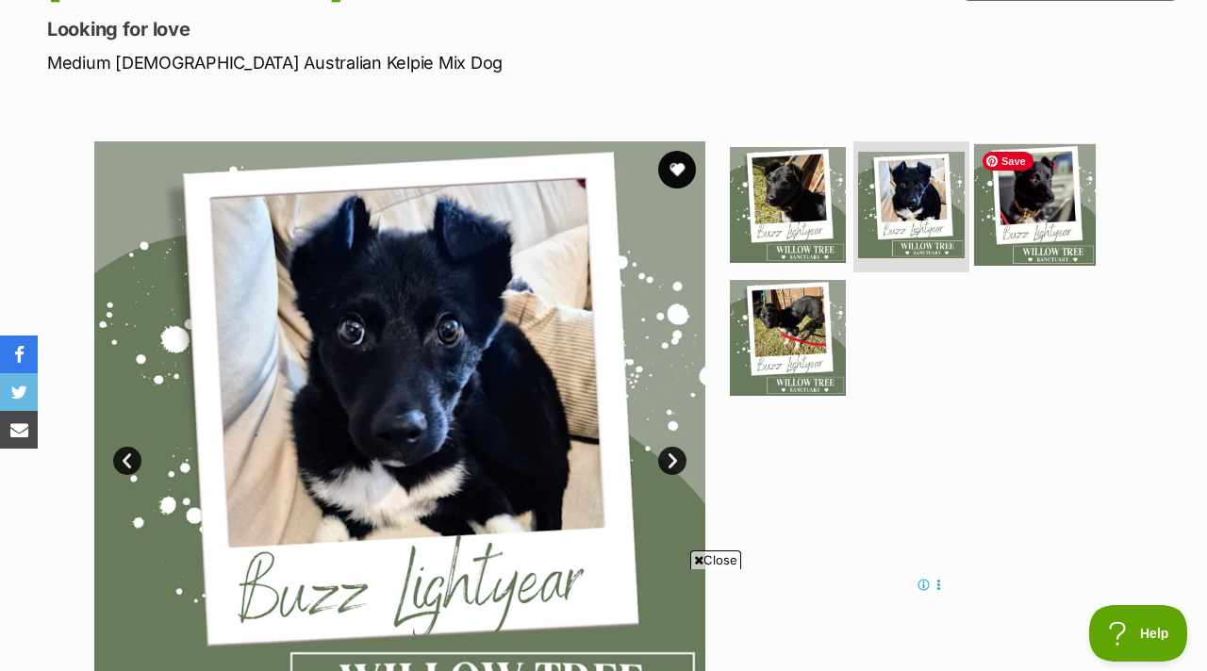
click at [998, 206] on img at bounding box center [1035, 204] width 122 height 122
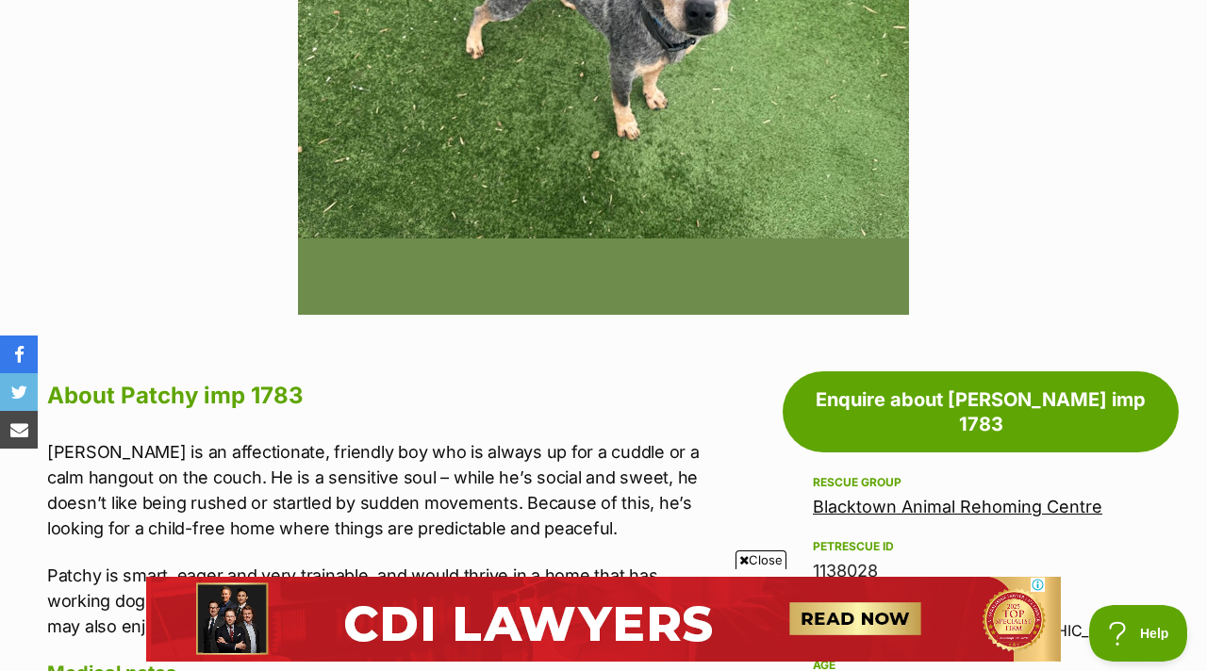
scroll to position [279, 0]
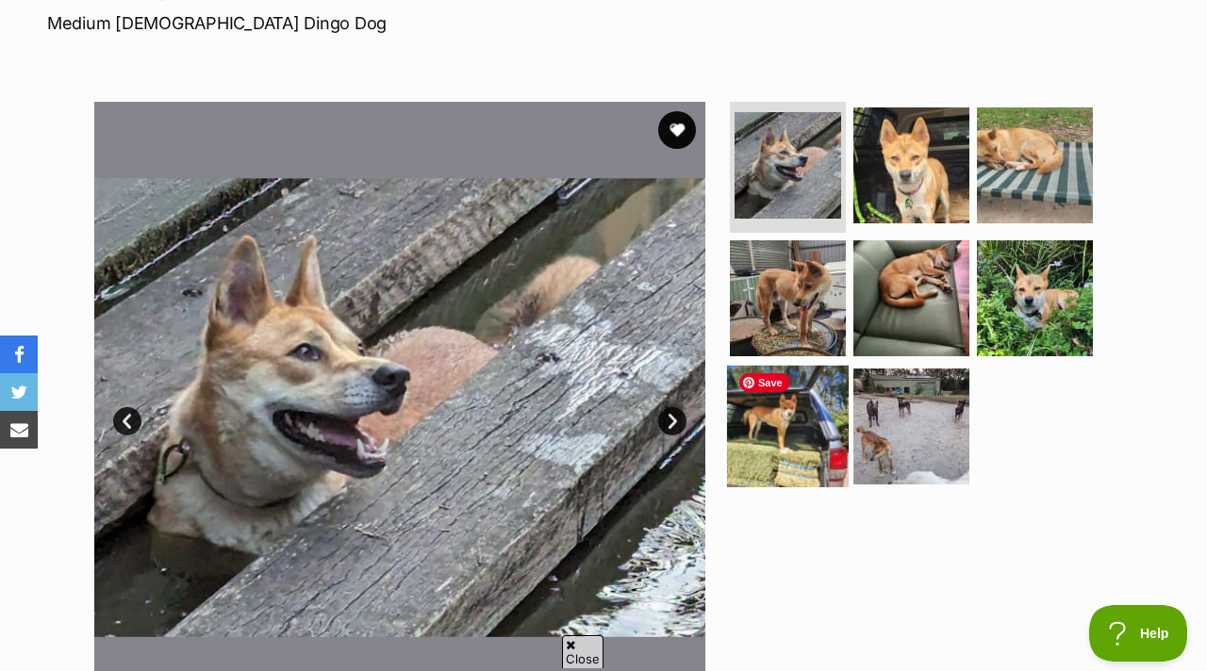
click at [752, 424] on img at bounding box center [788, 427] width 122 height 122
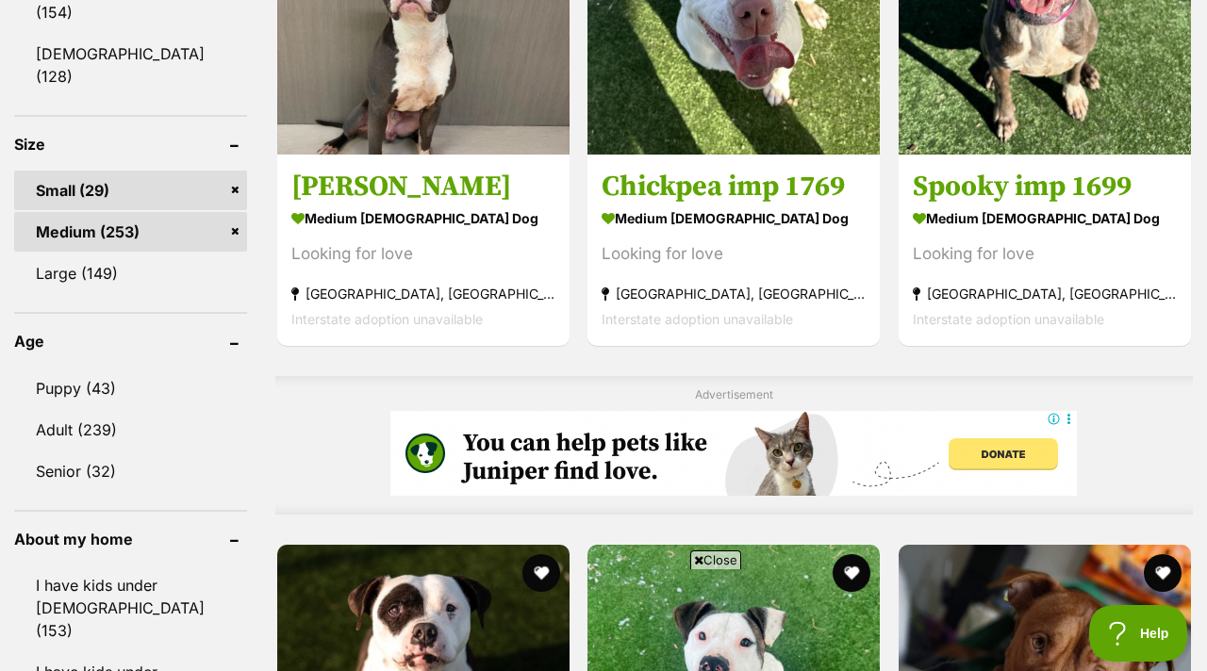
scroll to position [1264, 0]
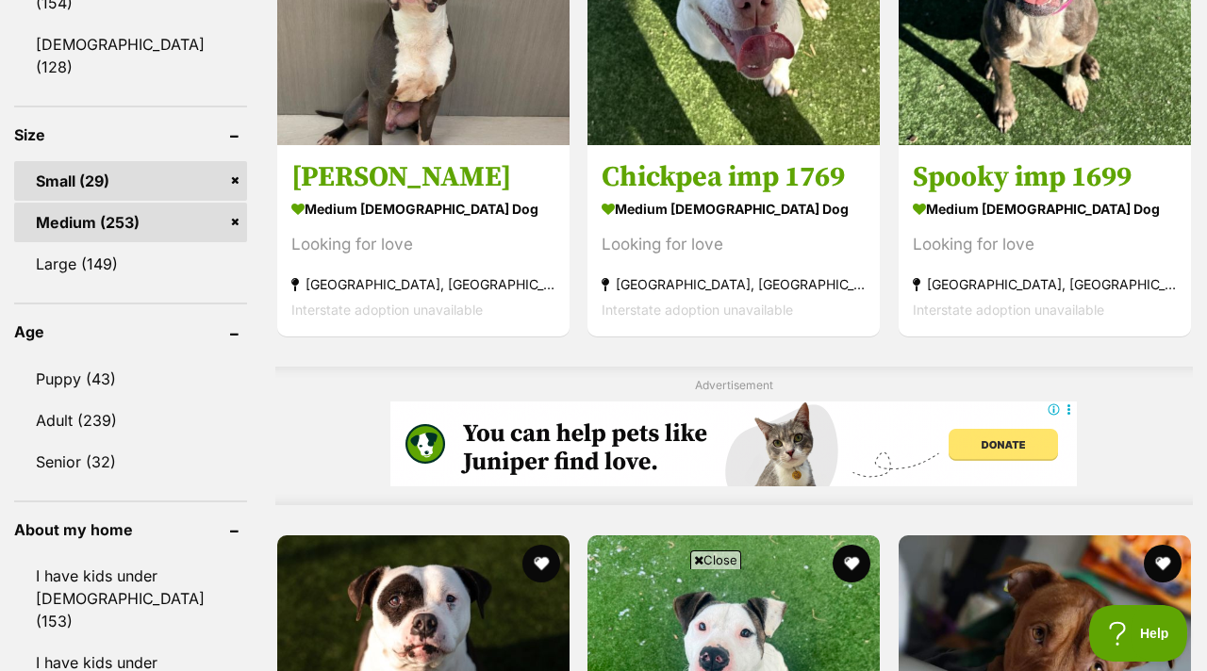
click at [702, 555] on span "Close" at bounding box center [715, 560] width 51 height 19
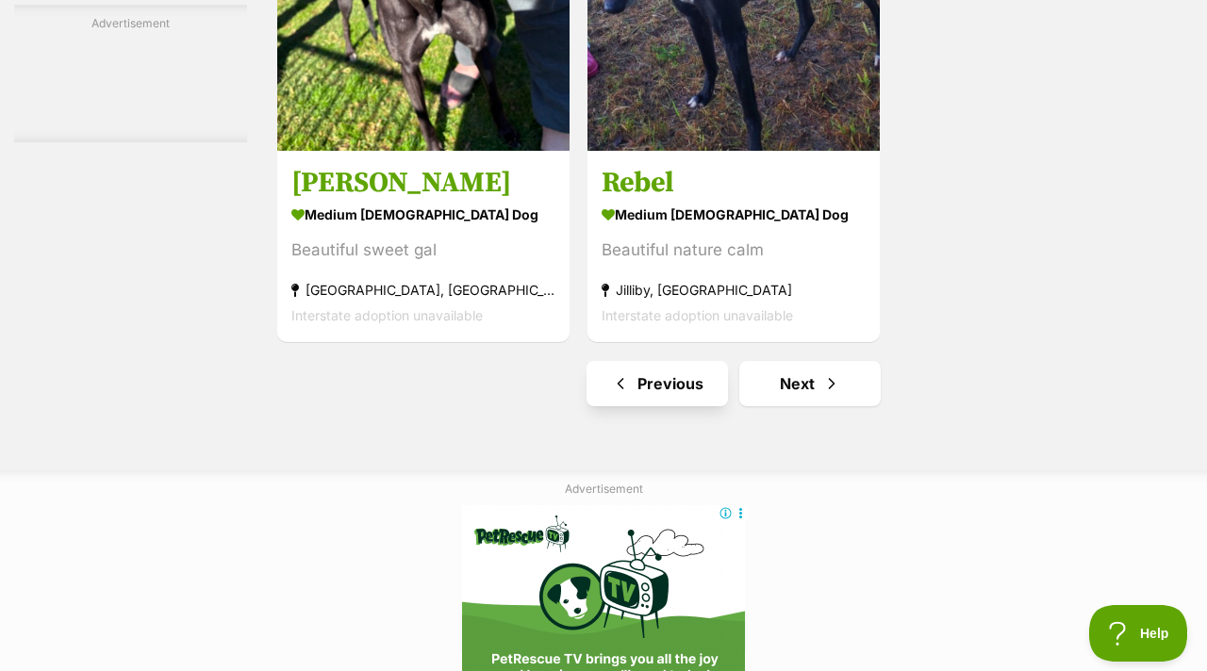
scroll to position [4336, 0]
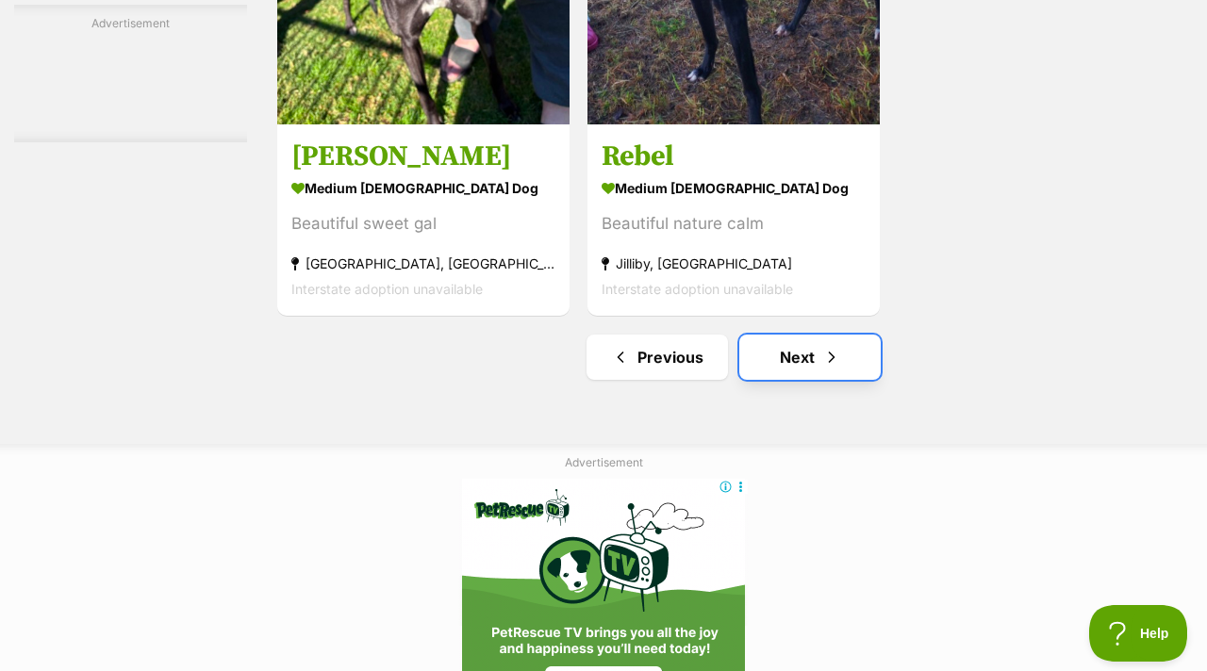
click at [815, 378] on link "Next" at bounding box center [809, 357] width 141 height 45
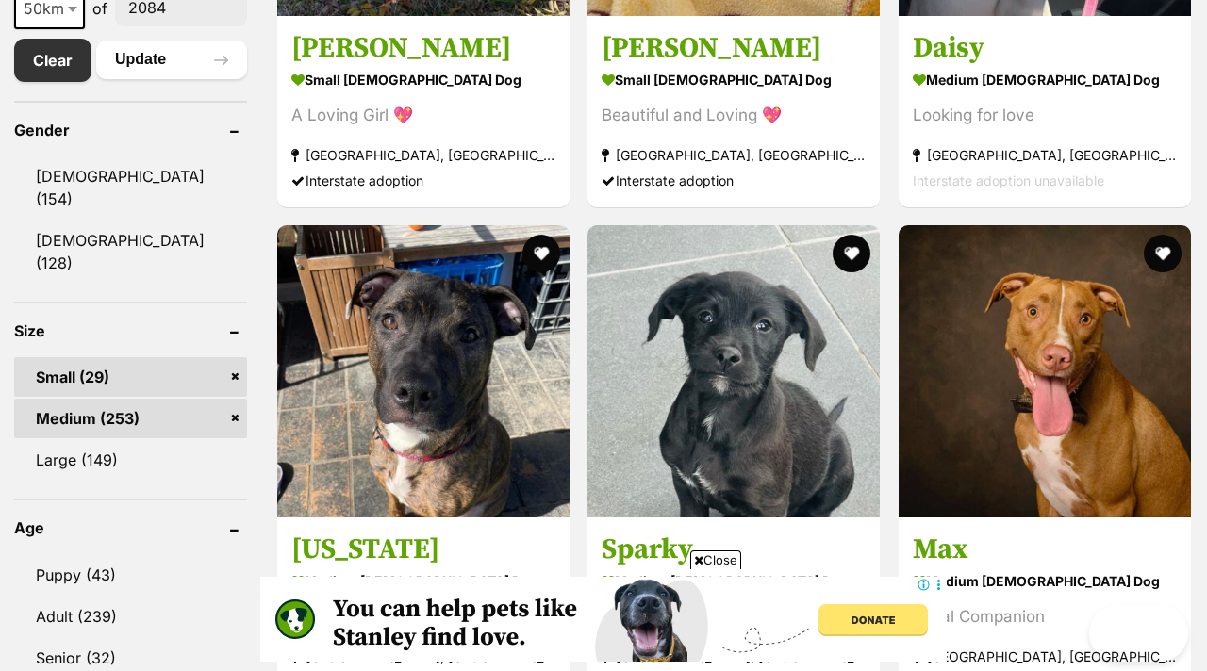
scroll to position [1279, 0]
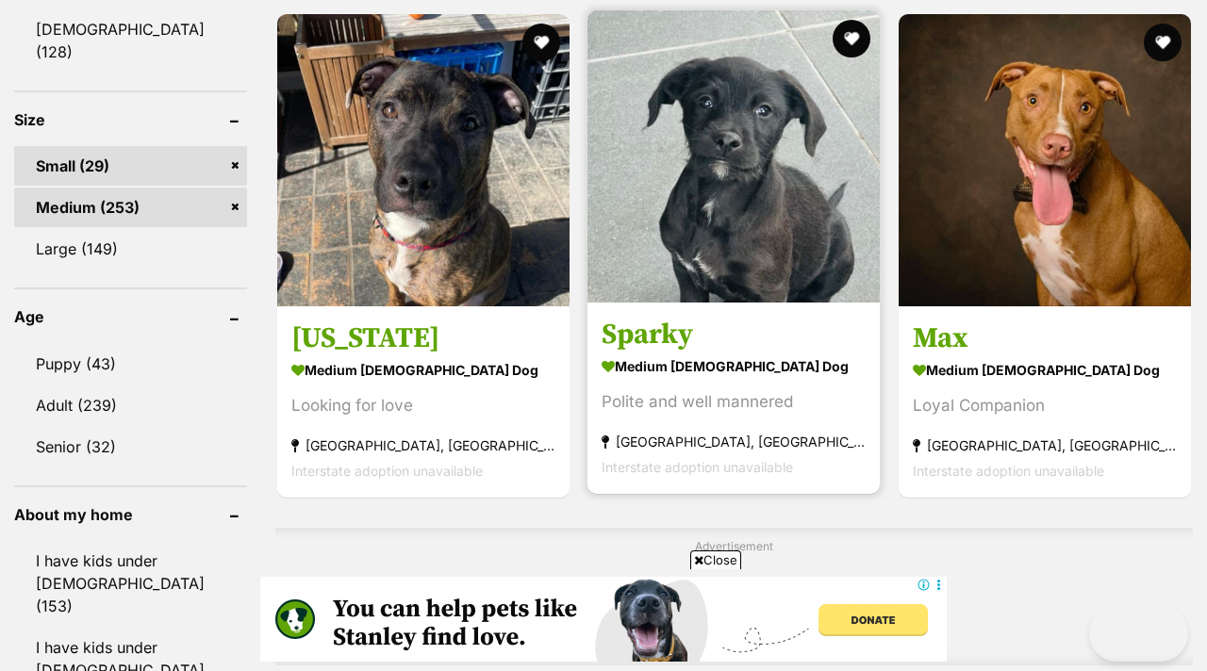
click at [697, 562] on icon at bounding box center [698, 560] width 9 height 12
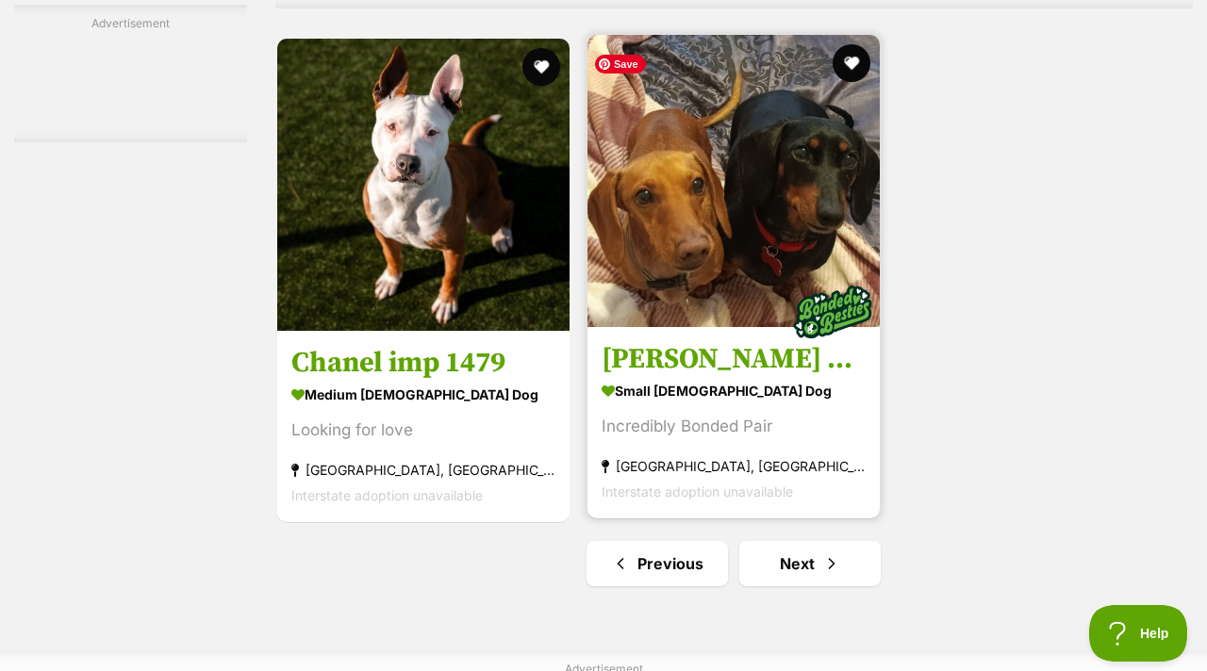
scroll to position [4462, 0]
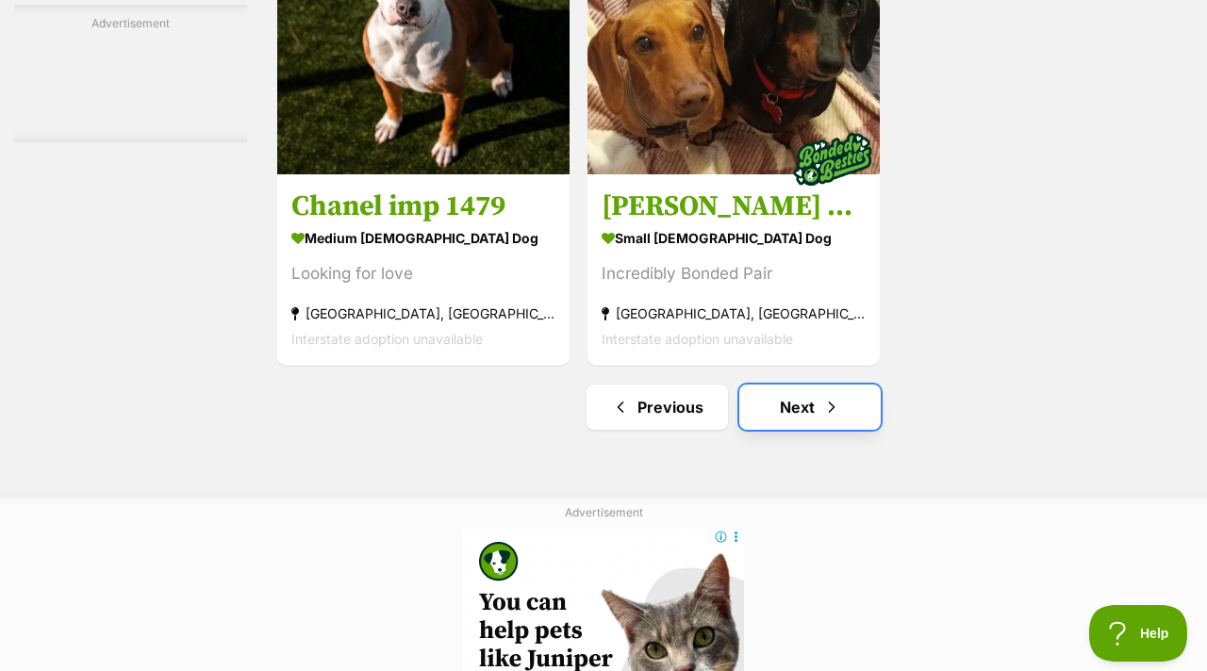
click at [773, 406] on link "Next" at bounding box center [809, 407] width 141 height 45
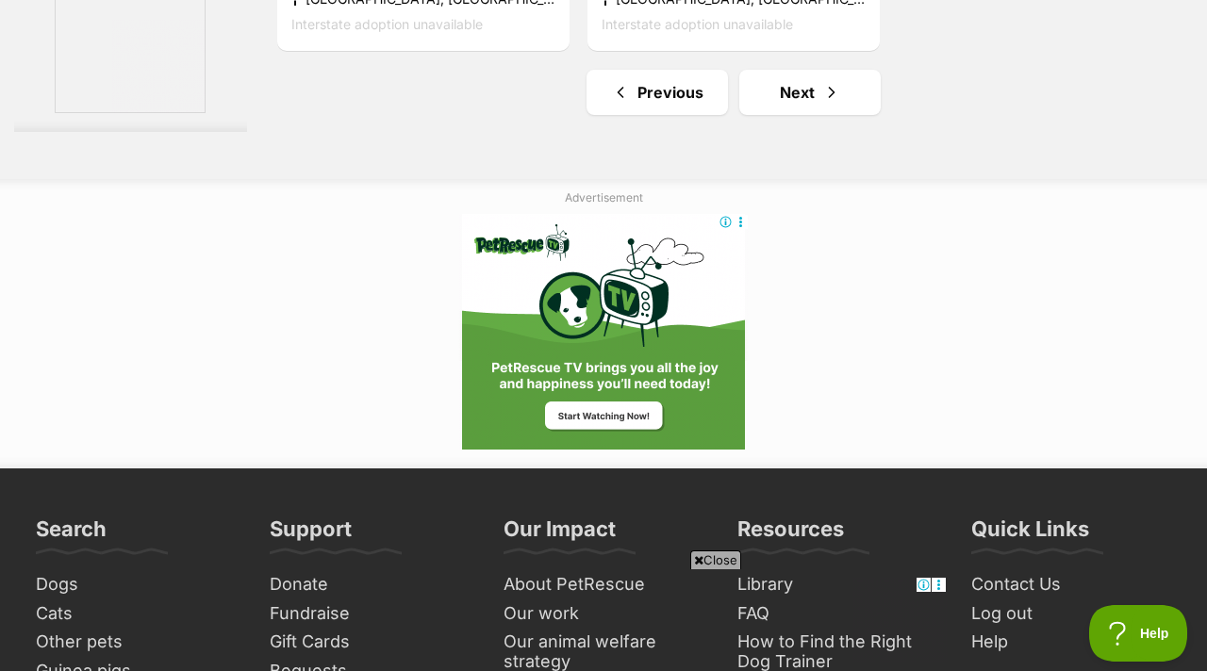
scroll to position [4590, 0]
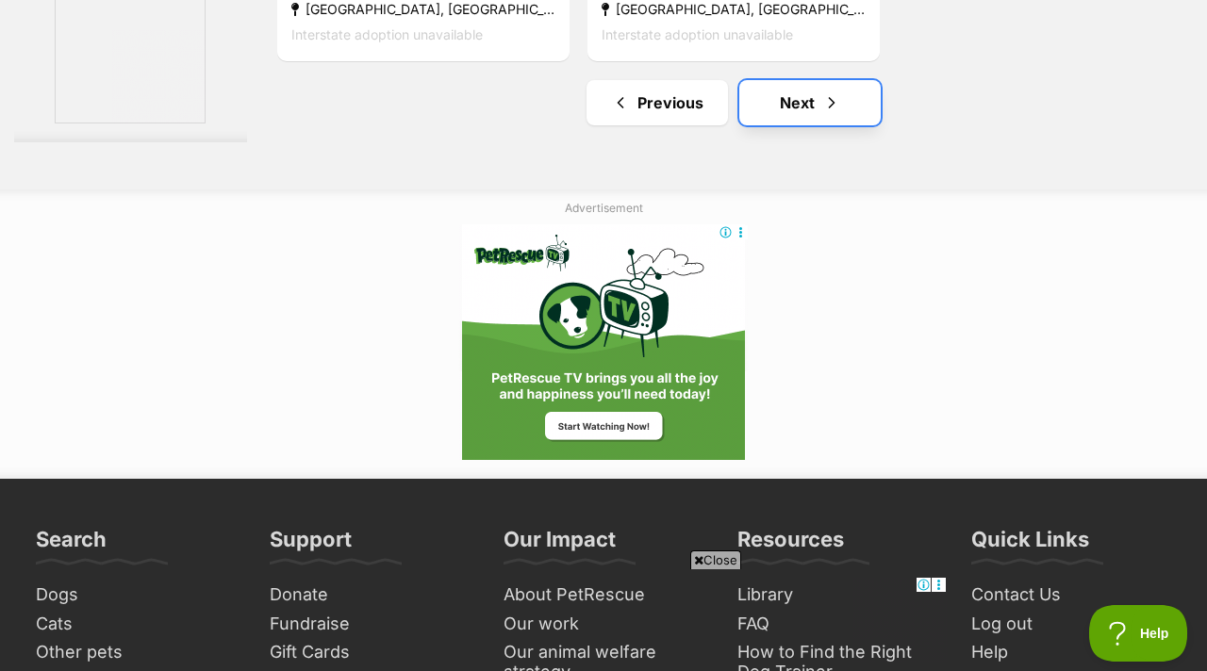
click at [788, 97] on link "Next" at bounding box center [809, 102] width 141 height 45
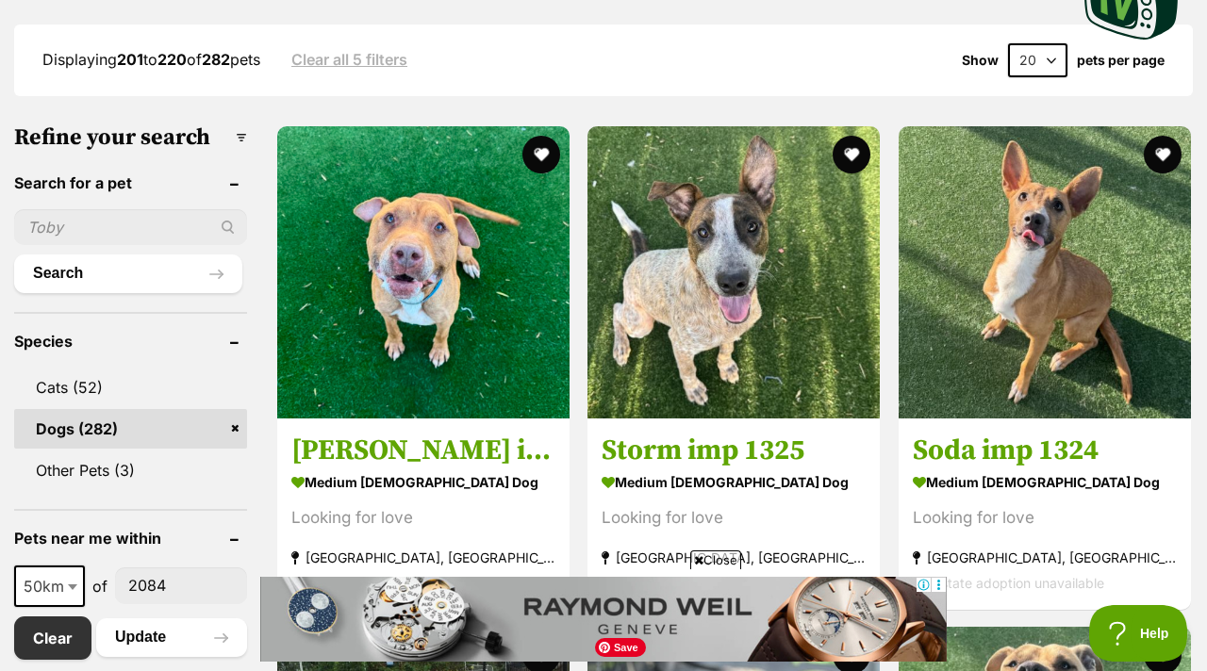
scroll to position [903, 0]
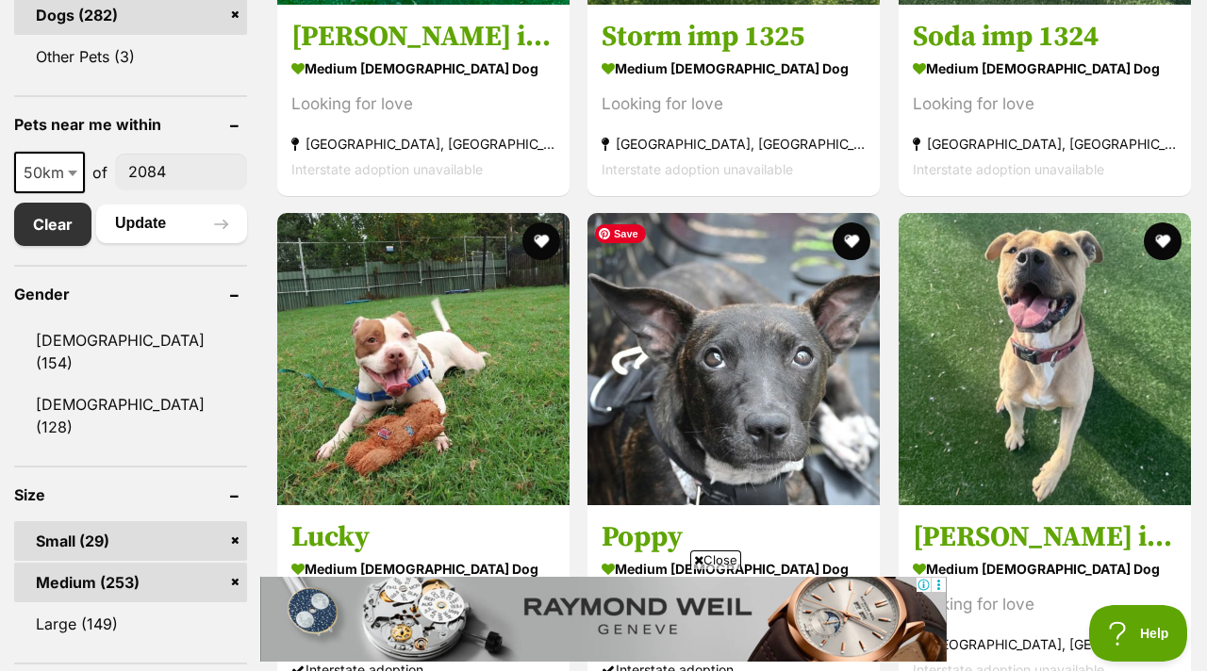
click at [706, 558] on span "Close" at bounding box center [715, 560] width 51 height 19
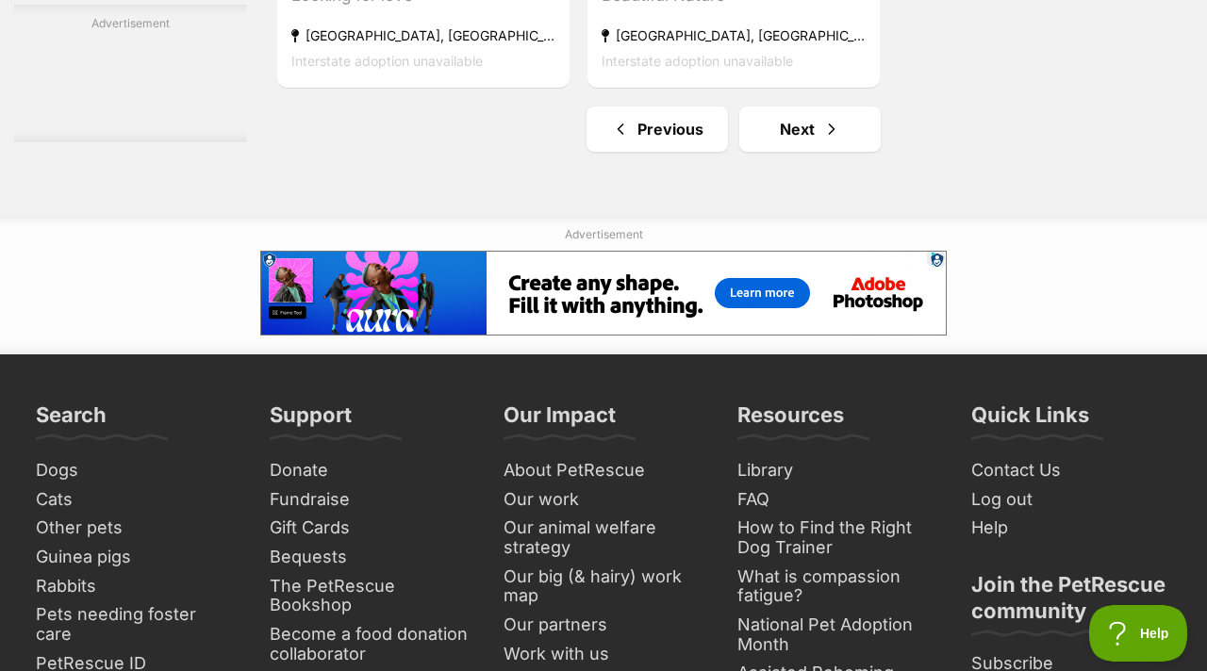
scroll to position [4592, 0]
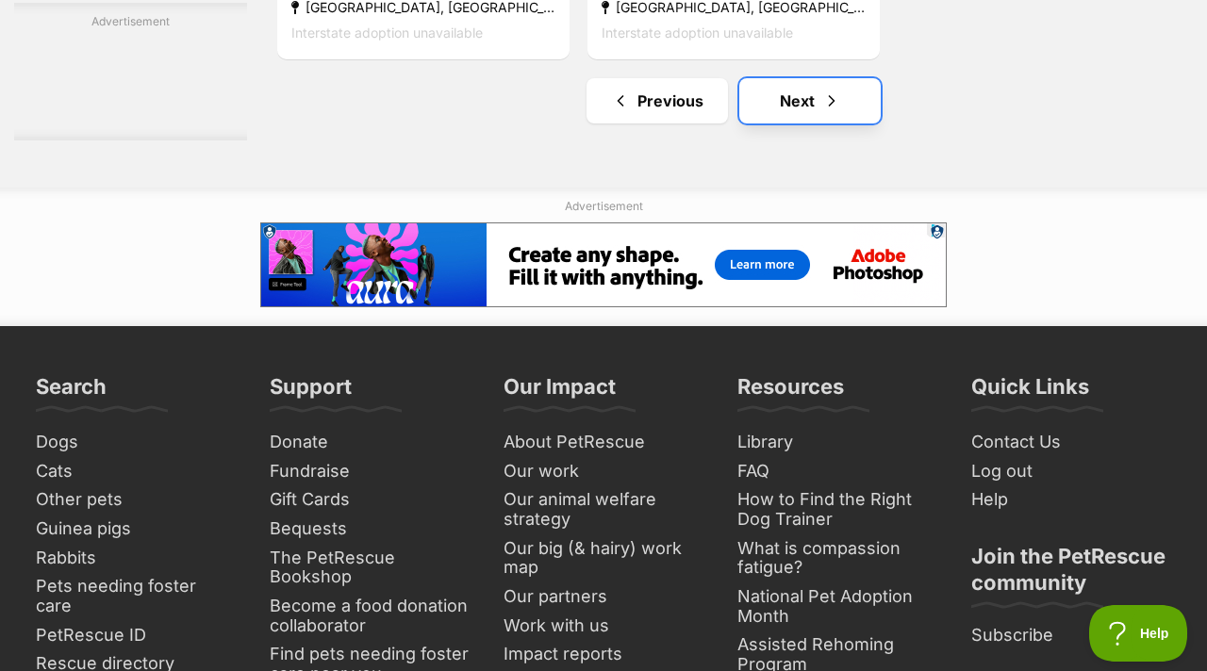
click at [803, 120] on link "Next" at bounding box center [809, 100] width 141 height 45
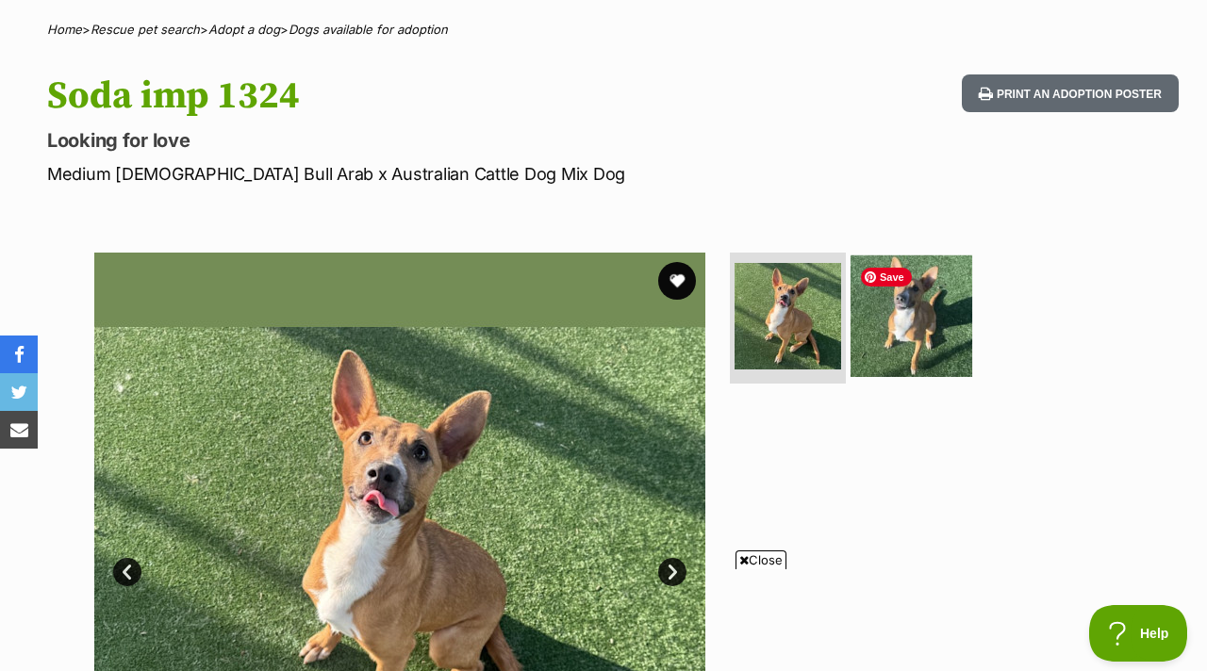
click at [908, 359] on img at bounding box center [912, 316] width 122 height 122
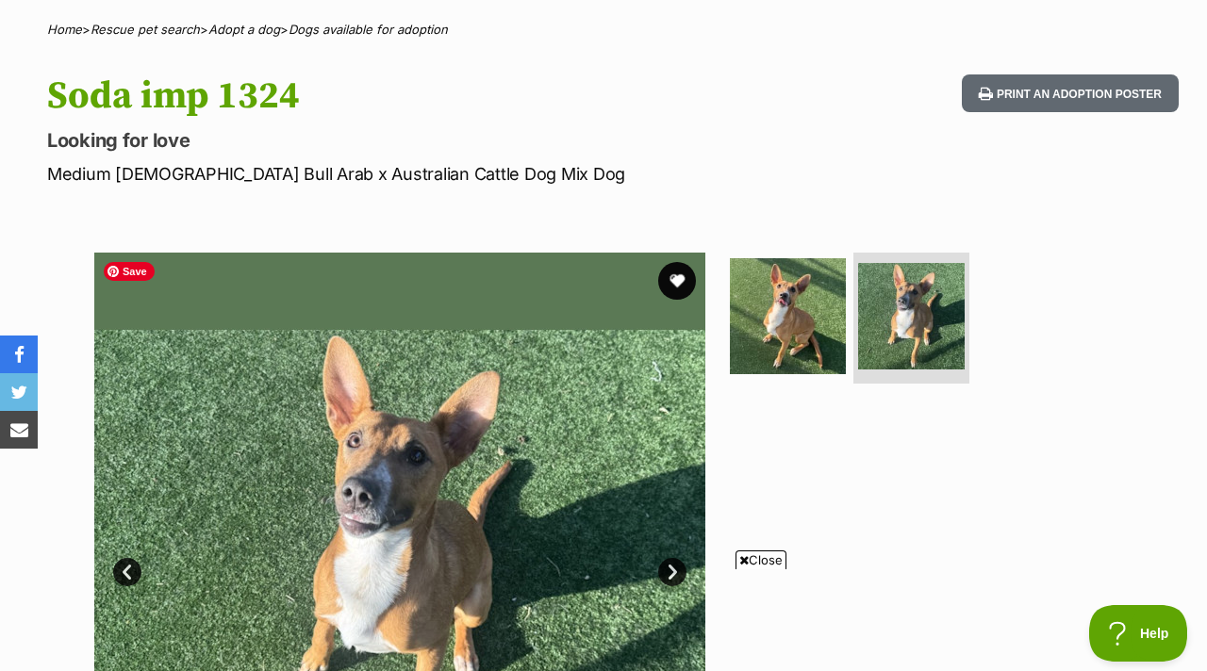
scroll to position [271, 0]
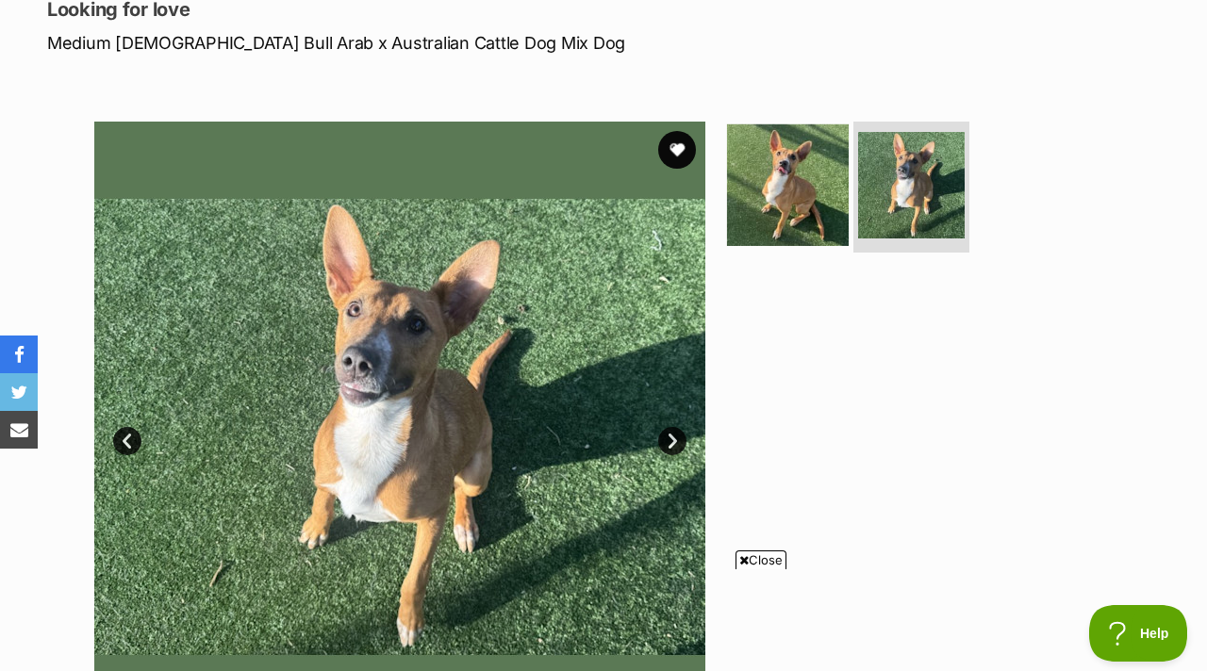
click at [753, 195] on img at bounding box center [788, 185] width 122 height 122
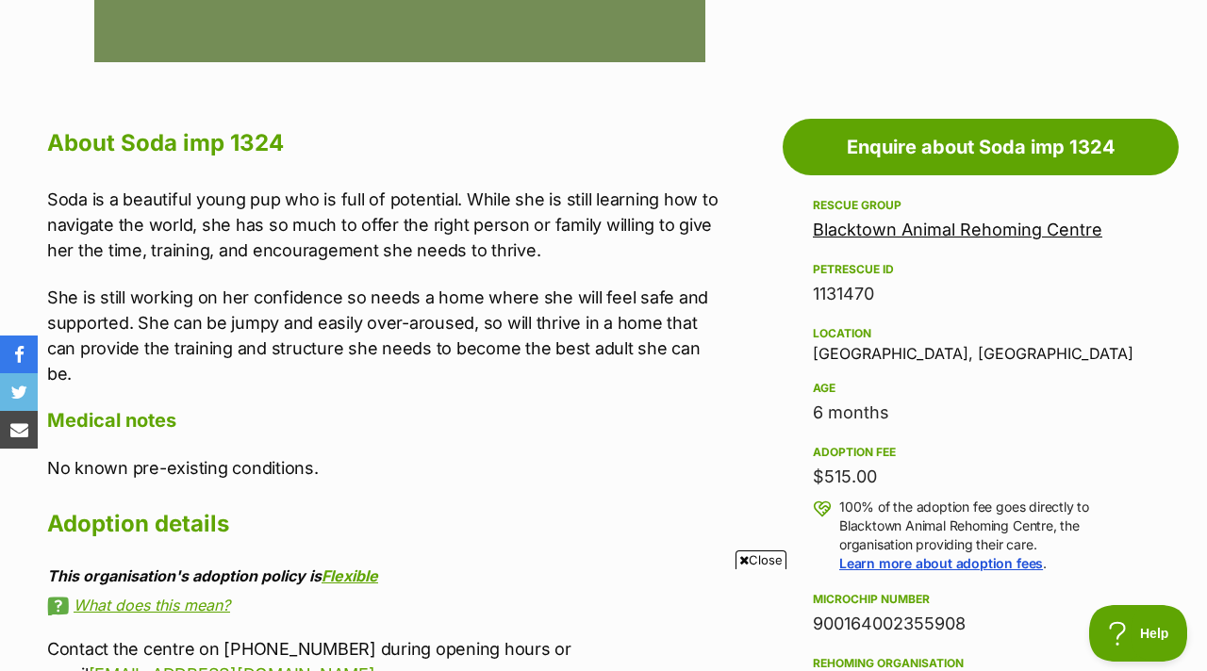
scroll to position [970, 0]
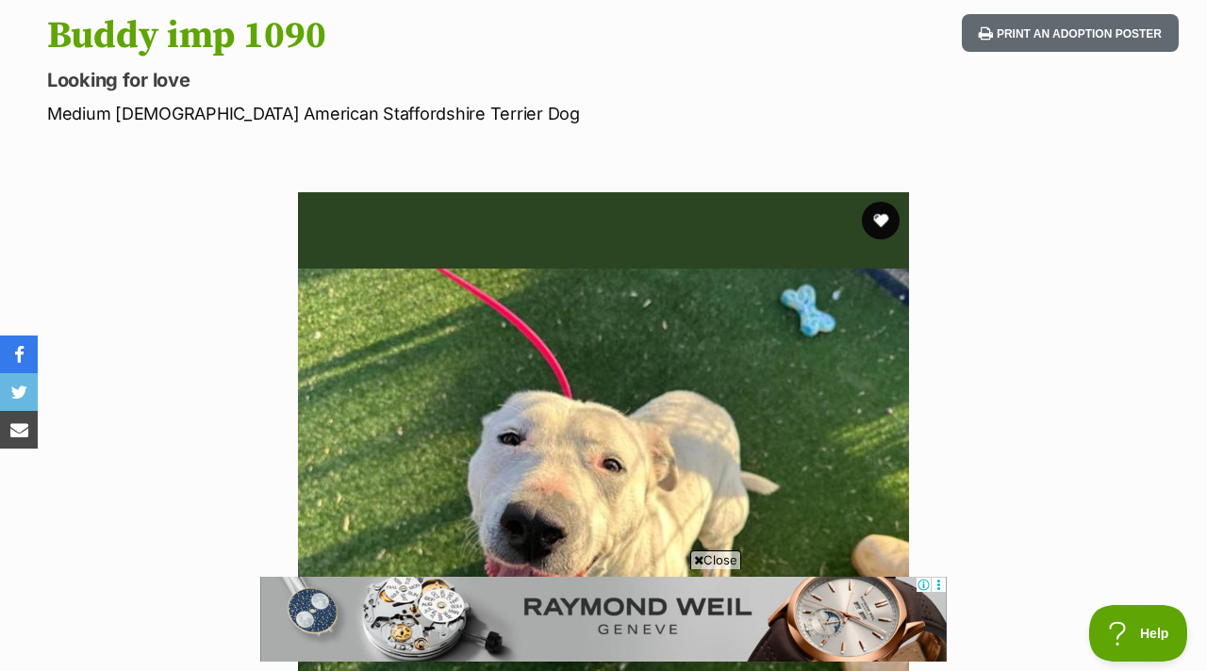
scroll to position [346, 0]
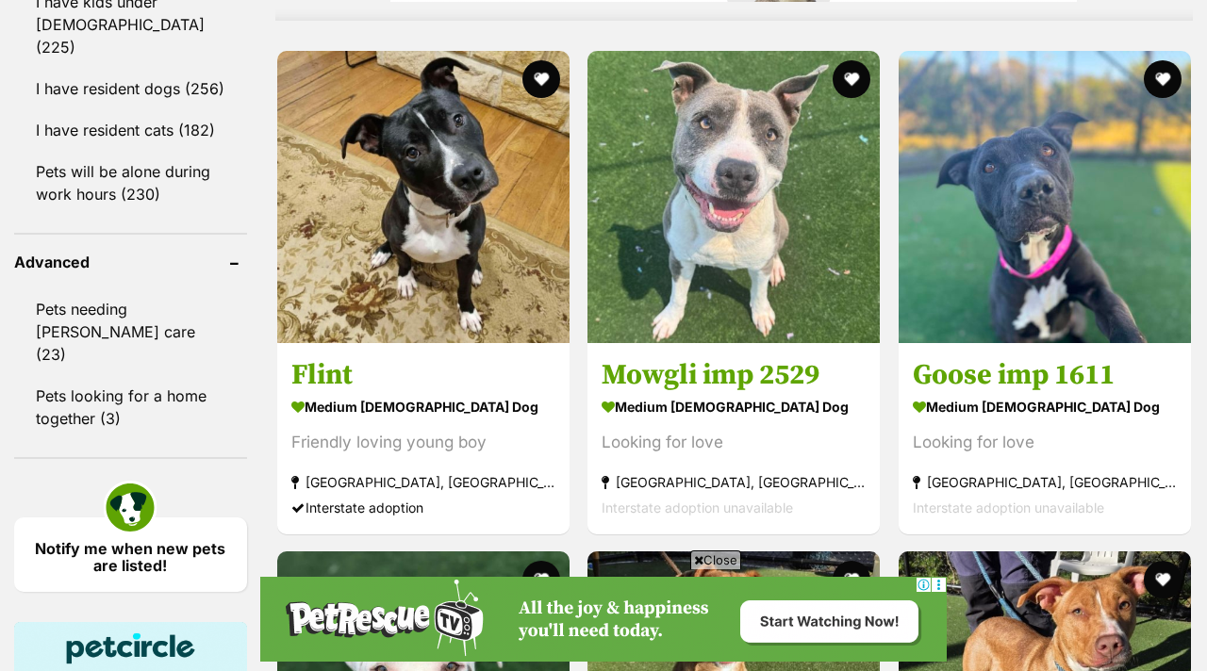
click at [705, 561] on span "Close" at bounding box center [715, 560] width 51 height 19
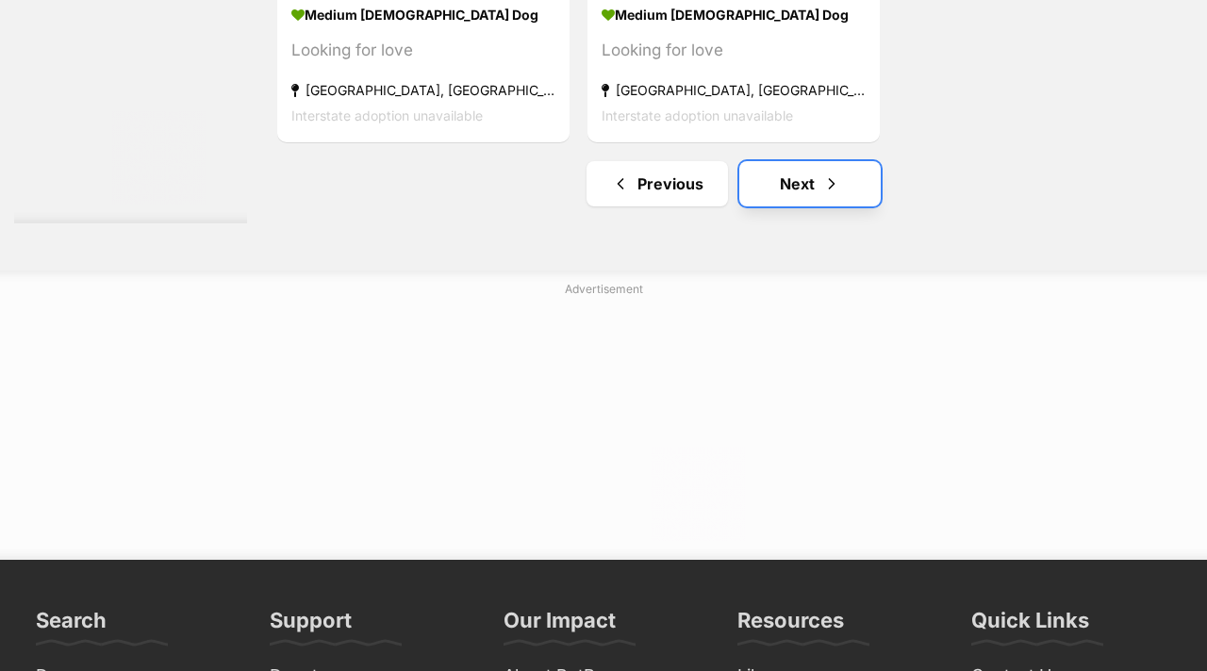
click at [786, 205] on link "Next" at bounding box center [809, 183] width 141 height 45
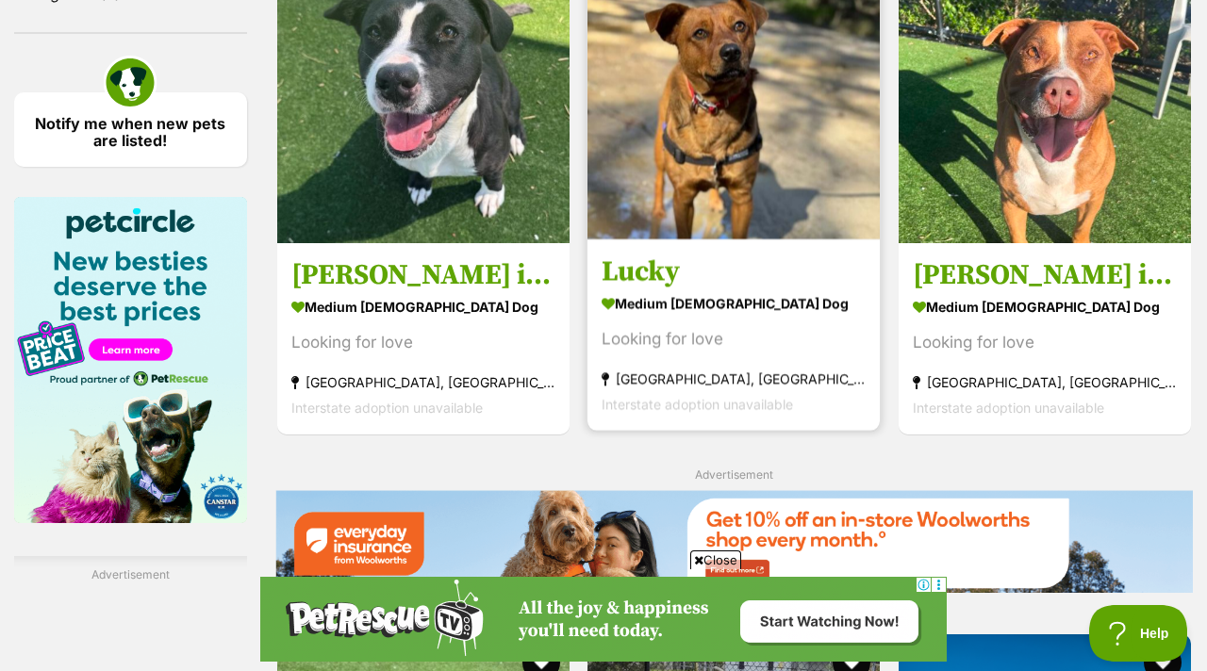
scroll to position [2393, 0]
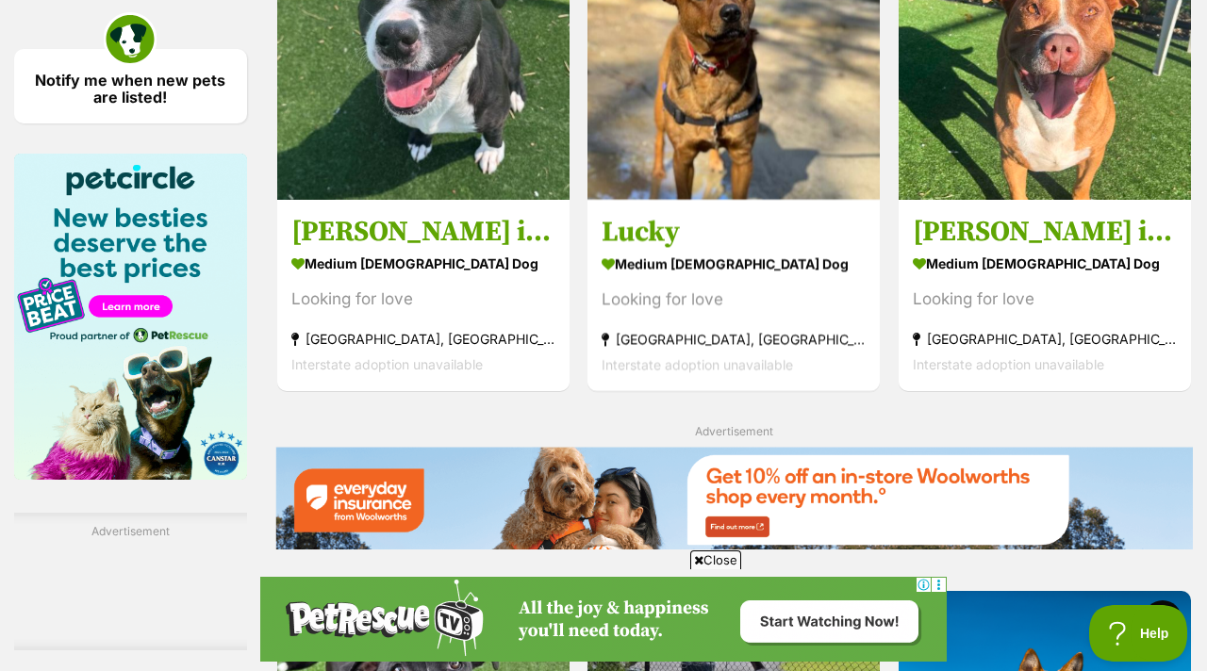
click at [726, 556] on span "Close" at bounding box center [715, 560] width 51 height 19
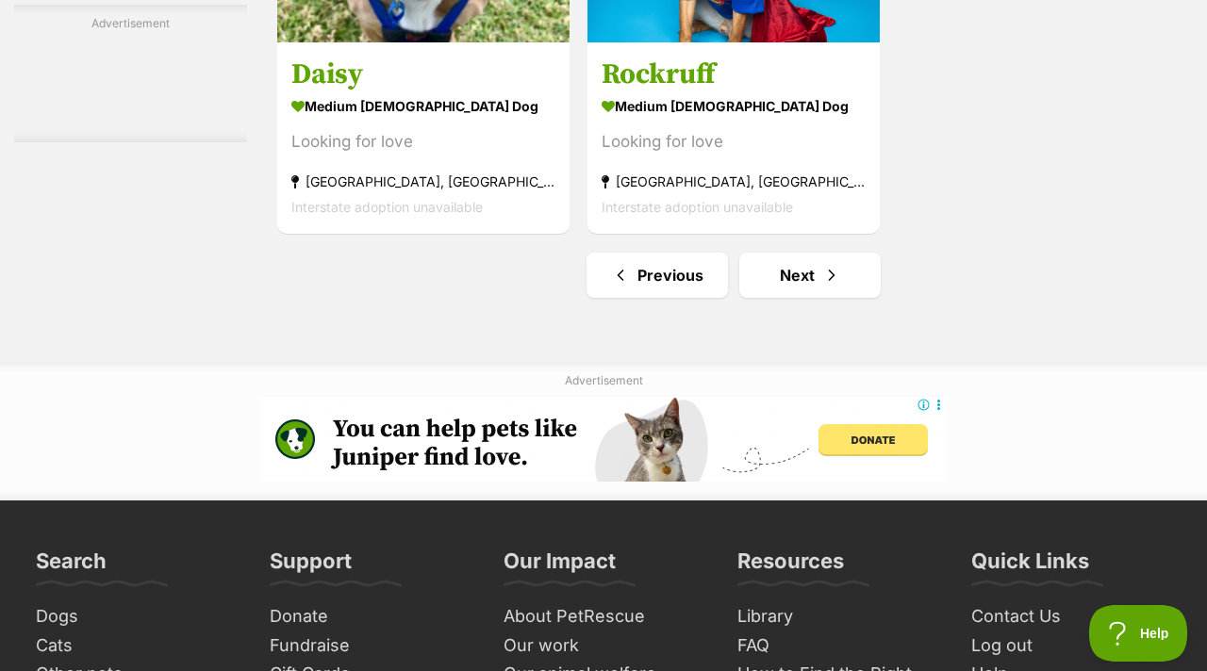
scroll to position [4427, 0]
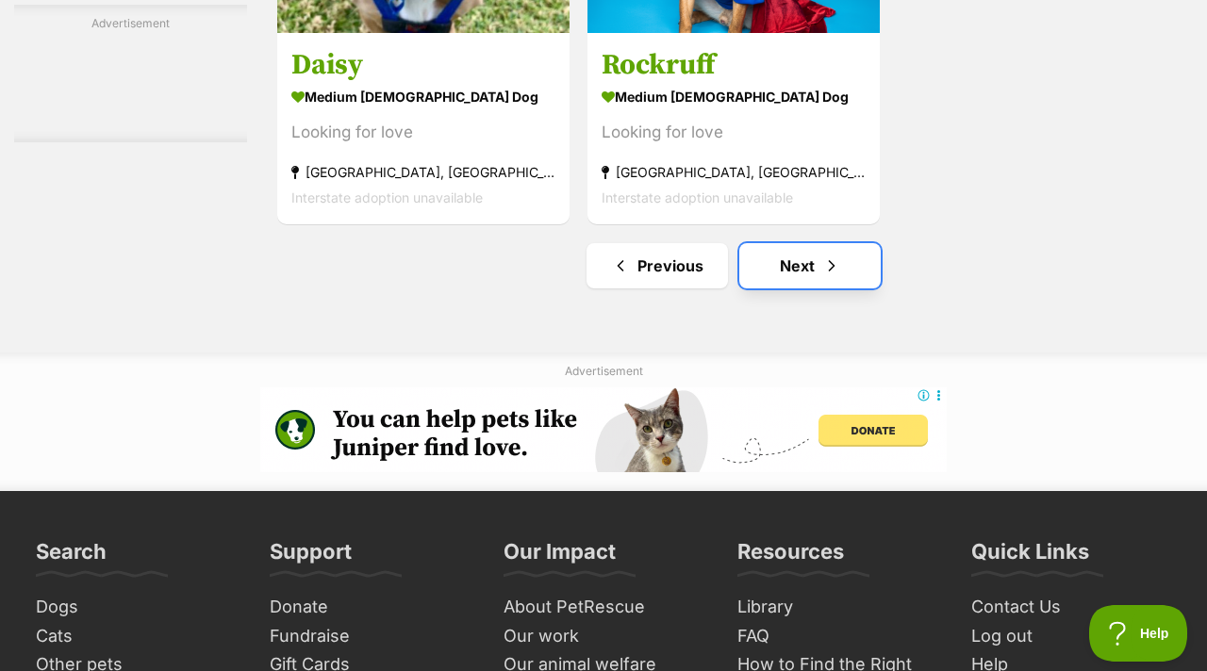
click at [825, 269] on span "Next page" at bounding box center [831, 266] width 19 height 23
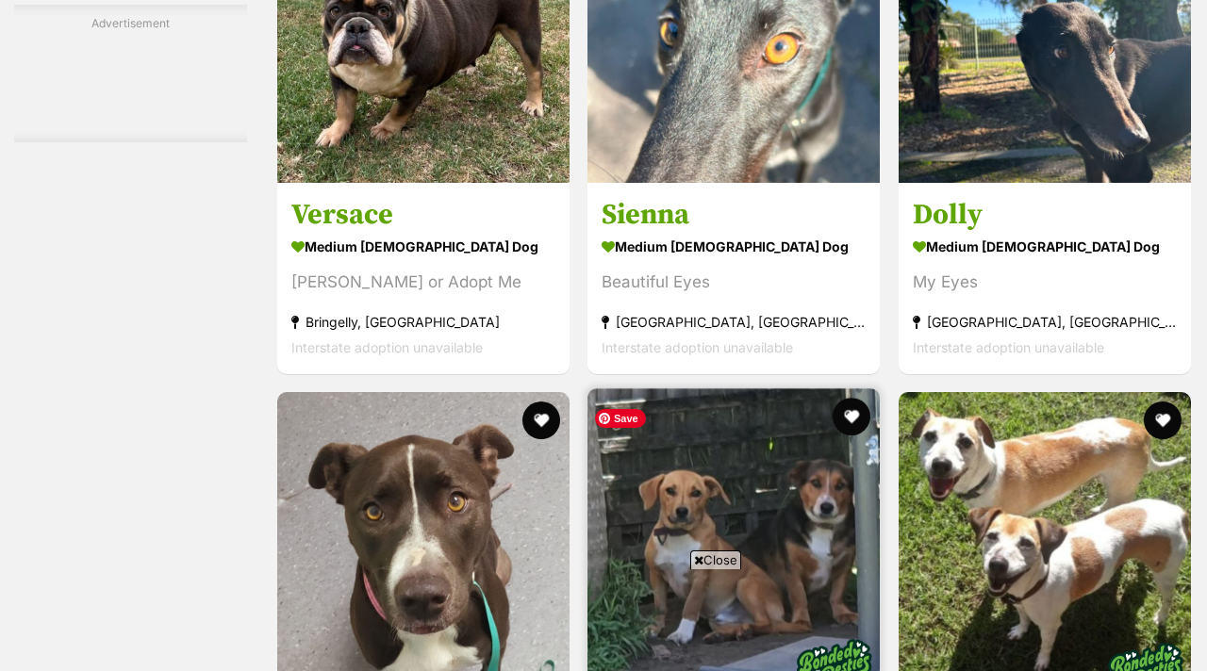
scroll to position [3358, 0]
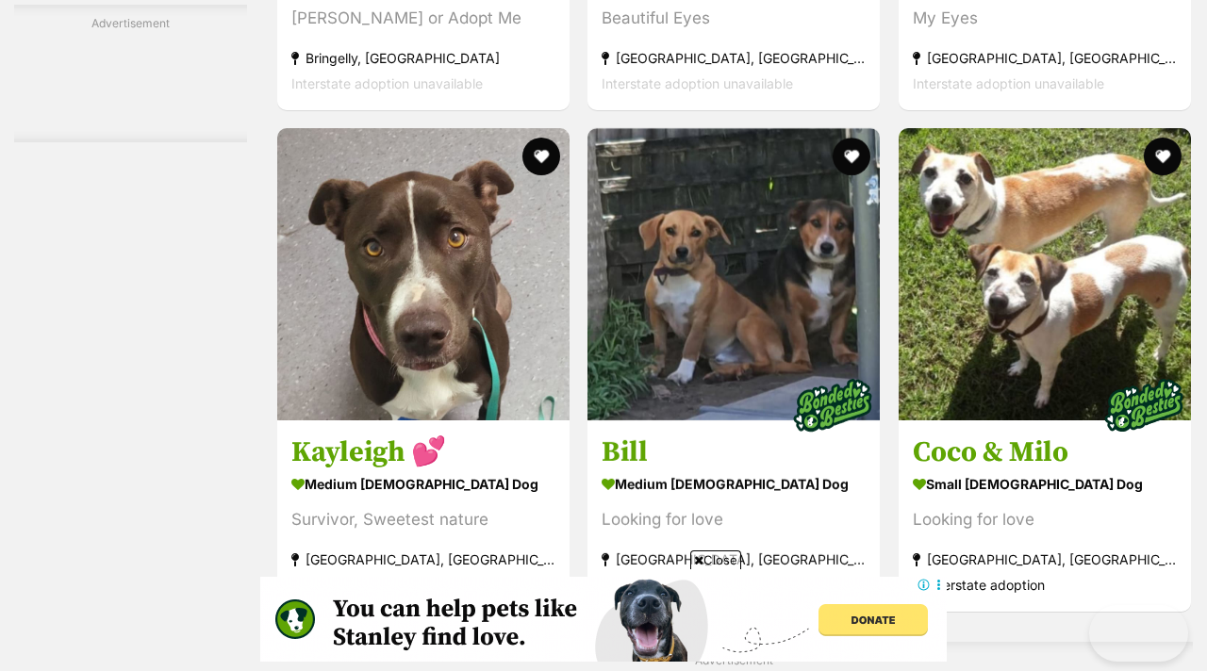
click at [709, 551] on span "Close" at bounding box center [715, 560] width 51 height 19
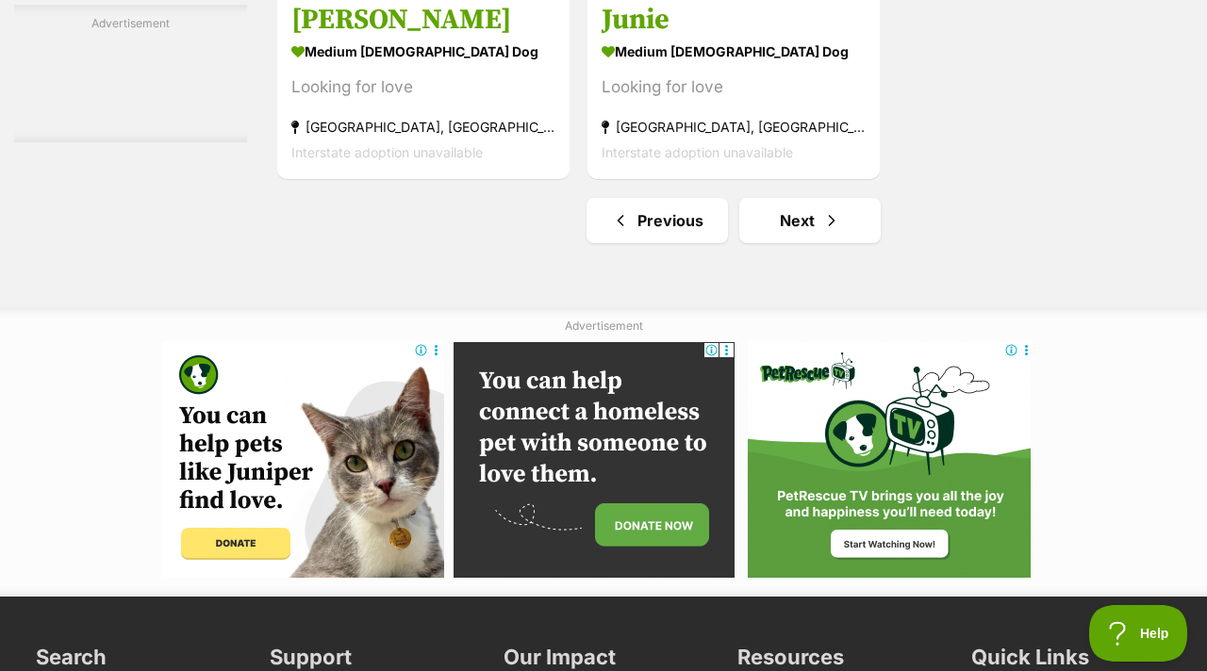
scroll to position [4478, 0]
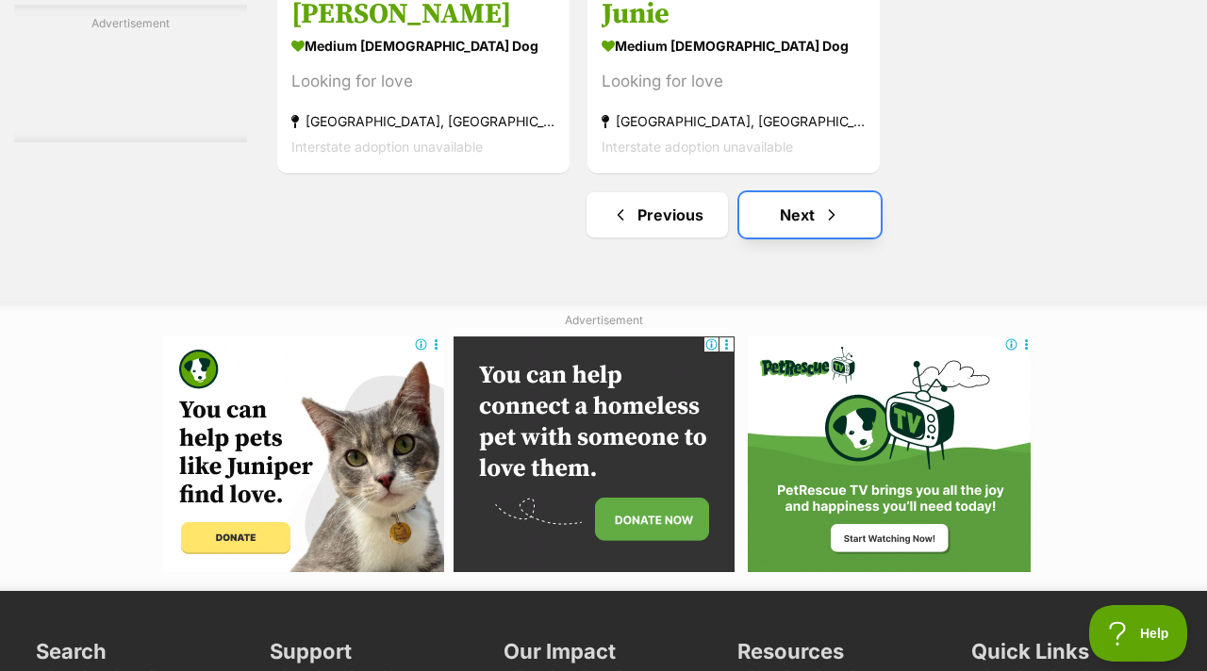
click at [823, 226] on span "Next page" at bounding box center [831, 215] width 19 height 23
